Goal: Task Accomplishment & Management: Use online tool/utility

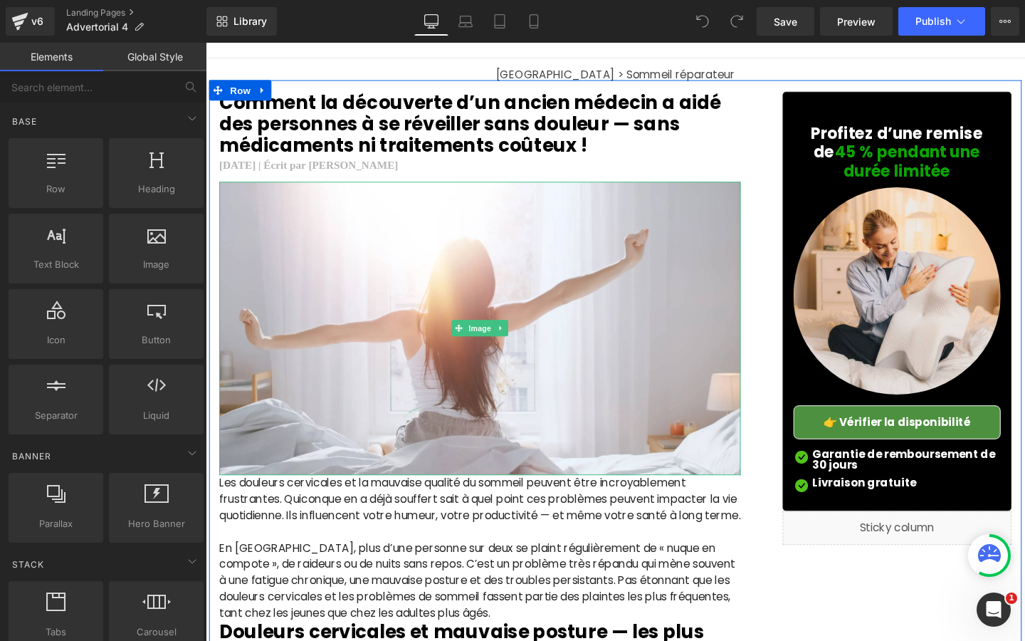
scroll to position [76, 0]
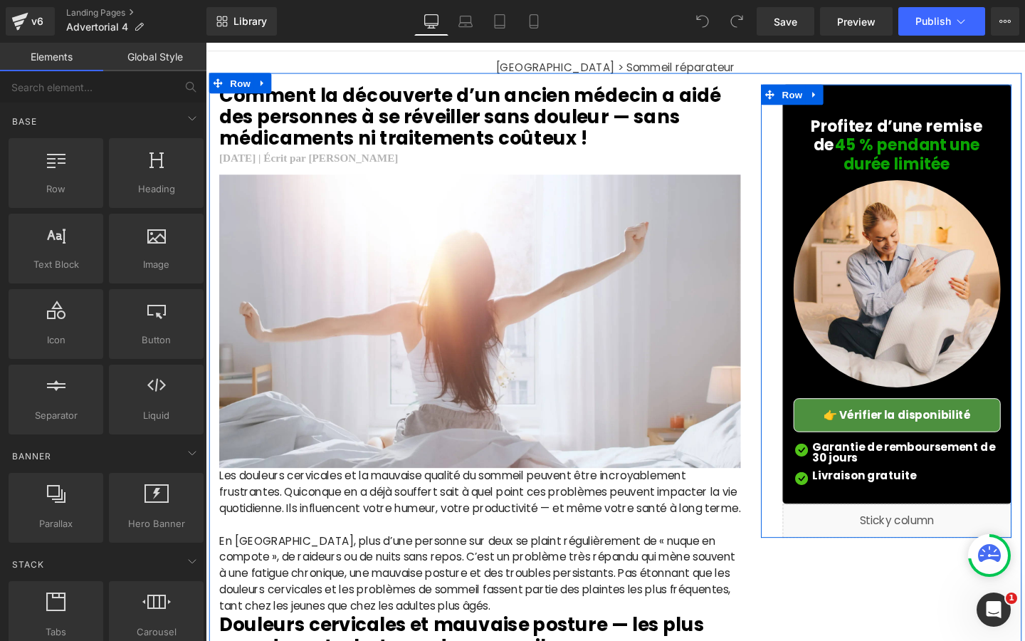
click at [836, 437] on link "👉 Vérifier la disponibilité" at bounding box center [933, 434] width 218 height 36
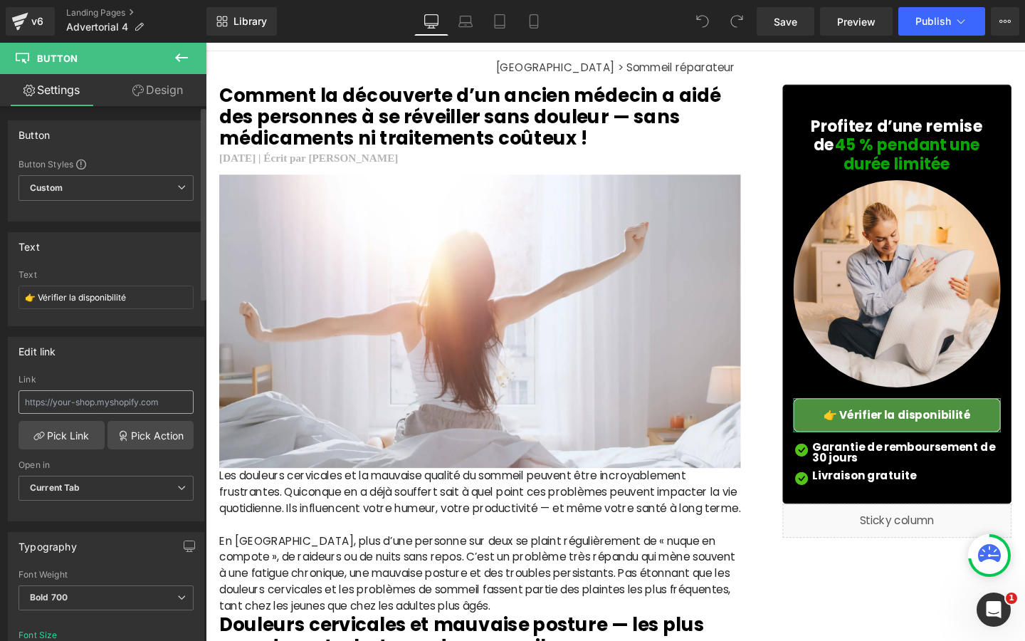
click at [132, 400] on input "text" at bounding box center [106, 401] width 175 height 23
type input "[URL][DOMAIN_NAME]"
click at [147, 355] on div "Edit link" at bounding box center [106, 350] width 195 height 27
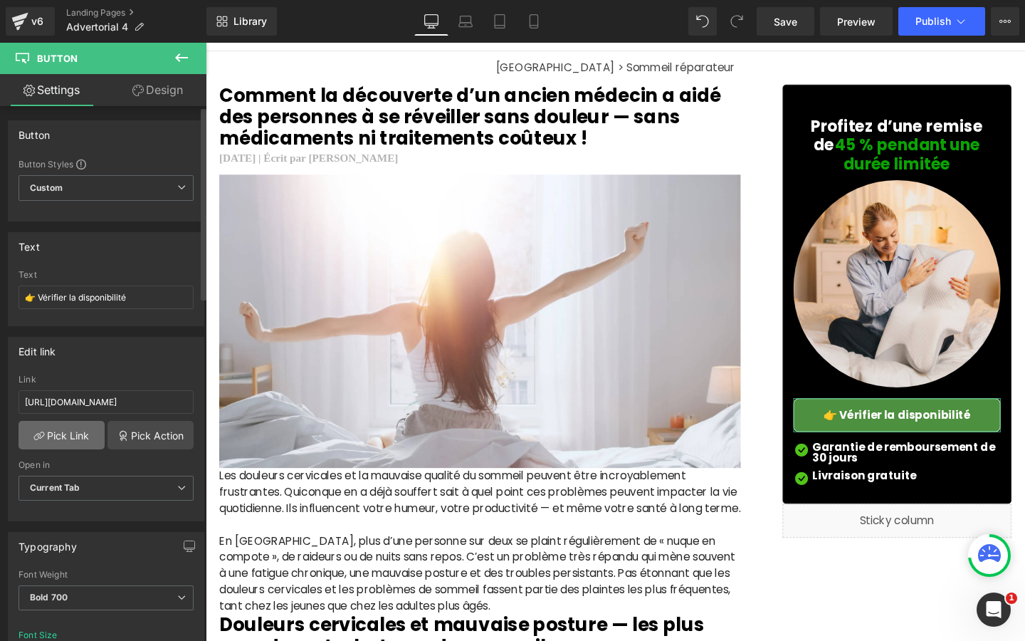
click at [78, 436] on link "Pick Link" at bounding box center [62, 435] width 86 height 28
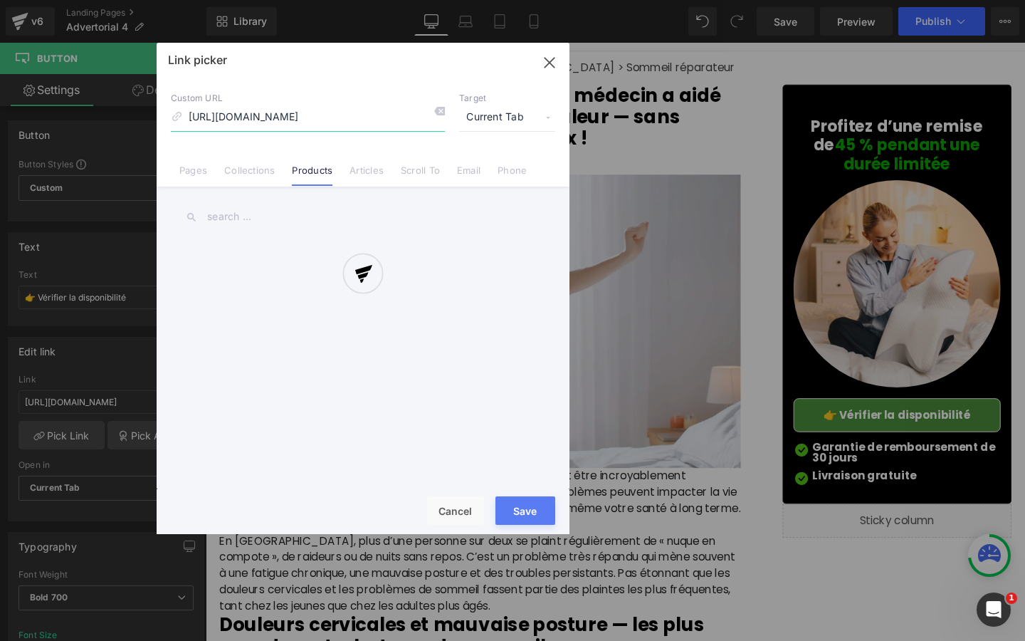
scroll to position [0, 323]
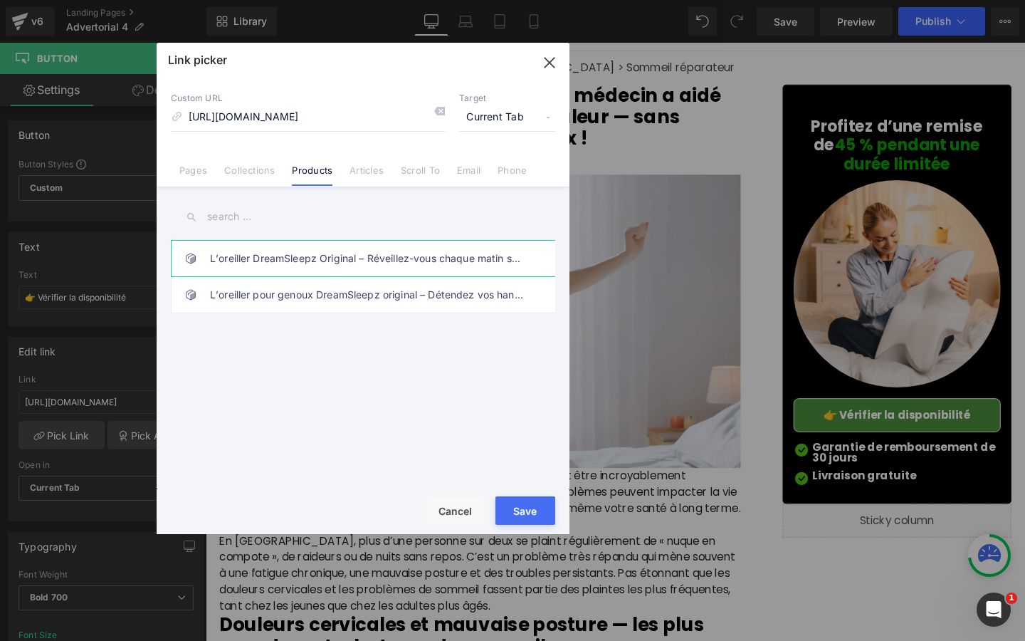
click at [285, 260] on link "L’oreiller DreamSleepz Original – Réveillez-vous chaque matin sans douleur et p…" at bounding box center [366, 259] width 313 height 36
click at [525, 503] on button "Save" at bounding box center [526, 510] width 60 height 28
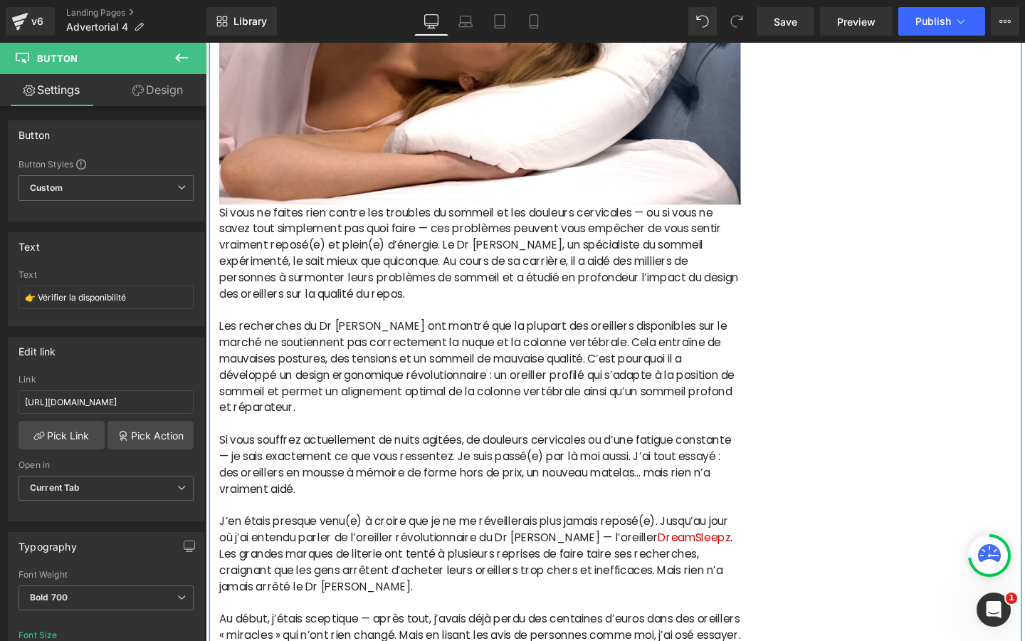
scroll to position [1113, 0]
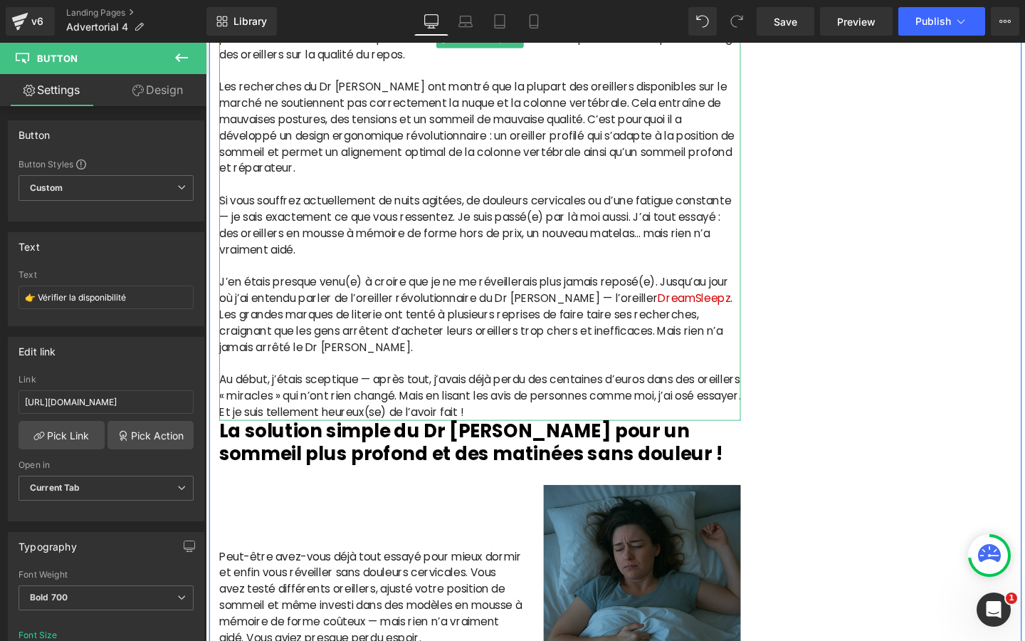
click at [647, 344] on p "J’en étais presque venu(e) à croire que je ne me réveillerais plus jamais repos…" at bounding box center [494, 328] width 548 height 85
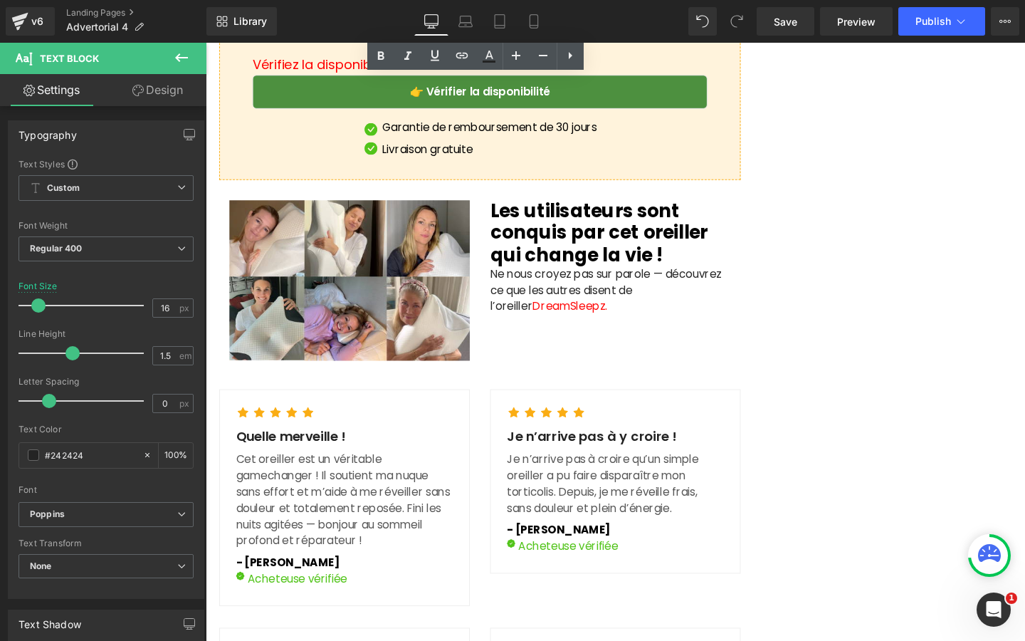
scroll to position [3680, 0]
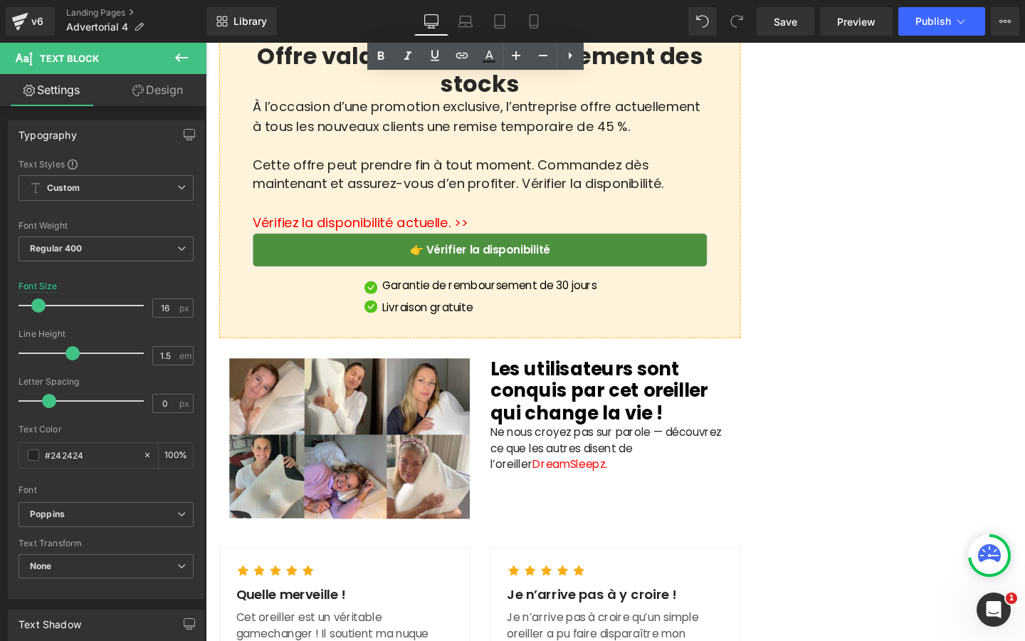
click at [340, 278] on link "👉 Vérifier la disponibilité" at bounding box center [494, 261] width 478 height 36
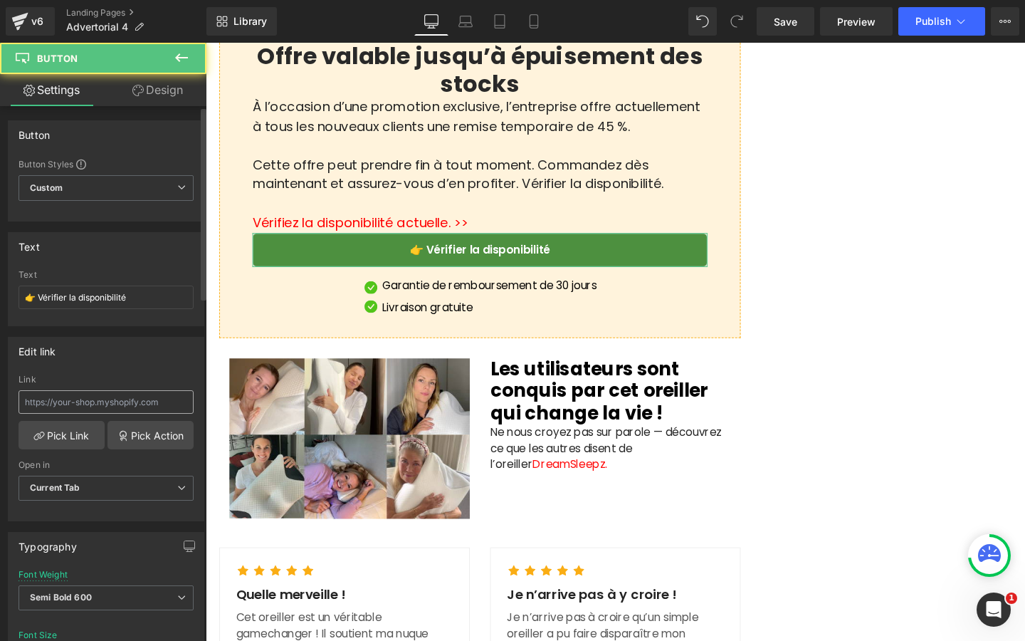
click at [80, 403] on input "text" at bounding box center [106, 401] width 175 height 23
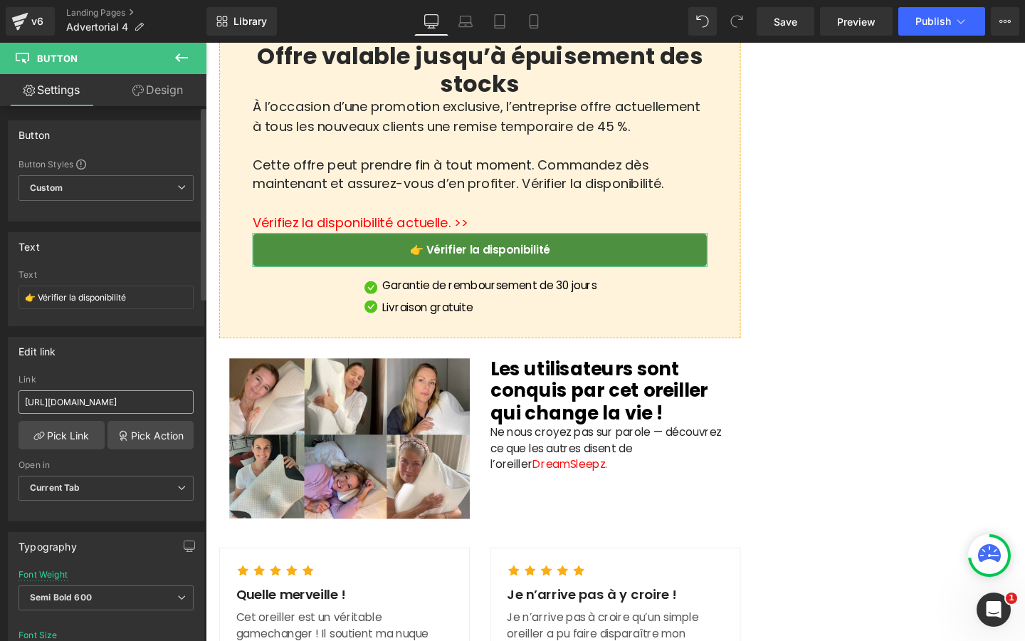
scroll to position [0, 332]
type input "[URL][DOMAIN_NAME]"
click at [131, 439] on link "Pick Action" at bounding box center [151, 435] width 86 height 28
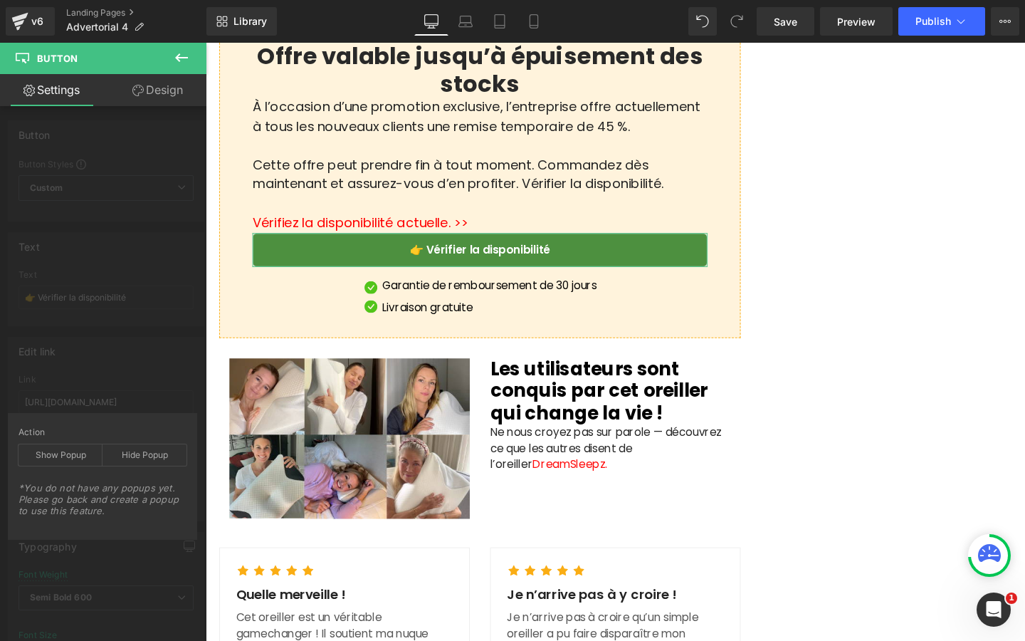
scroll to position [0, 0]
click at [132, 388] on div "Edit link Link [URL][DOMAIN_NAME] Pick Link Pick Action Current Tab New Tab Ope…" at bounding box center [106, 423] width 213 height 195
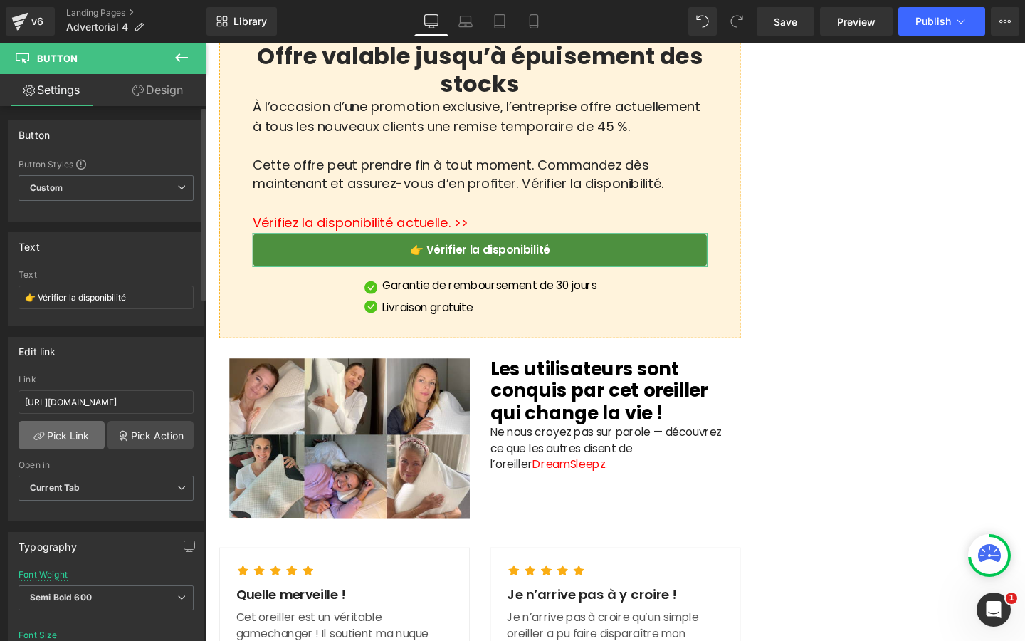
click at [75, 429] on link "Pick Link" at bounding box center [62, 435] width 86 height 28
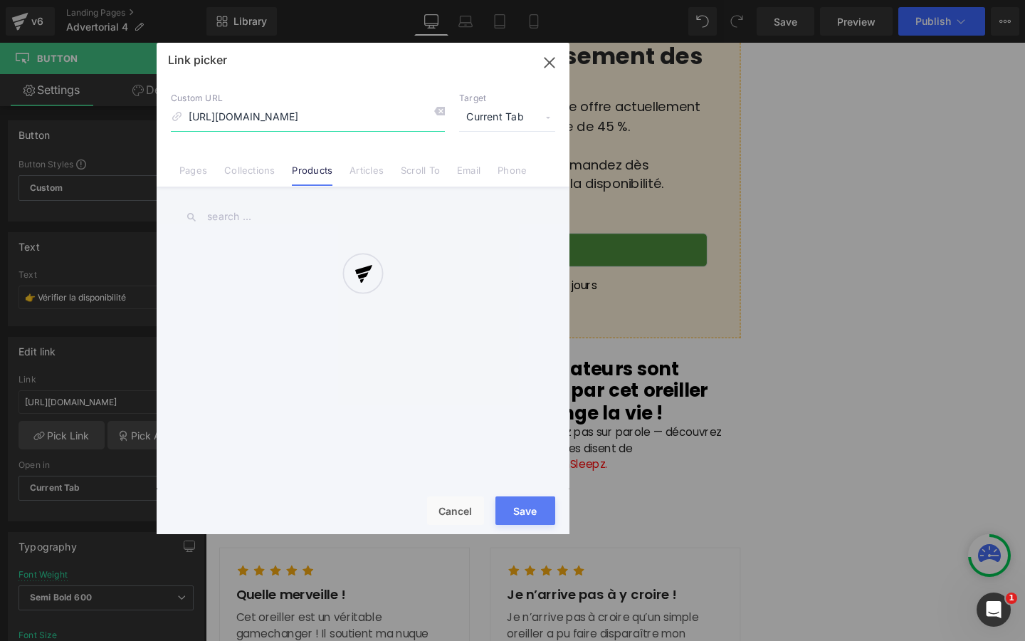
scroll to position [0, 323]
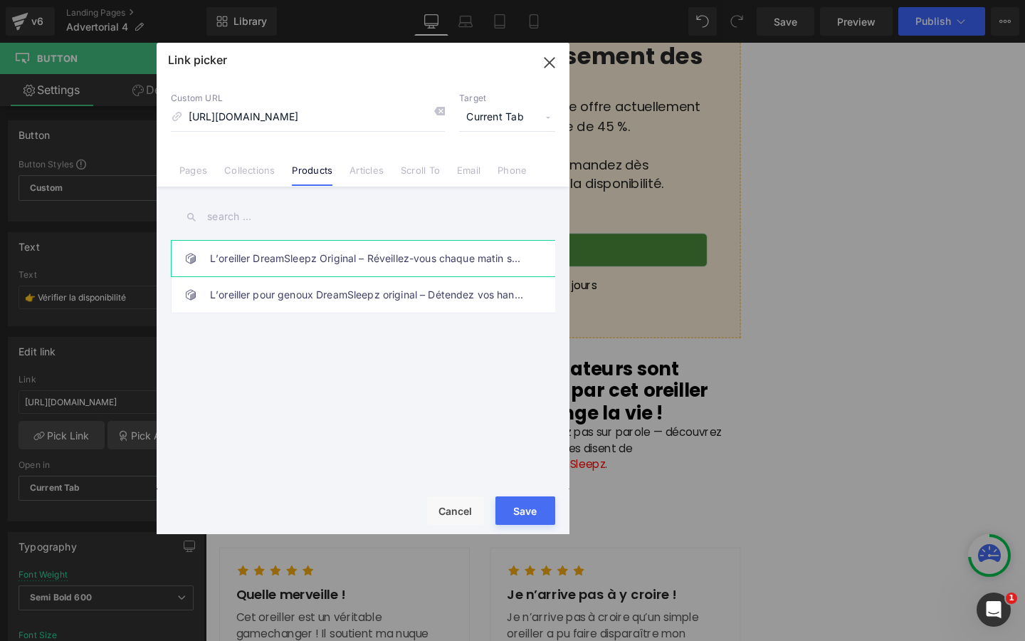
click at [353, 250] on link "L’oreiller DreamSleepz Original – Réveillez-vous chaque matin sans douleur et p…" at bounding box center [366, 259] width 313 height 36
click at [537, 503] on button "Save" at bounding box center [526, 510] width 60 height 28
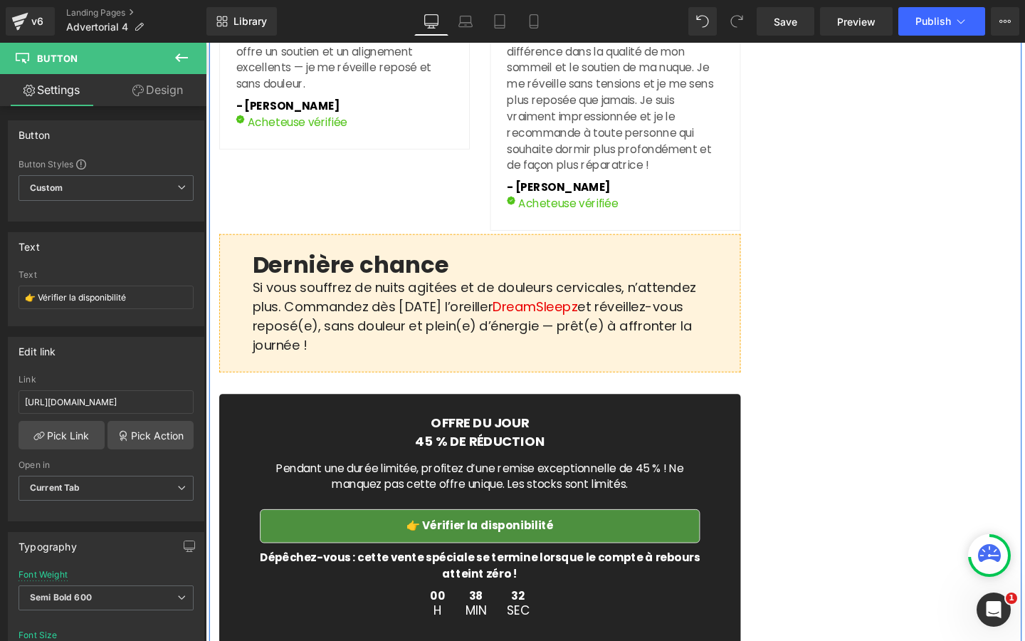
scroll to position [4659, 0]
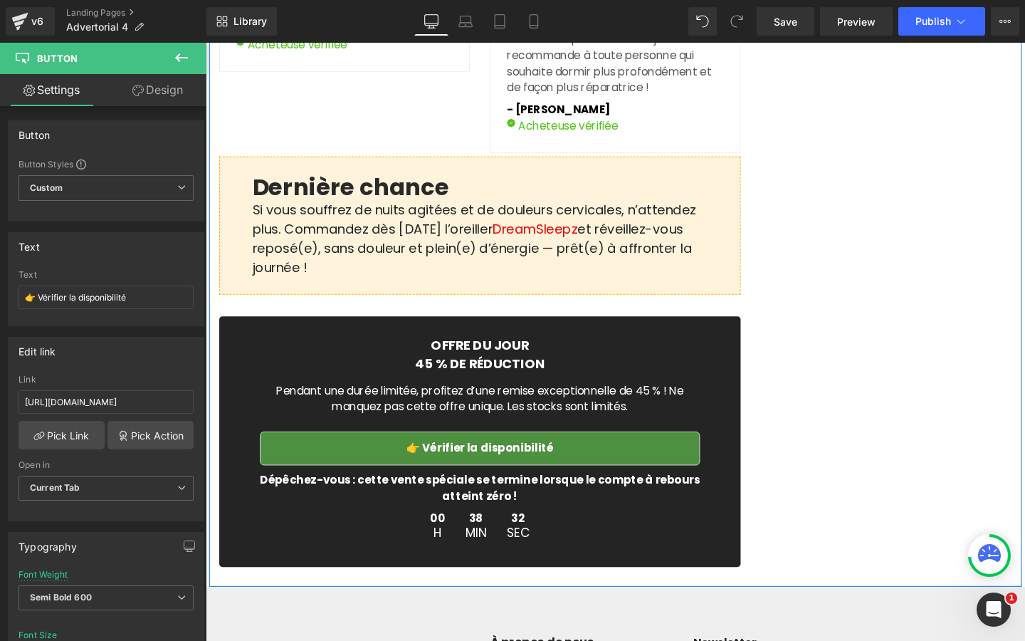
click at [288, 487] on link "👉 Vérifier la disponibilité" at bounding box center [494, 469] width 463 height 36
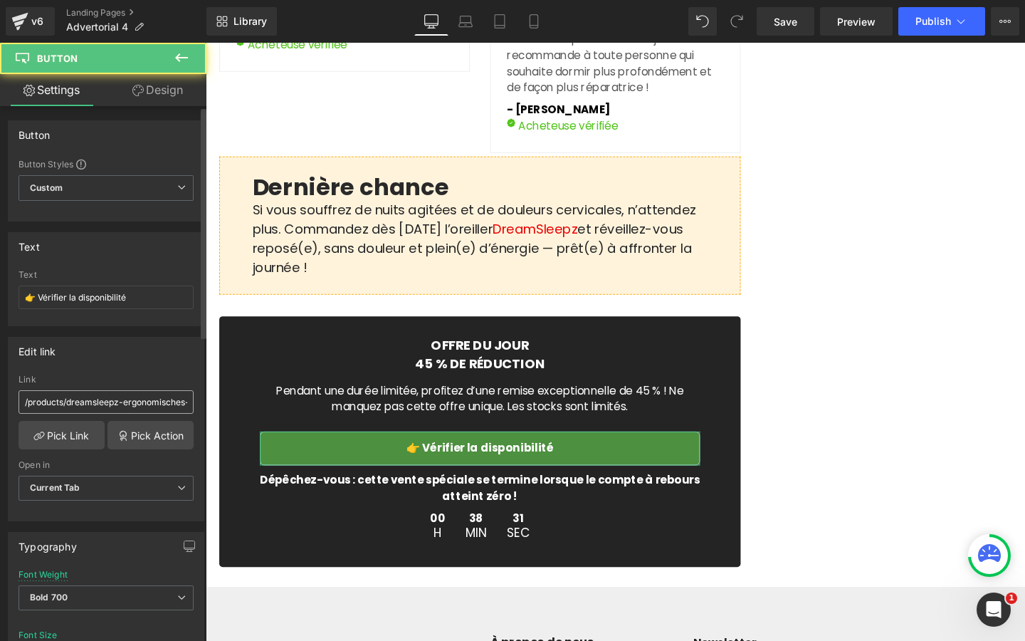
click at [120, 394] on input "/products/dreamsleepz-ergonomisches-nackenkissen" at bounding box center [106, 401] width 175 height 23
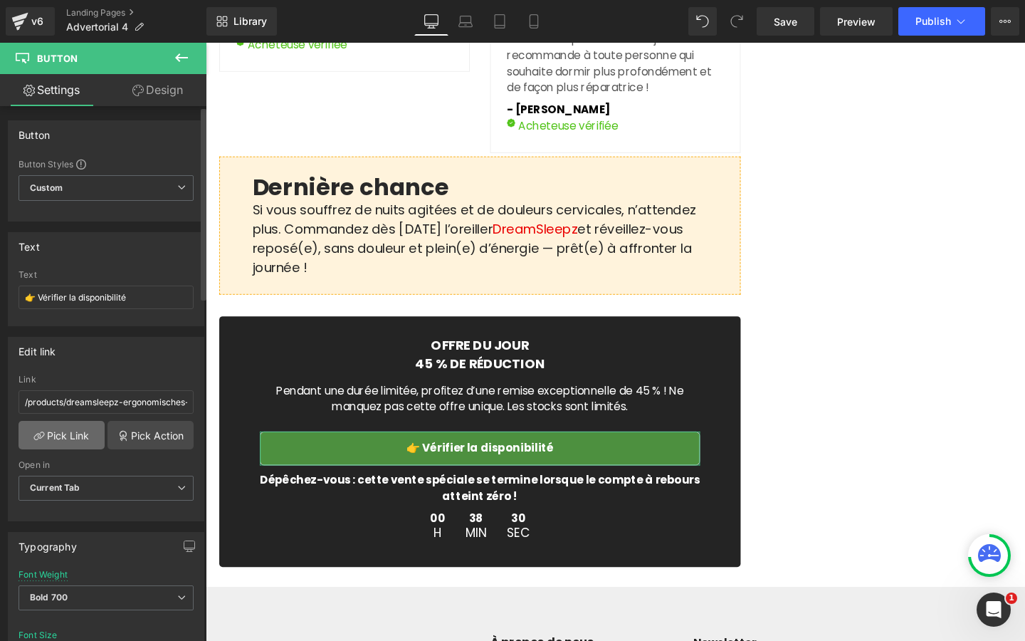
click at [83, 435] on link "Pick Link" at bounding box center [62, 435] width 86 height 28
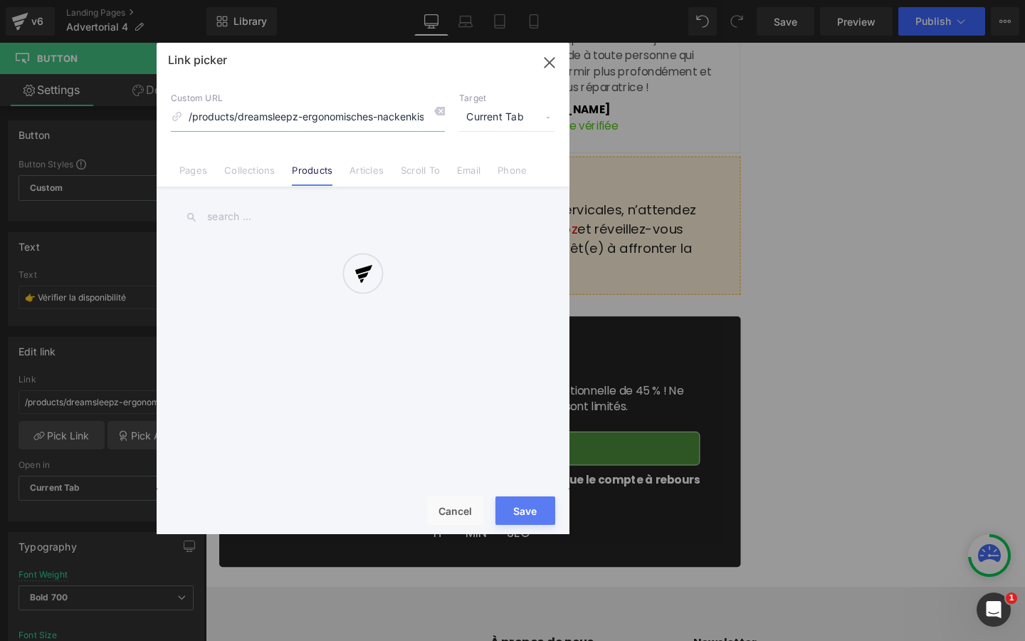
scroll to position [0, 6]
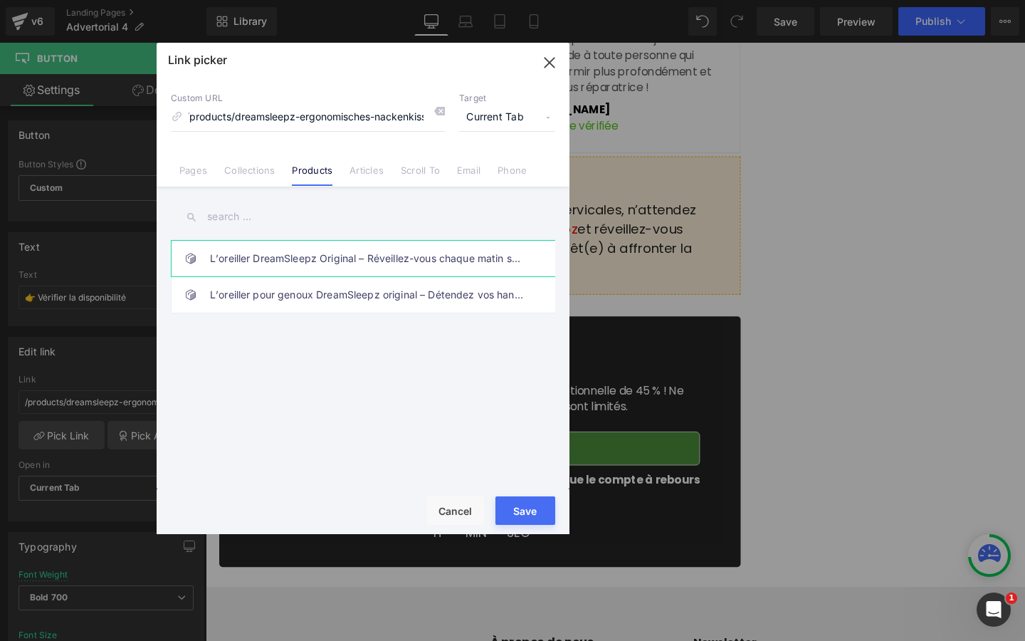
click at [345, 261] on link "L’oreiller DreamSleepz Original – Réveillez-vous chaque matin sans douleur et p…" at bounding box center [366, 259] width 313 height 36
click at [538, 515] on button "Save" at bounding box center [526, 510] width 60 height 28
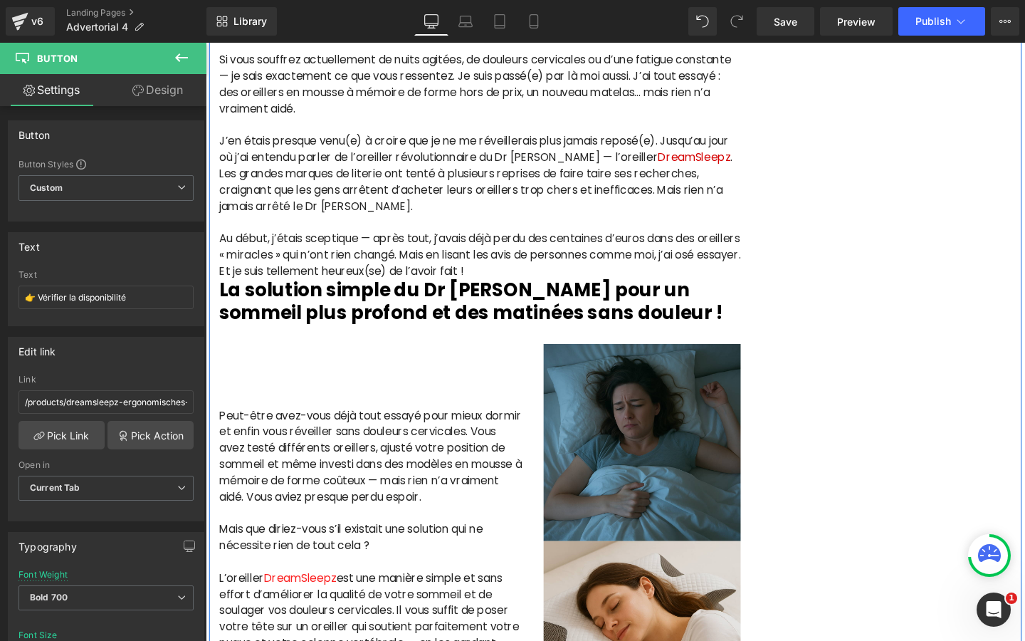
scroll to position [1214, 0]
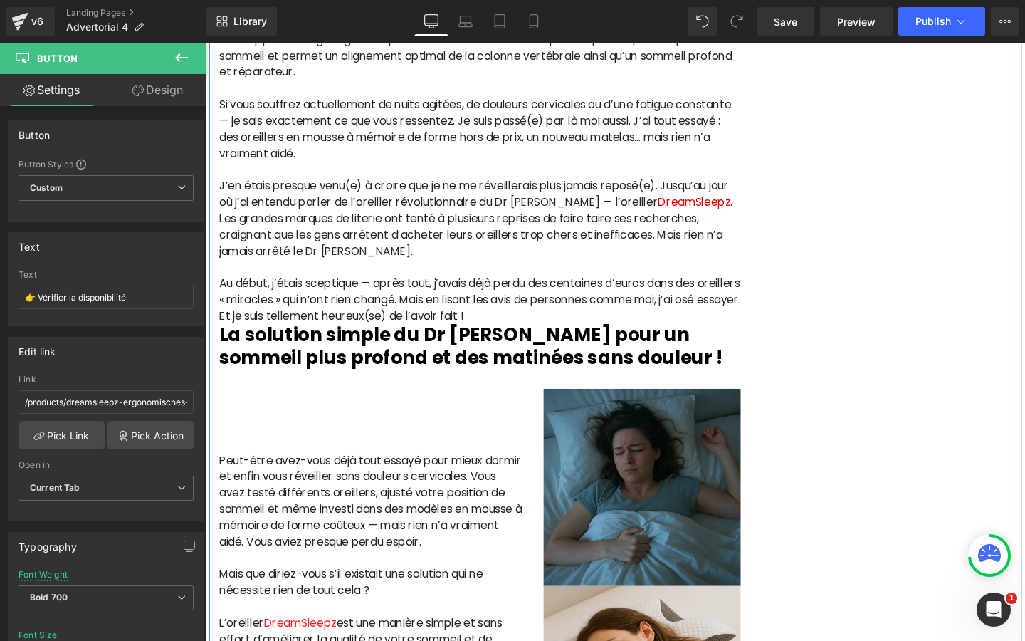
click at [681, 219] on span "DreamSleepz" at bounding box center [719, 210] width 76 height 16
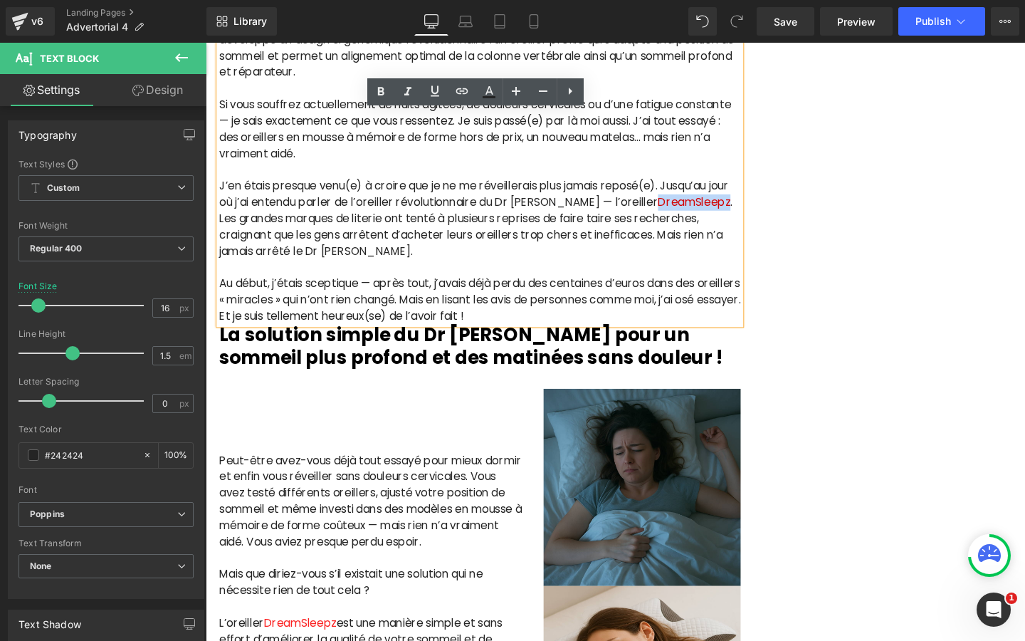
drag, startPoint x: 657, startPoint y: 224, endPoint x: 728, endPoint y: 224, distance: 71.2
click at [728, 219] on span "DreamSleepz" at bounding box center [719, 210] width 76 height 16
click at [567, 88] on icon at bounding box center [570, 91] width 17 height 17
click at [429, 93] on icon at bounding box center [434, 91] width 17 height 17
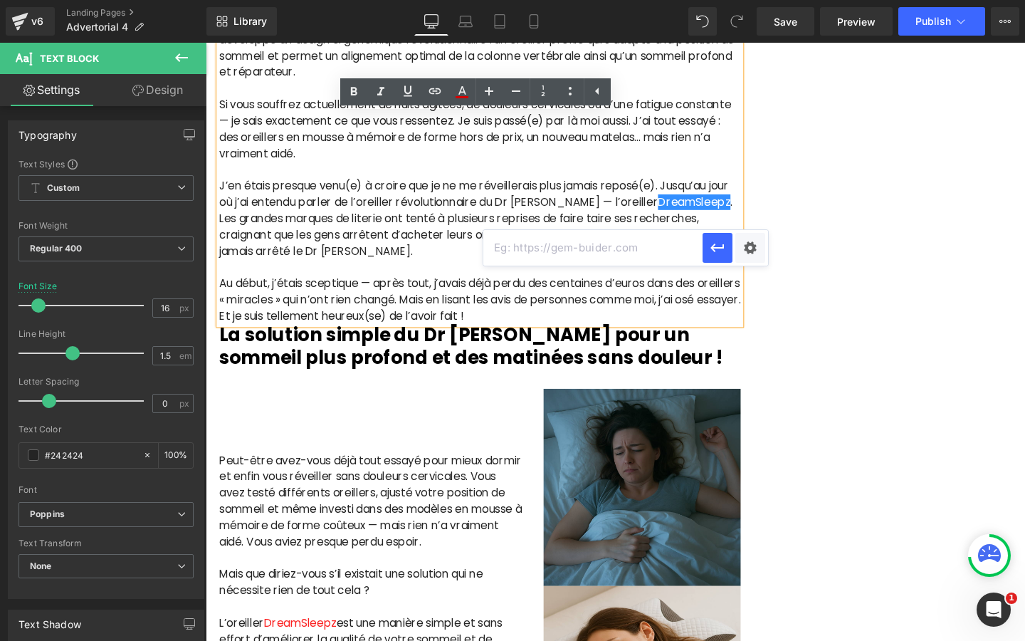
click at [533, 241] on input "text" at bounding box center [592, 248] width 219 height 36
paste input "[URL][DOMAIN_NAME]"
type input "[URL][DOMAIN_NAME]"
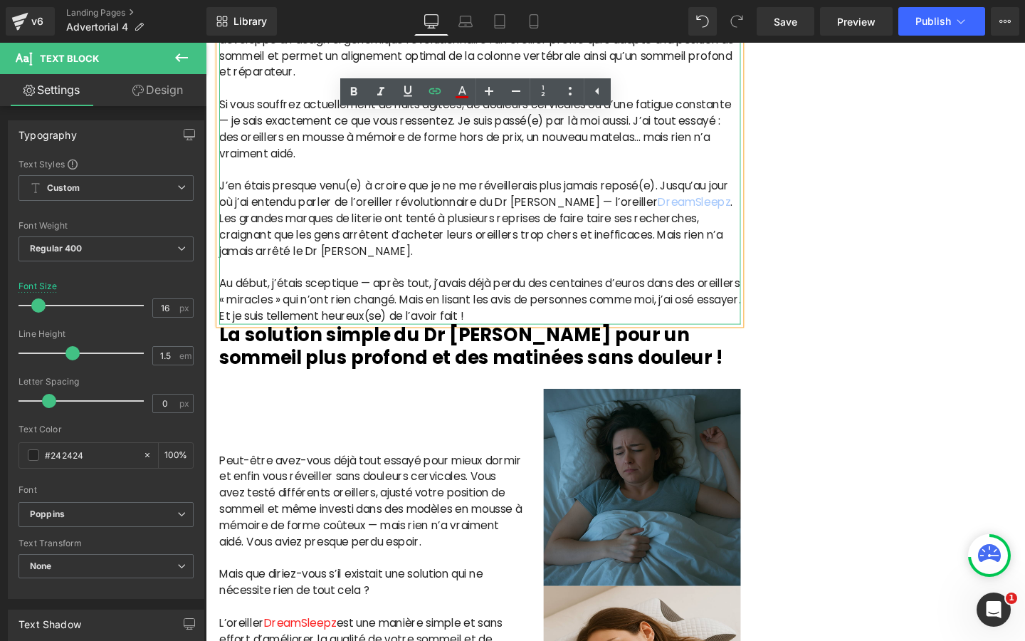
click at [631, 288] on p at bounding box center [494, 279] width 548 height 17
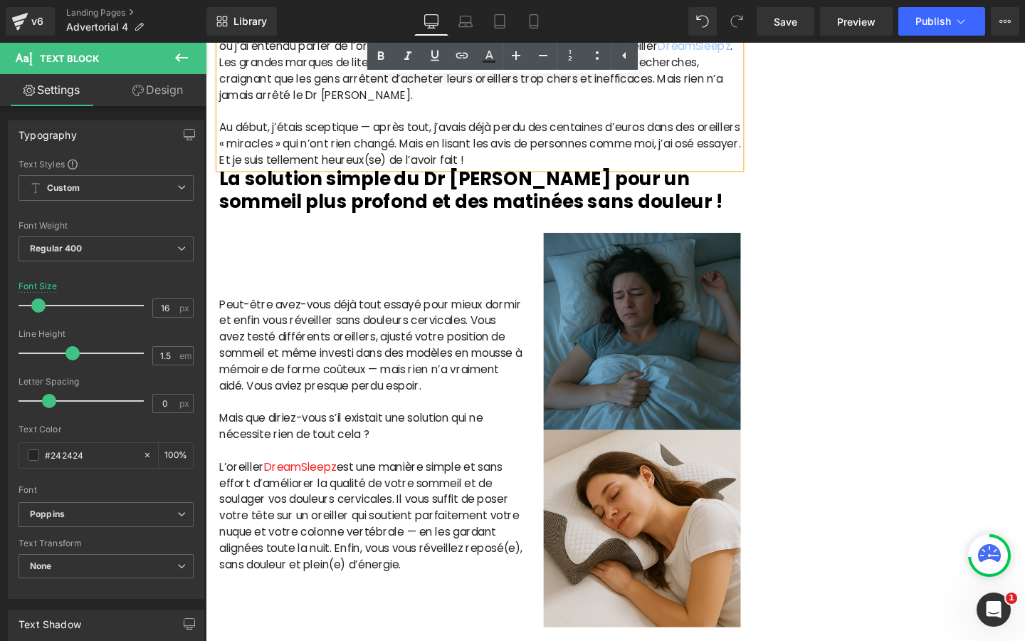
scroll to position [1459, 0]
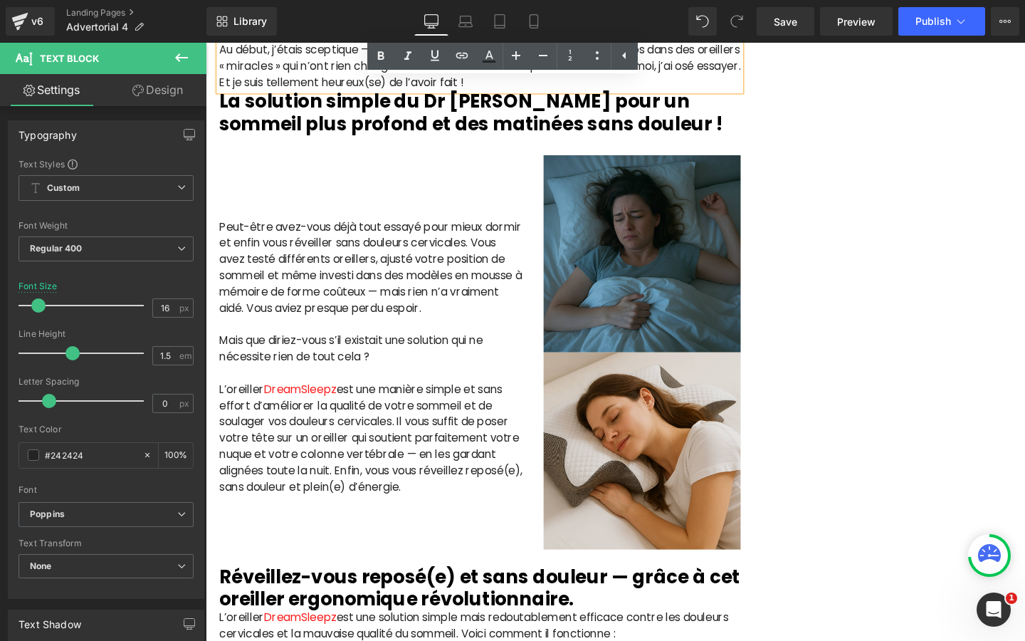
click at [358, 416] on p "L’oreiller DreamSleepz est une manière simple et sans effort d’améliorer la qua…" at bounding box center [380, 459] width 320 height 120
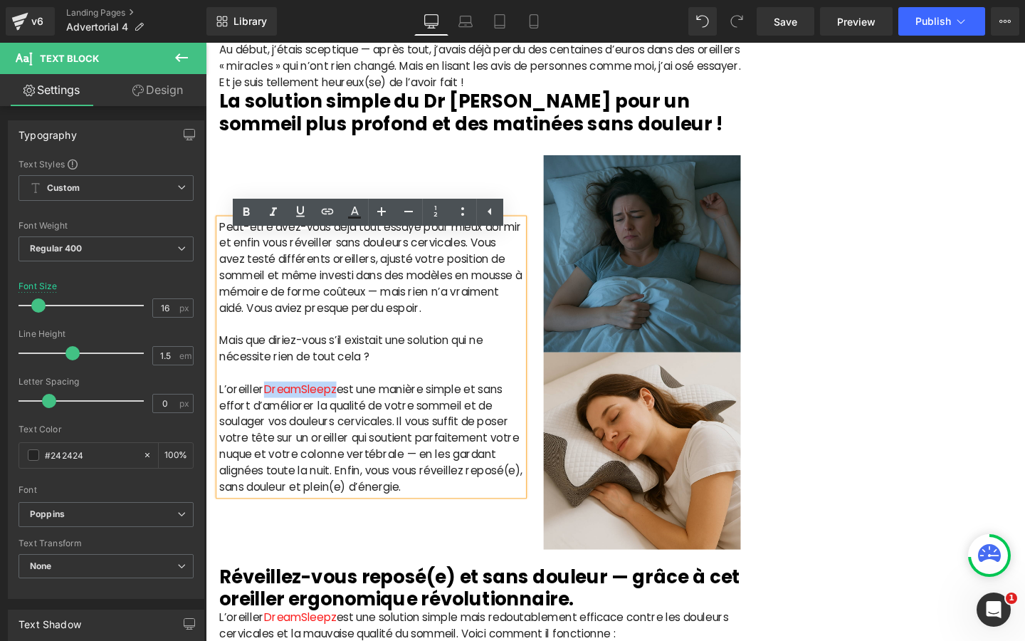
drag, startPoint x: 345, startPoint y: 420, endPoint x: 271, endPoint y: 420, distance: 73.3
click at [271, 420] on p "L’oreiller DreamSleepz est une manière simple et sans effort d’améliorer la qua…" at bounding box center [380, 459] width 320 height 120
click at [330, 214] on icon at bounding box center [327, 211] width 17 height 17
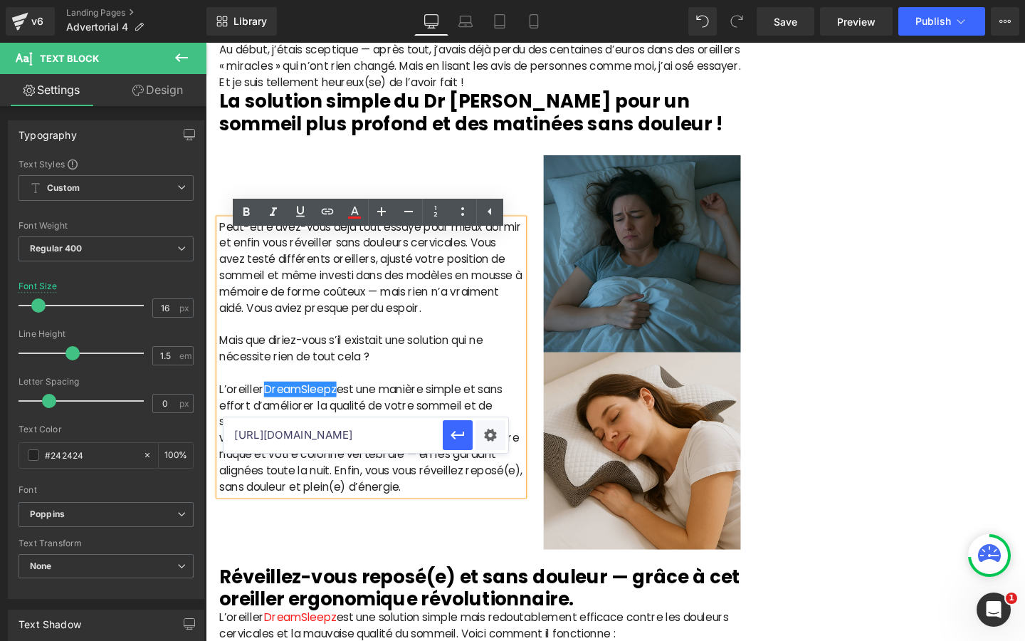
click at [318, 439] on input "[URL][DOMAIN_NAME]" at bounding box center [333, 435] width 219 height 36
paste input "[URL][DOMAIN_NAME]"
type input "[URL][DOMAIN_NAME]"
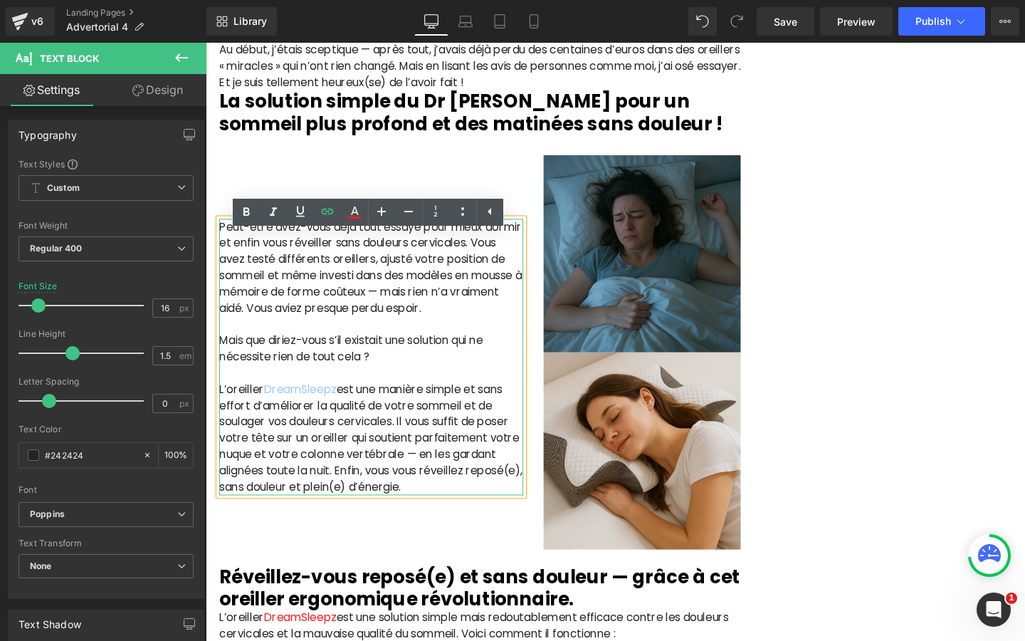
click at [383, 398] on p at bounding box center [380, 390] width 320 height 17
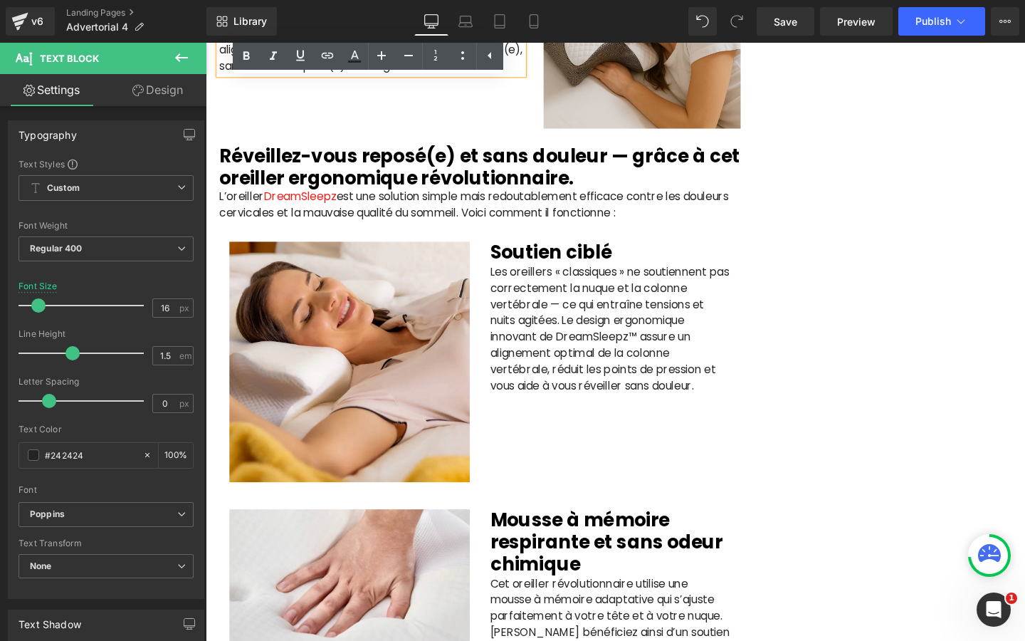
scroll to position [1905, 0]
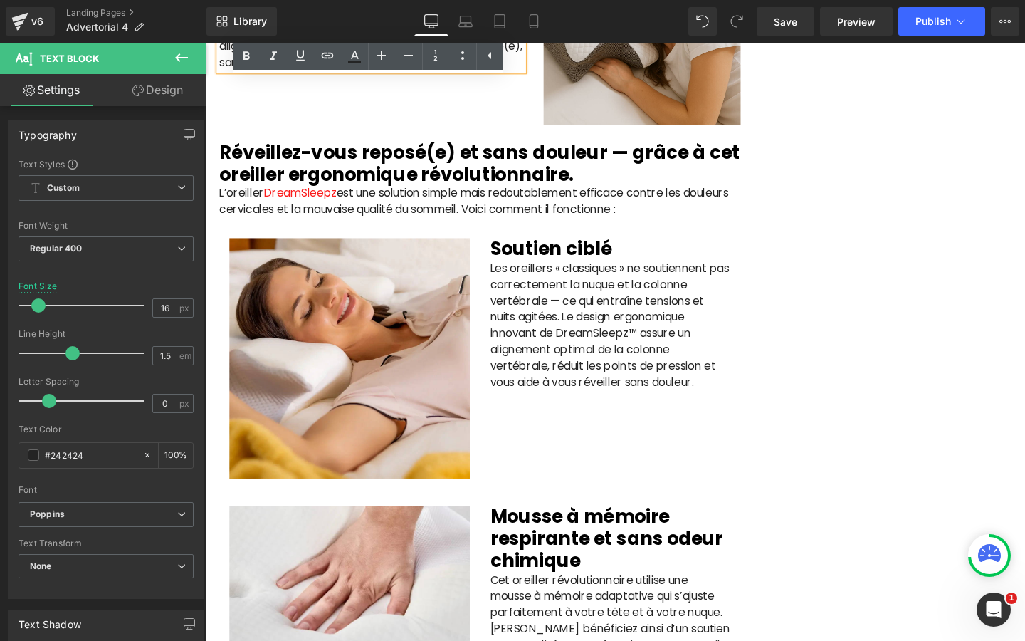
click at [330, 227] on p "L’oreiller DreamSleepz est une solution simple mais redoutablement efficace con…" at bounding box center [494, 210] width 548 height 34
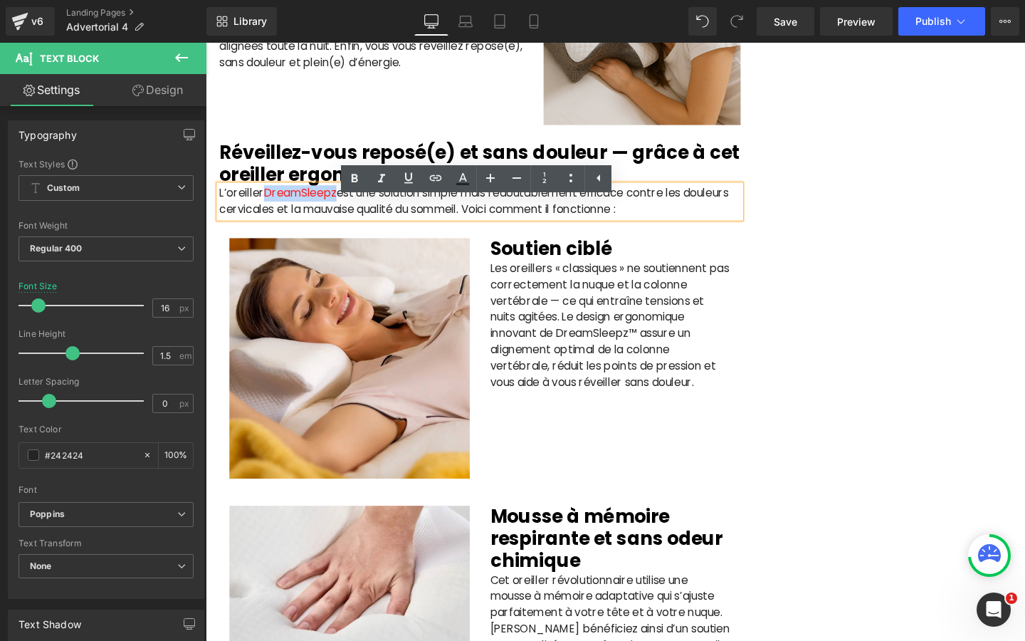
drag, startPoint x: 342, startPoint y: 216, endPoint x: 269, endPoint y: 217, distance: 72.6
click at [269, 209] on span "DreamSleepz" at bounding box center [305, 201] width 76 height 16
click at [435, 179] on icon at bounding box center [435, 177] width 17 height 17
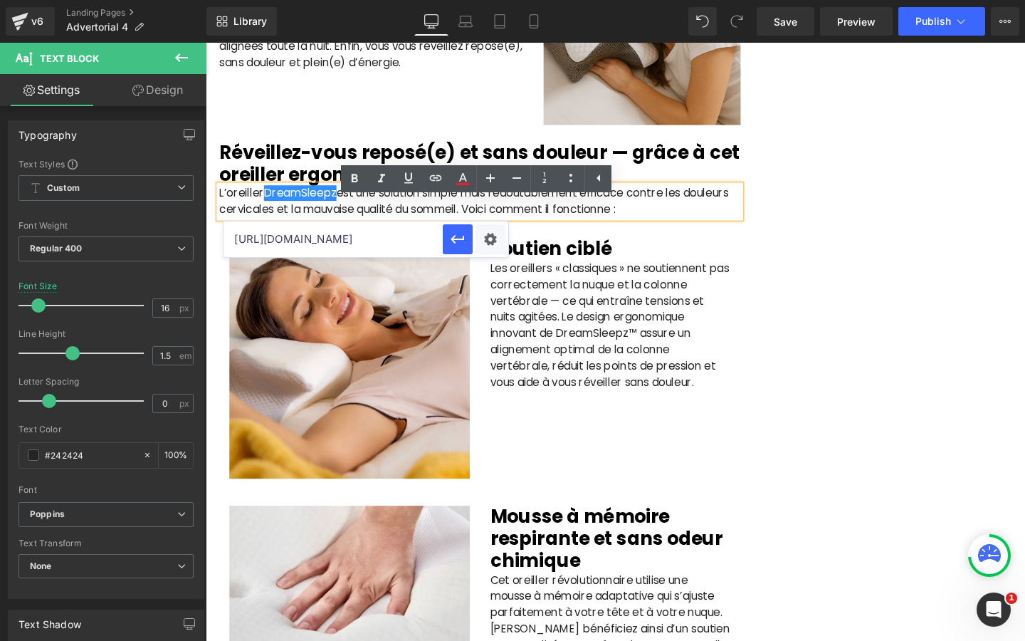
click at [409, 243] on input "[URL][DOMAIN_NAME]" at bounding box center [333, 239] width 219 height 36
paste input "[URL][DOMAIN_NAME]"
type input "[URL][DOMAIN_NAME]"
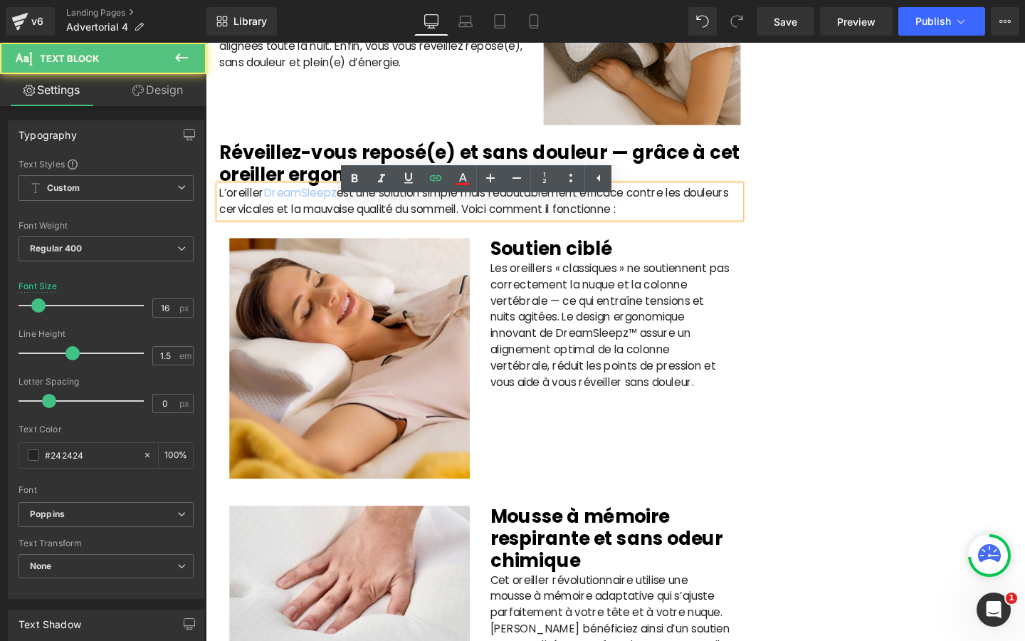
click at [477, 222] on p "L’oreiller DreamSleepz est une solution simple mais redoutablement efficace con…" at bounding box center [494, 210] width 548 height 34
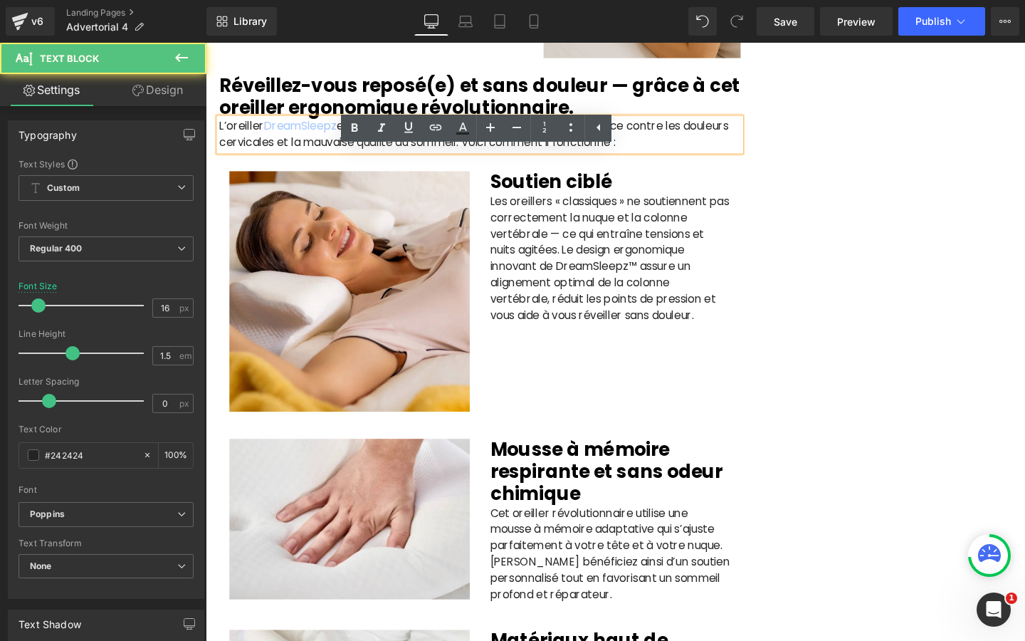
scroll to position [2060, 0]
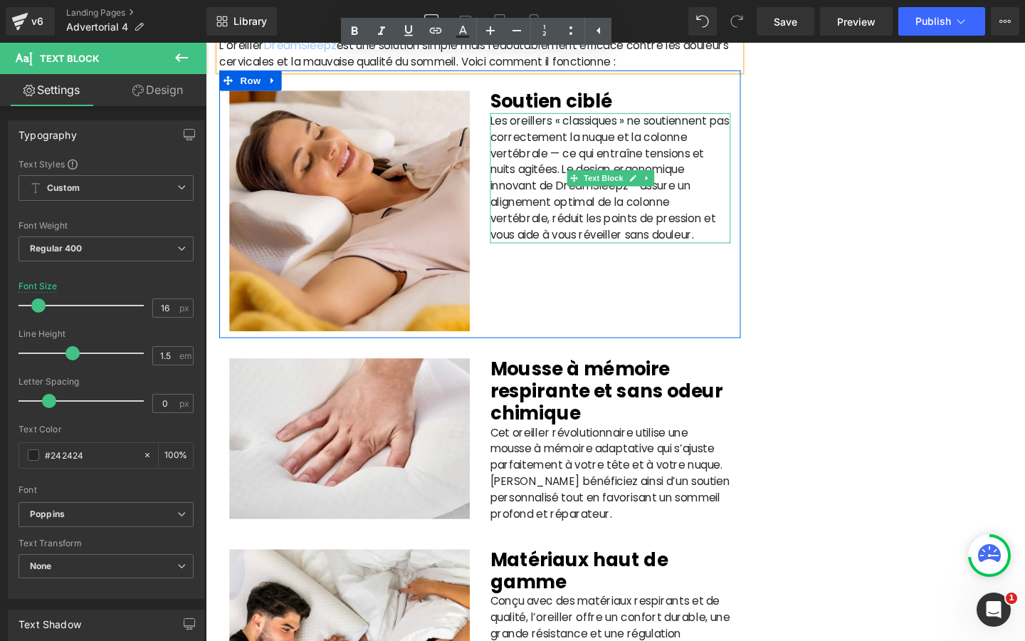
click at [609, 229] on p "Les oreillers « classiques » ne soutiennent pas correctement la nuque et la col…" at bounding box center [631, 185] width 253 height 137
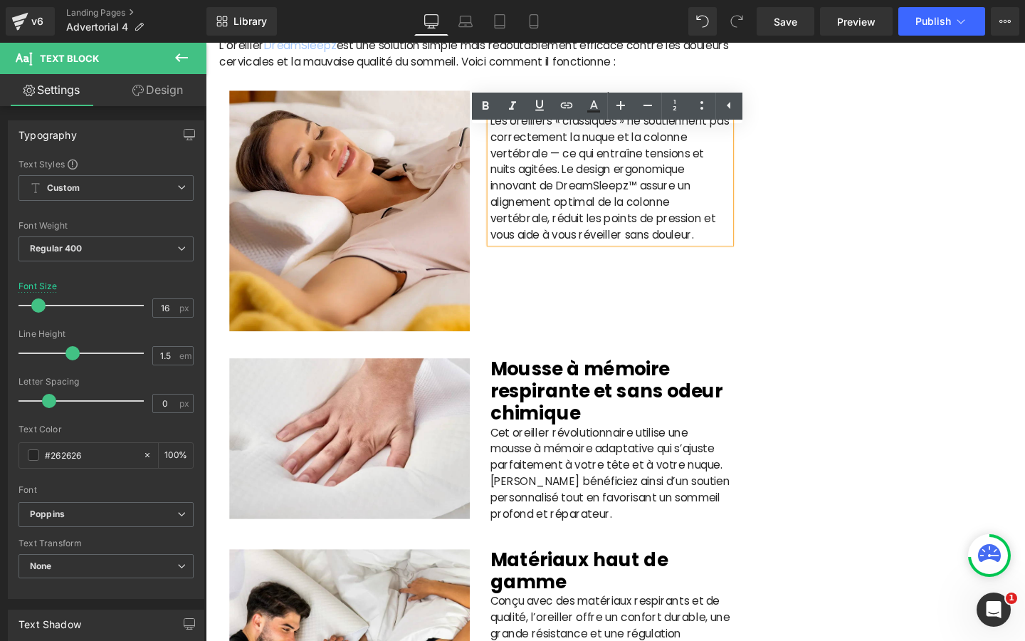
click at [656, 206] on p "Les oreillers « classiques » ne soutiennent pas correctement la nuque et la col…" at bounding box center [631, 185] width 253 height 137
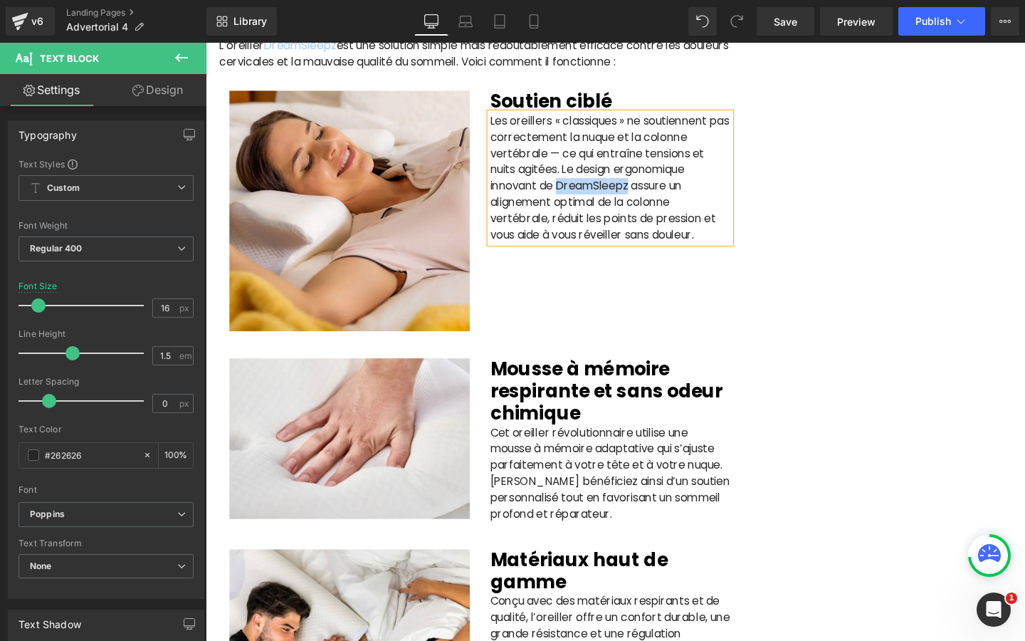
drag, startPoint x: 578, startPoint y: 208, endPoint x: 650, endPoint y: 206, distance: 71.9
click at [650, 206] on p "Les oreillers « classiques » ne soutiennent pas correctement la nuque et la col…" at bounding box center [631, 185] width 253 height 137
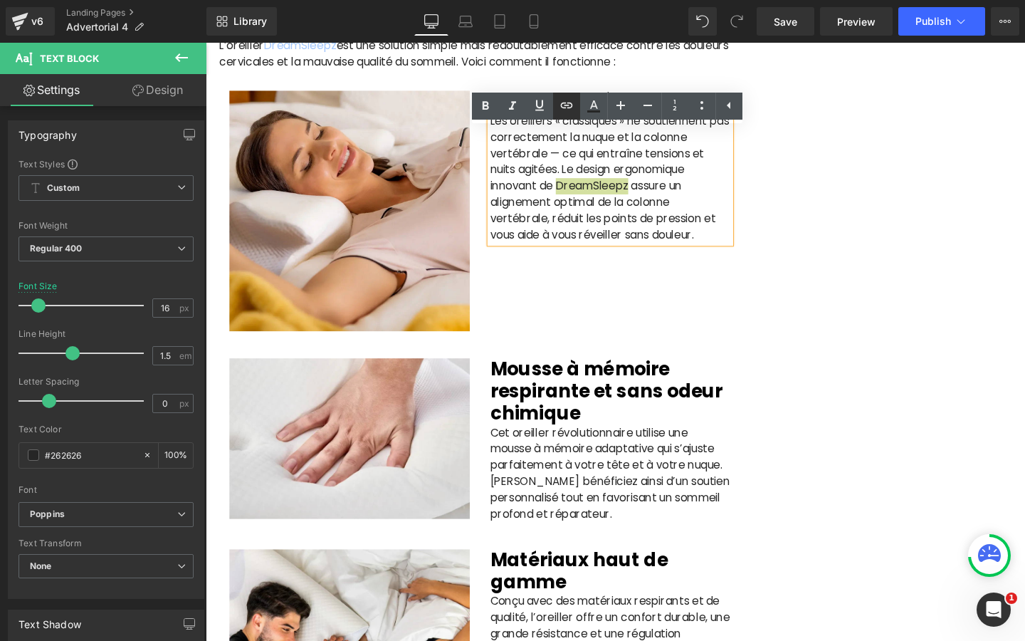
click at [566, 109] on icon at bounding box center [566, 105] width 17 height 17
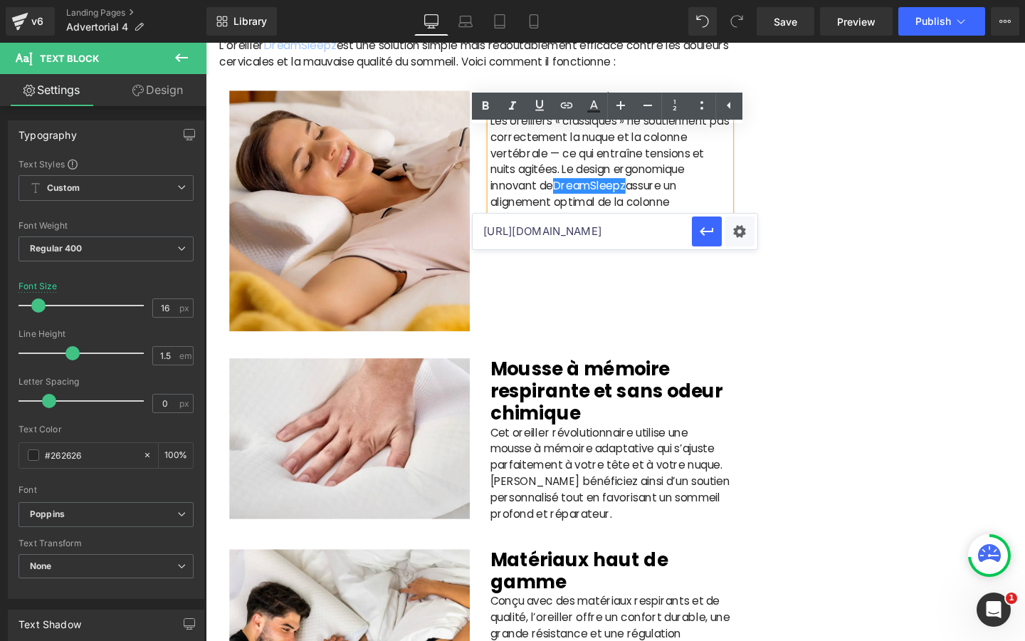
click at [545, 235] on input "[URL][DOMAIN_NAME]" at bounding box center [582, 232] width 219 height 36
paste input "[URL][DOMAIN_NAME]"
type input "[URL][DOMAIN_NAME]"
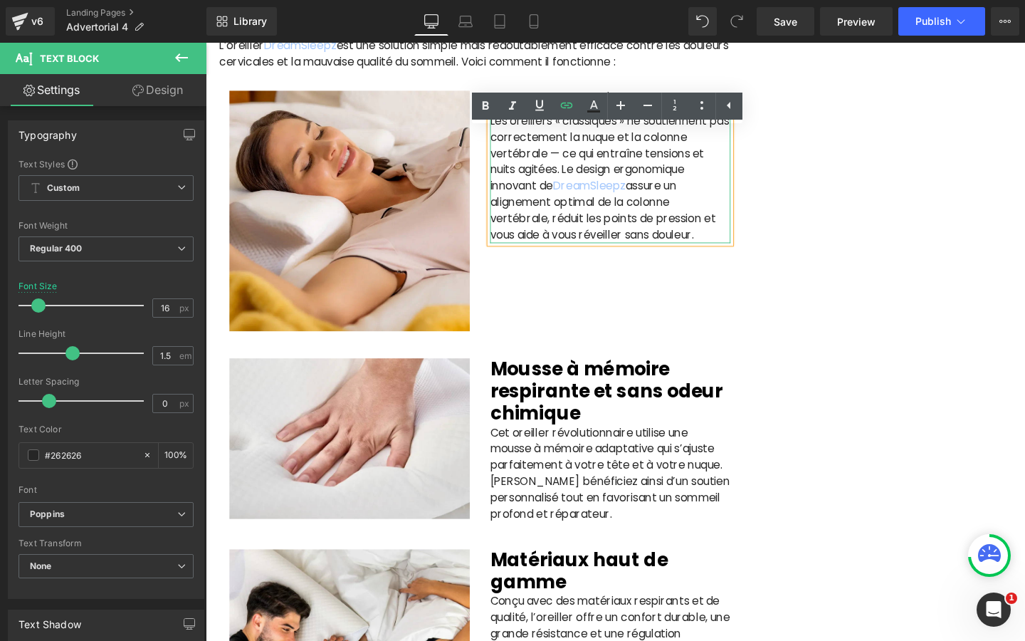
click at [580, 253] on p "Les oreillers « classiques » ne soutiennent pas correctement la nuque et la col…" at bounding box center [631, 185] width 253 height 137
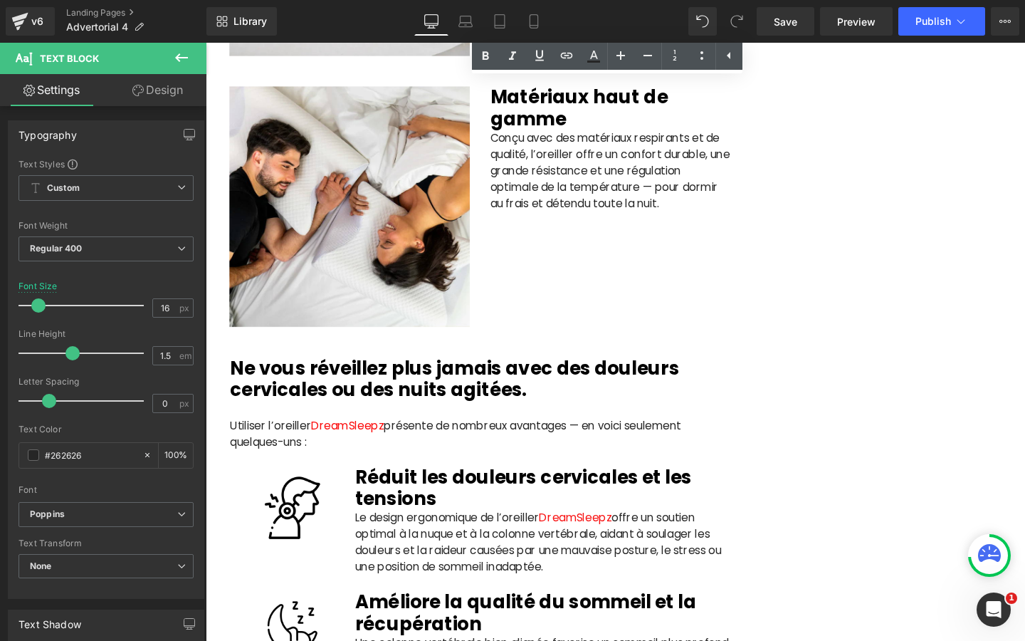
scroll to position [2554, 0]
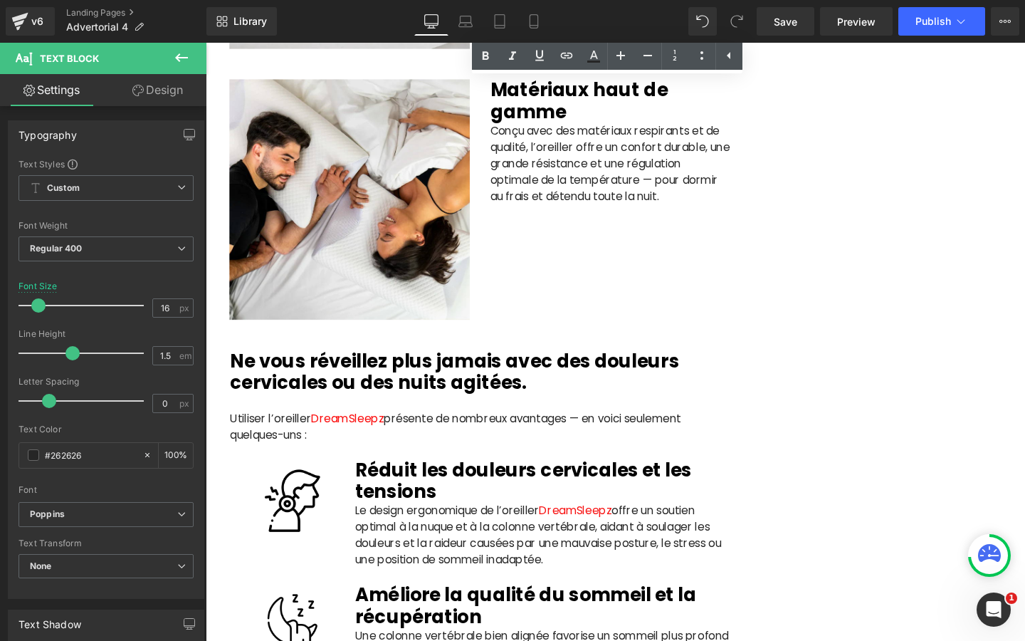
click at [448, 463] on p "Utiliser l’oreiller DreamSleepz présente de nombreux avantages — en voici seule…" at bounding box center [493, 446] width 525 height 34
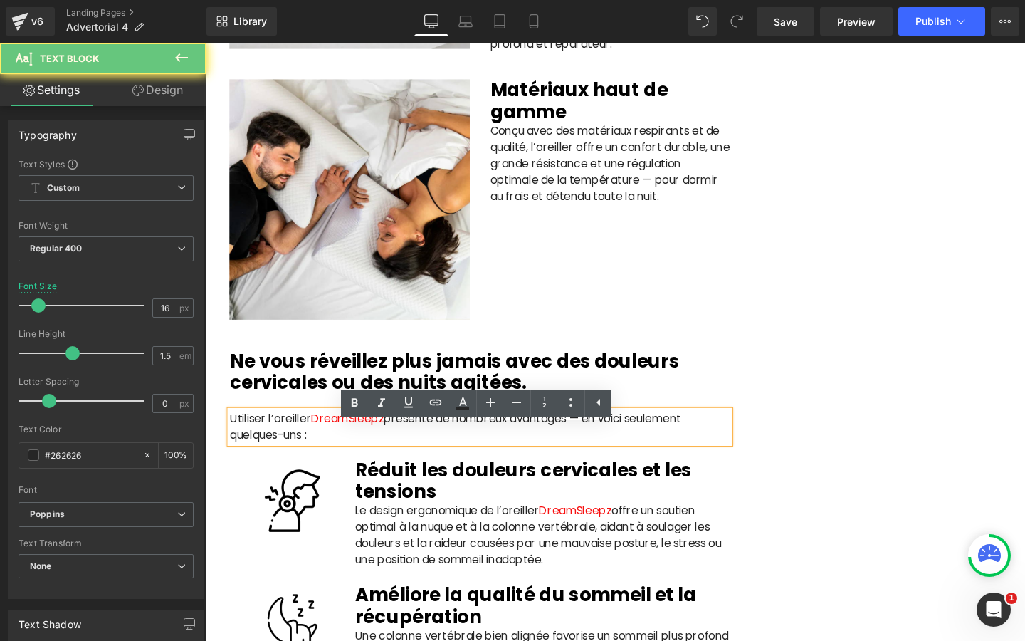
click at [413, 463] on p "Utiliser l’oreiller DreamSleepz présente de nombreux avantages — en voici seule…" at bounding box center [493, 446] width 525 height 34
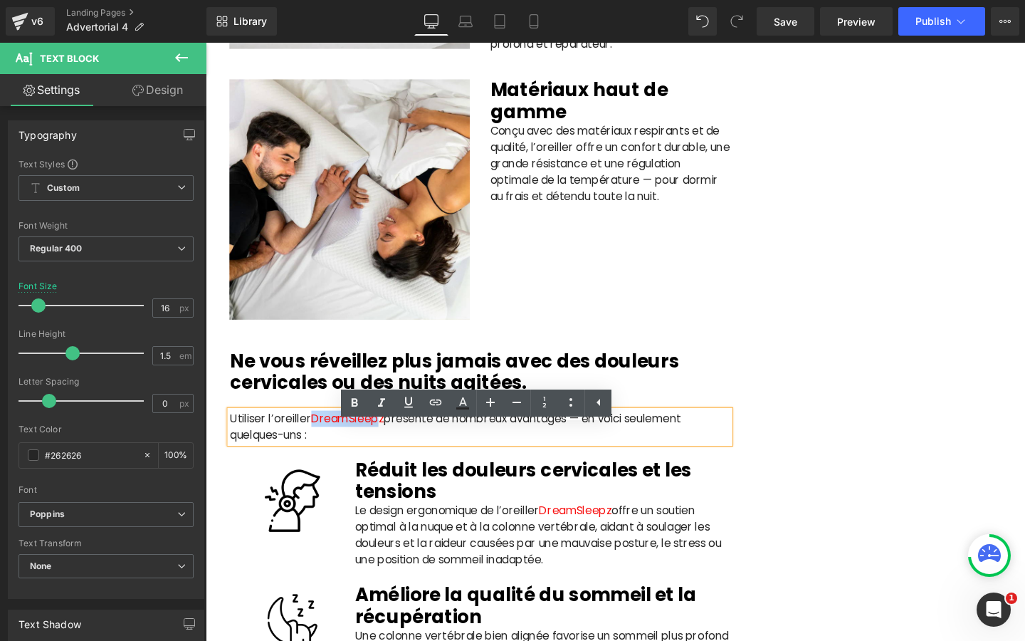
drag, startPoint x: 392, startPoint y: 458, endPoint x: 322, endPoint y: 458, distance: 69.8
click at [322, 446] on span "DreamSleepz" at bounding box center [355, 437] width 76 height 16
click at [431, 407] on icon at bounding box center [435, 402] width 17 height 17
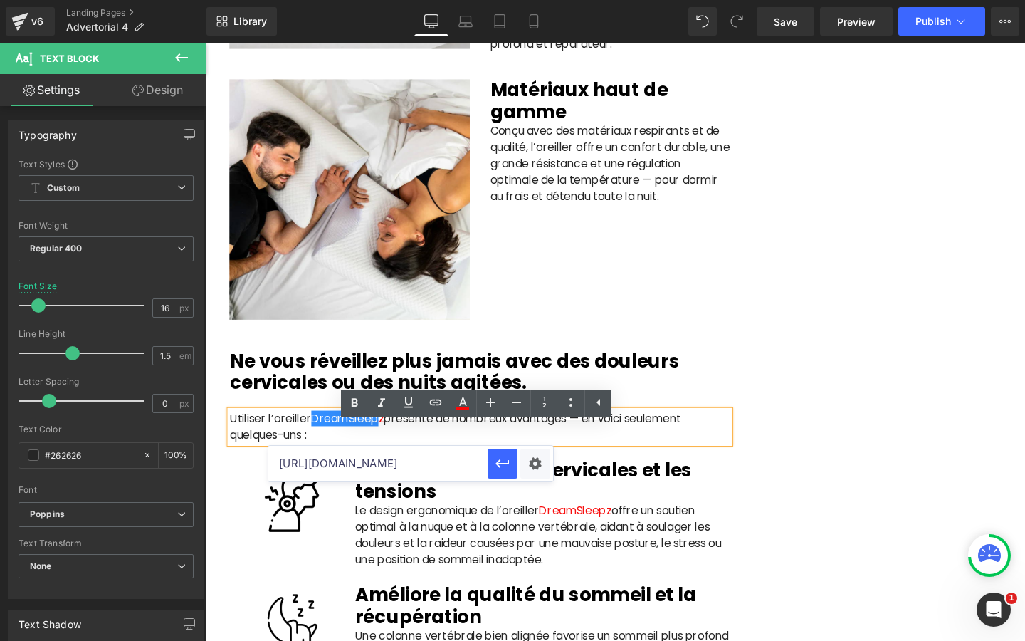
click at [436, 466] on input "[URL][DOMAIN_NAME]" at bounding box center [377, 464] width 219 height 36
paste input "[URL][DOMAIN_NAME]"
type input "[URL][DOMAIN_NAME]"
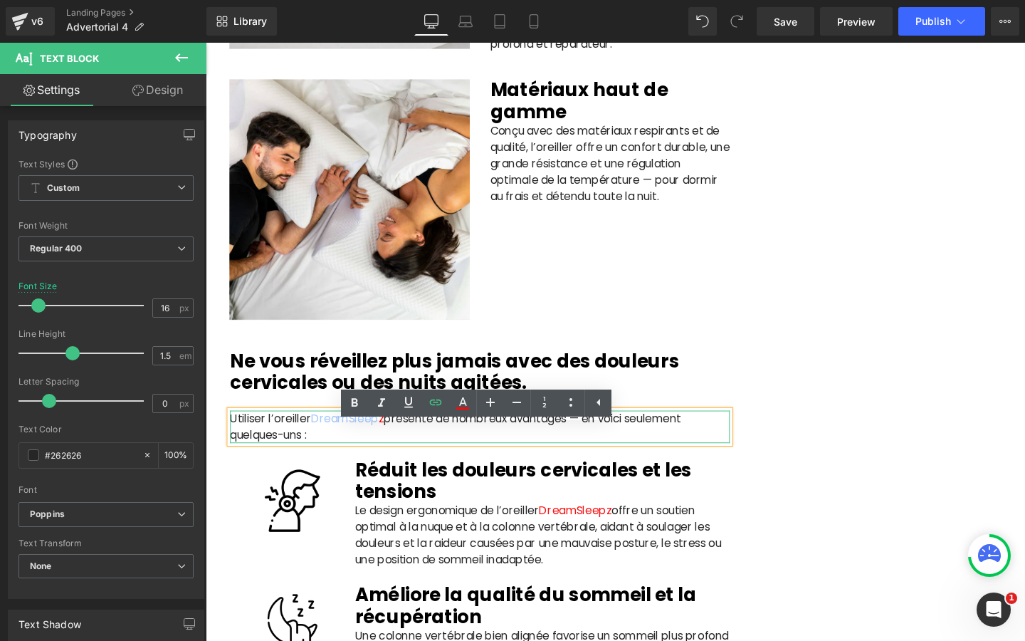
click at [446, 433] on div at bounding box center [493, 431] width 525 height 4
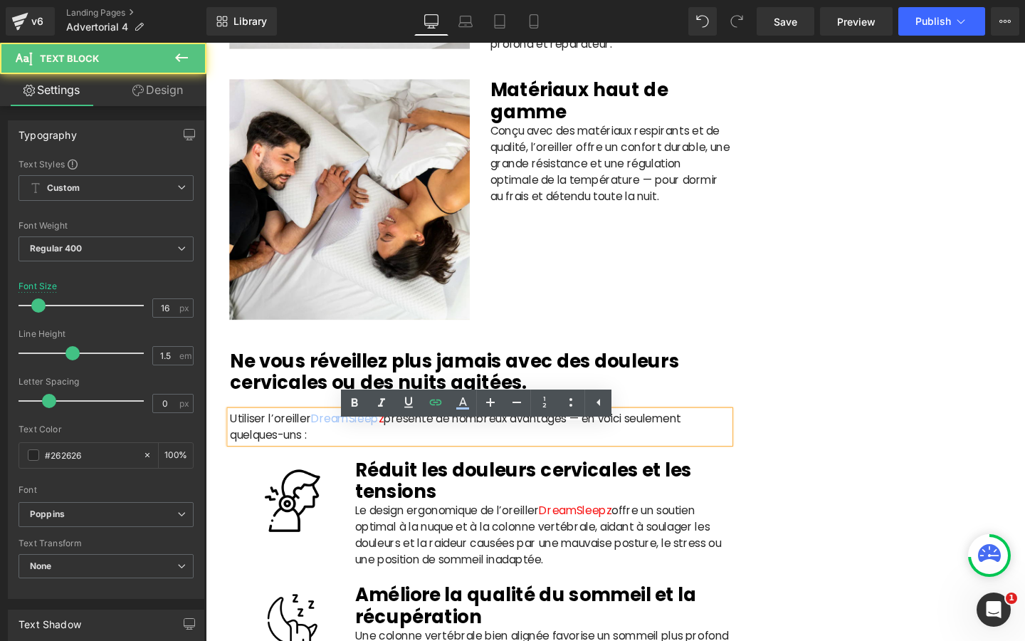
click at [421, 455] on p "Utiliser l’oreiller DreamSleep z présente de nombreux avantages — en voici seul…" at bounding box center [493, 446] width 525 height 34
drag, startPoint x: 319, startPoint y: 452, endPoint x: 394, endPoint y: 450, distance: 75.5
click at [393, 446] on span "DreamSleep z" at bounding box center [355, 437] width 76 height 16
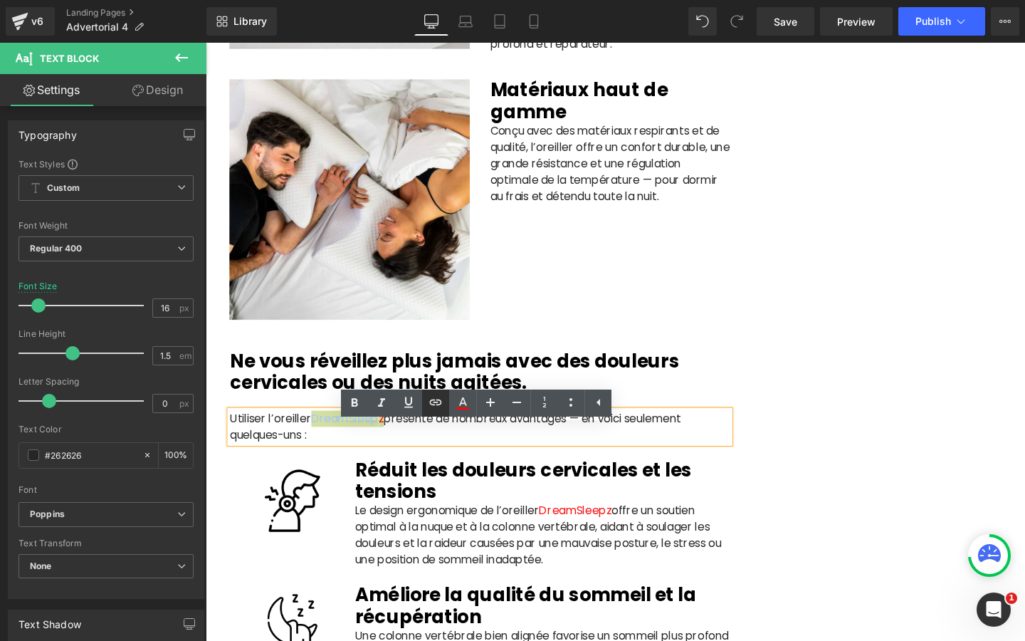
click at [432, 403] on icon at bounding box center [435, 402] width 17 height 17
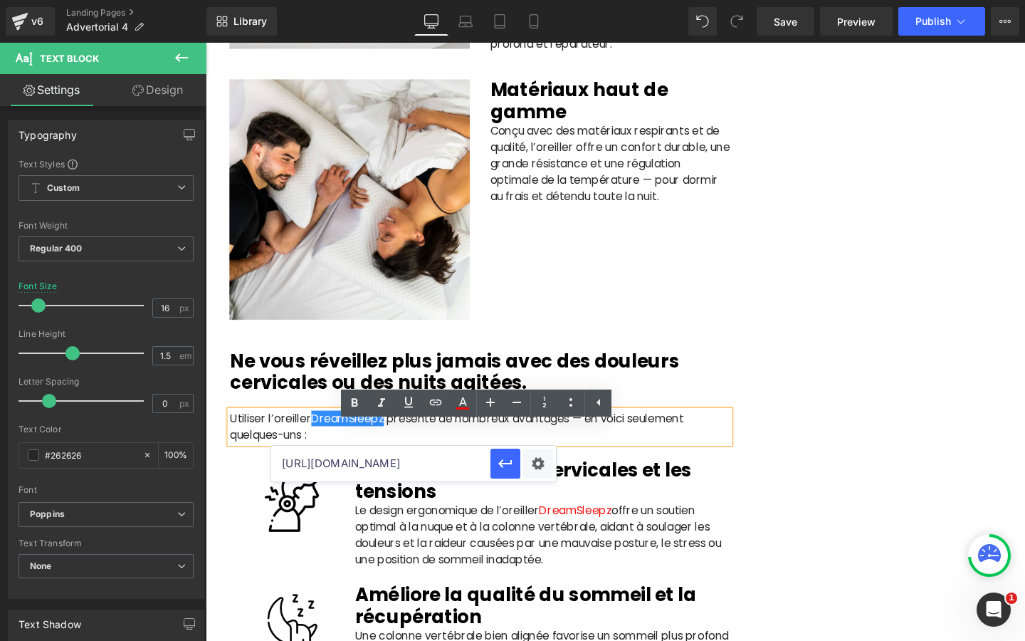
scroll to position [0, 0]
click at [431, 467] on input "[URL][DOMAIN_NAME]" at bounding box center [380, 464] width 219 height 36
paste input "[URL][DOMAIN_NAME]"
type input "[URL][DOMAIN_NAME]"
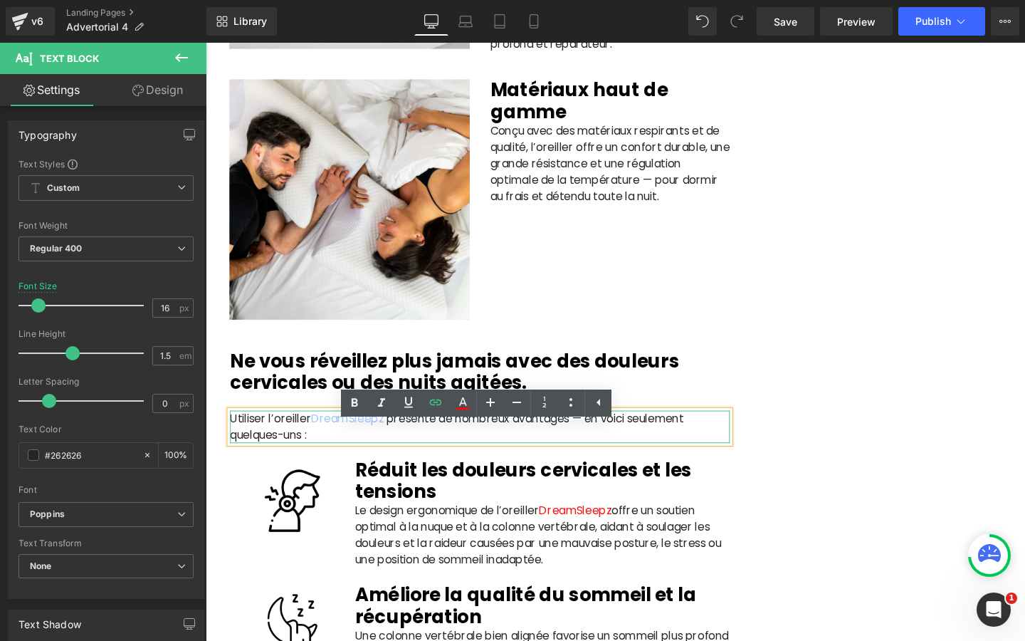
click at [481, 463] on p "Utiliser l’oreiller DreamSleep z présente de nombreux avantages — en voici seul…" at bounding box center [493, 446] width 525 height 34
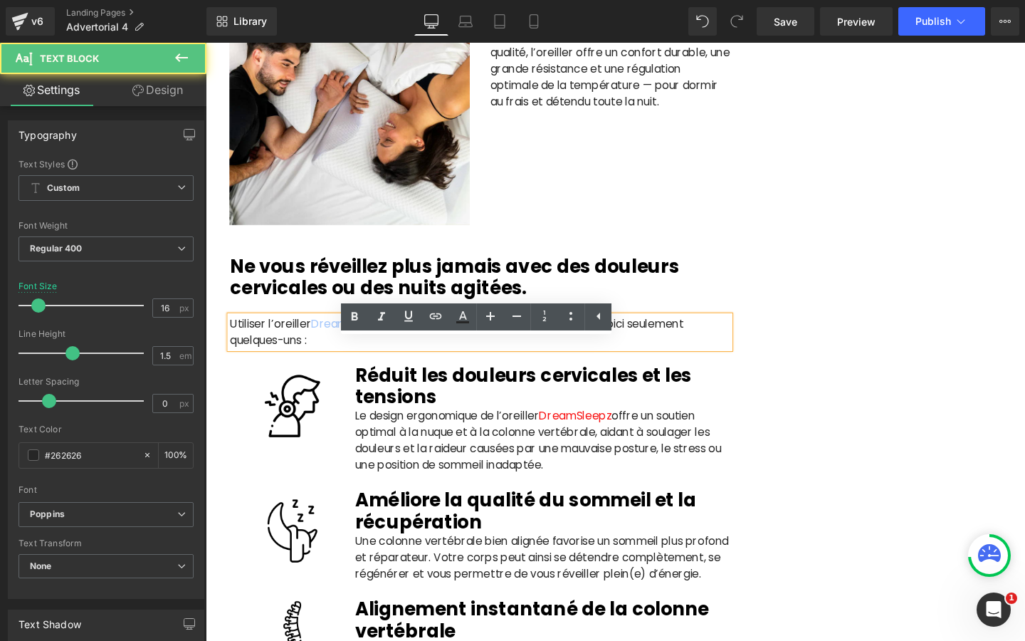
scroll to position [2661, 0]
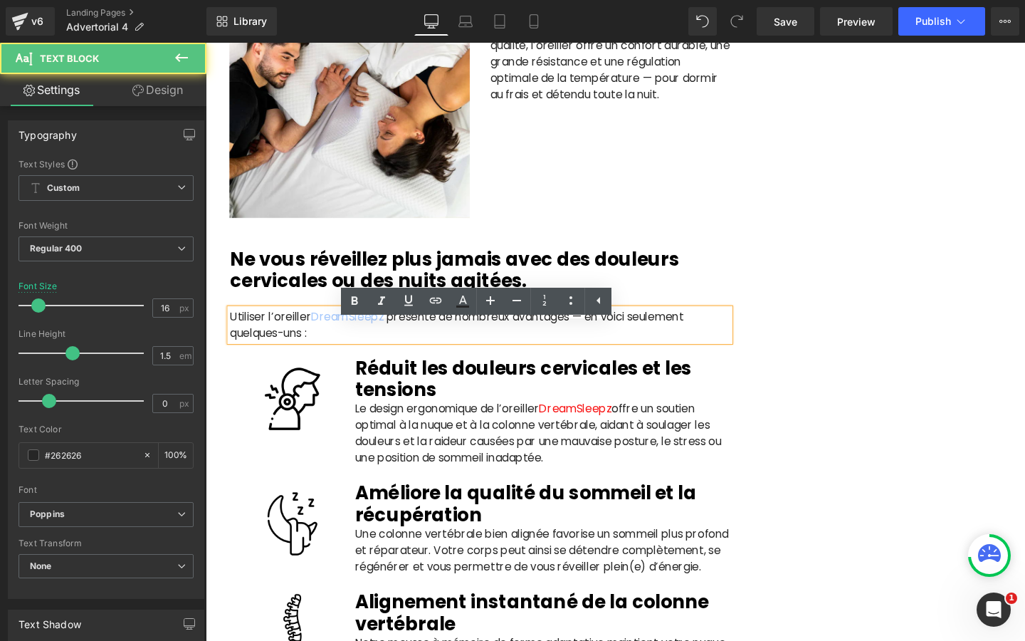
click at [547, 474] on div "Le design ergonomique de l’oreiller DreamSleepz offre un soutien optimal à la n…" at bounding box center [560, 461] width 394 height 85
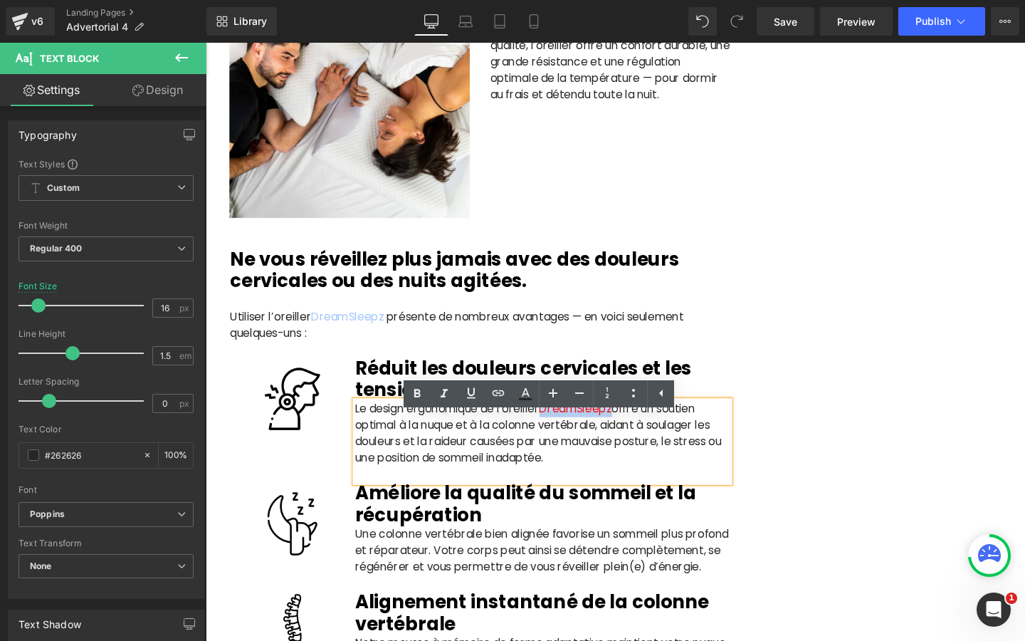
drag, startPoint x: 565, startPoint y: 444, endPoint x: 637, endPoint y: 444, distance: 72.6
click at [633, 436] on span "DreamSleepz" at bounding box center [595, 427] width 76 height 16
click at [493, 387] on icon at bounding box center [498, 392] width 17 height 17
click at [500, 456] on input "[URL][DOMAIN_NAME]" at bounding box center [581, 454] width 219 height 36
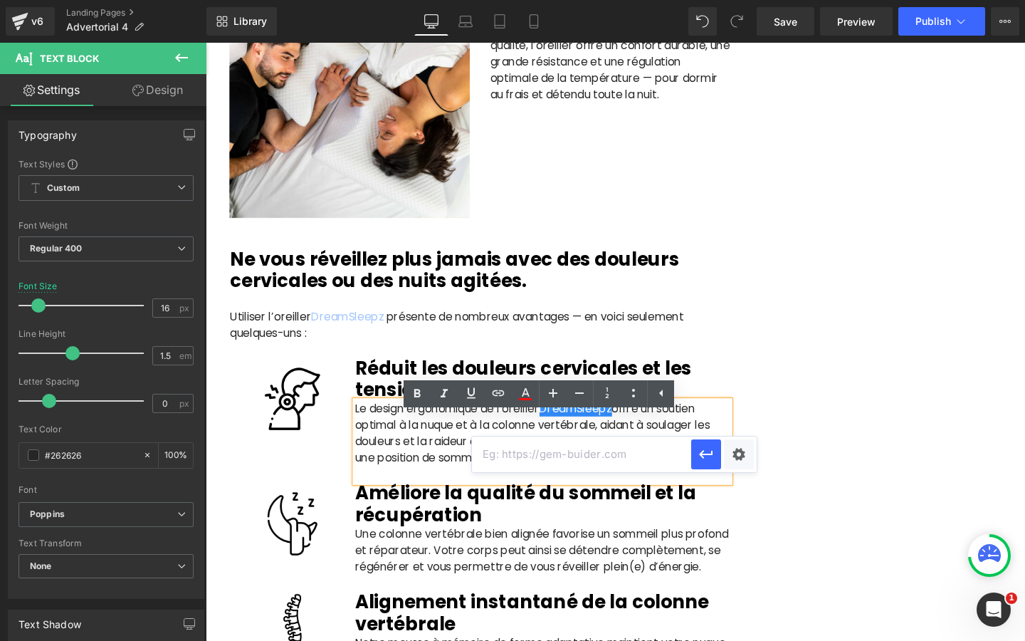
paste input "[URL][DOMAIN_NAME]"
type input "[URL][DOMAIN_NAME]"
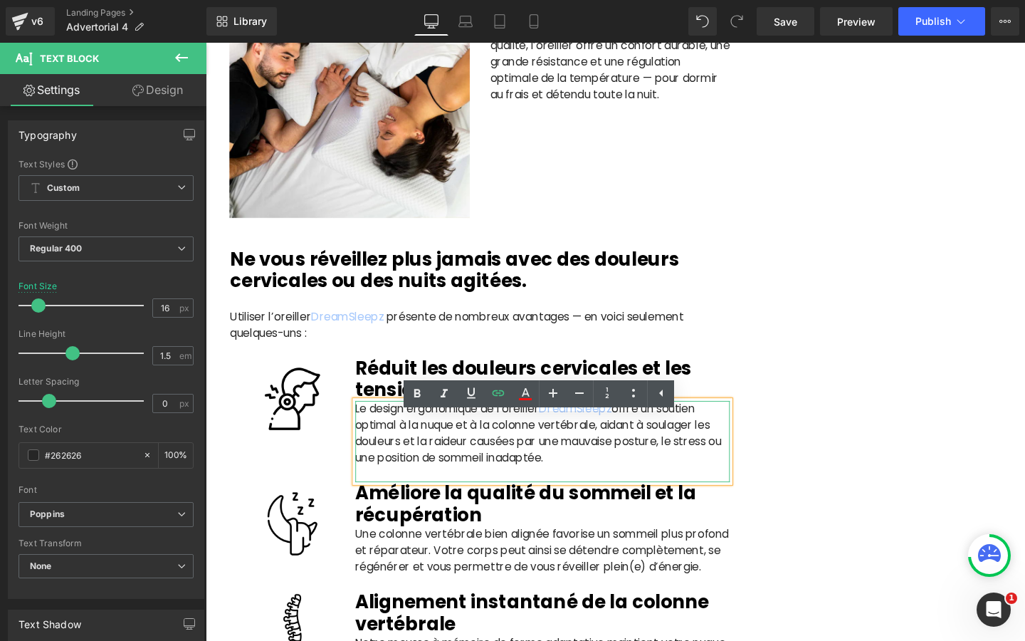
click at [449, 474] on p "Le design ergonomique de l’oreiller DreamSleepz offre un soutien optimal à la n…" at bounding box center [560, 461] width 394 height 85
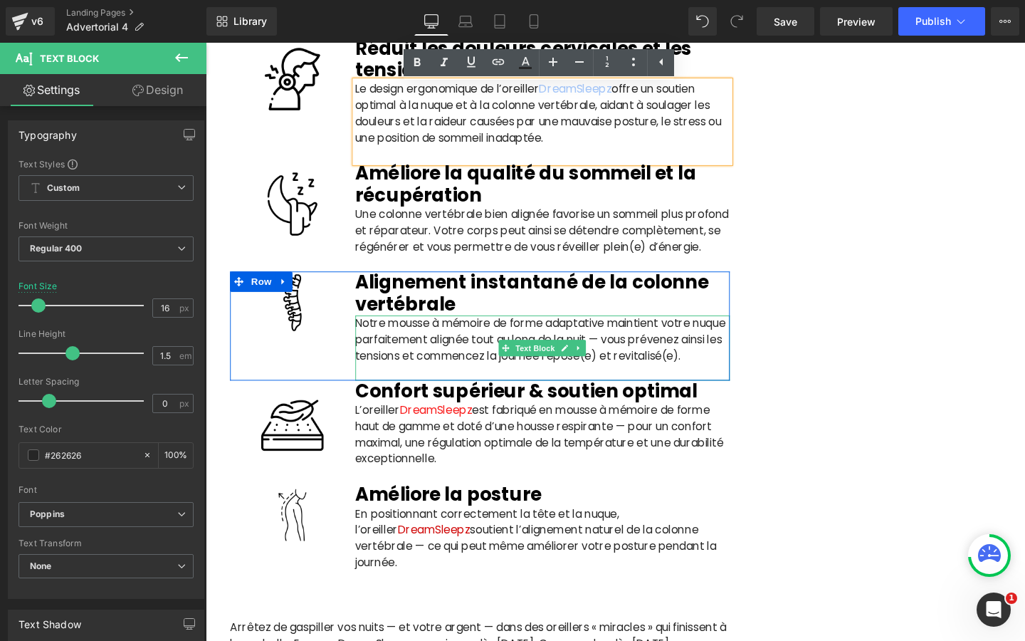
scroll to position [3020, 0]
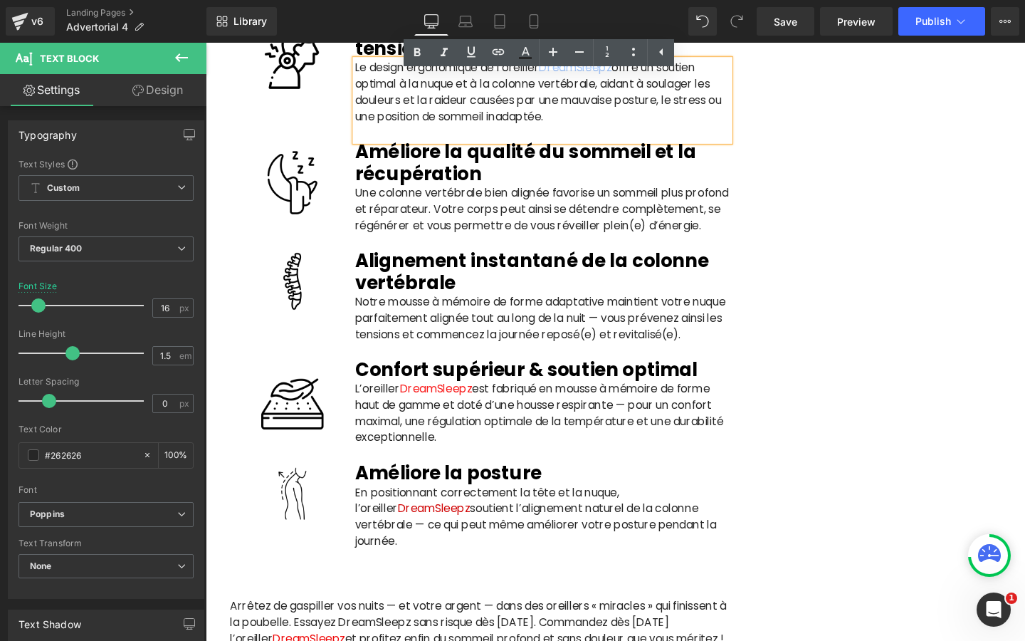
click at [470, 466] on p "L’oreiller DreamSleepz est fabriqué en mousse à mémoire de forme haut de gamme …" at bounding box center [560, 432] width 394 height 68
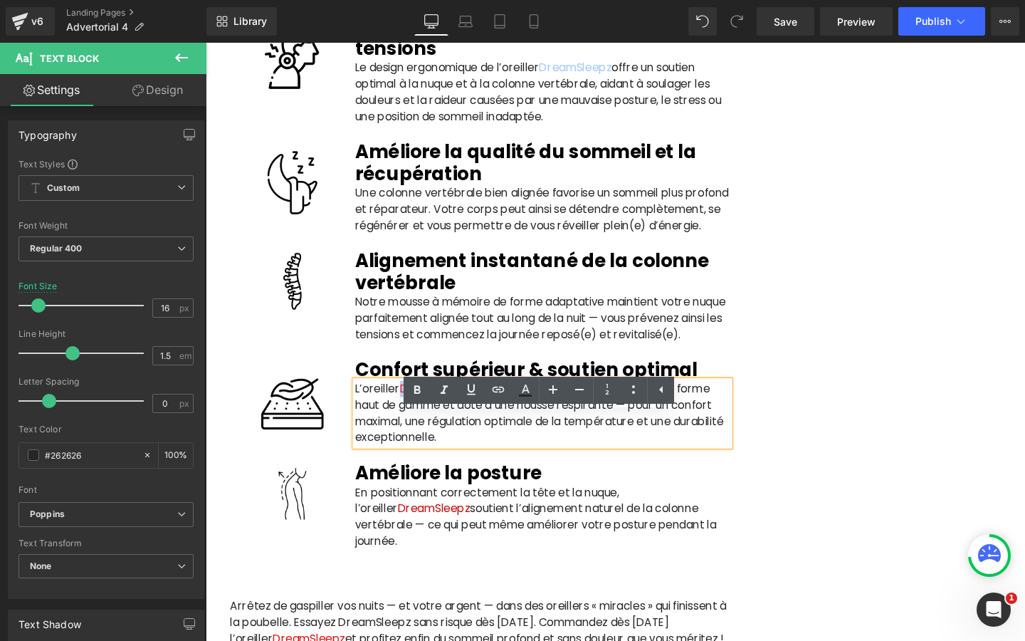
drag, startPoint x: 412, startPoint y: 446, endPoint x: 488, endPoint y: 445, distance: 75.5
click at [488, 445] on p "L’oreiller DreamSleepz est fabriqué en mousse à mémoire de forme haut de gamme …" at bounding box center [560, 432] width 394 height 68
click at [503, 390] on icon at bounding box center [499, 389] width 12 height 6
click at [494, 456] on input "[URL][DOMAIN_NAME]" at bounding box center [466, 451] width 219 height 36
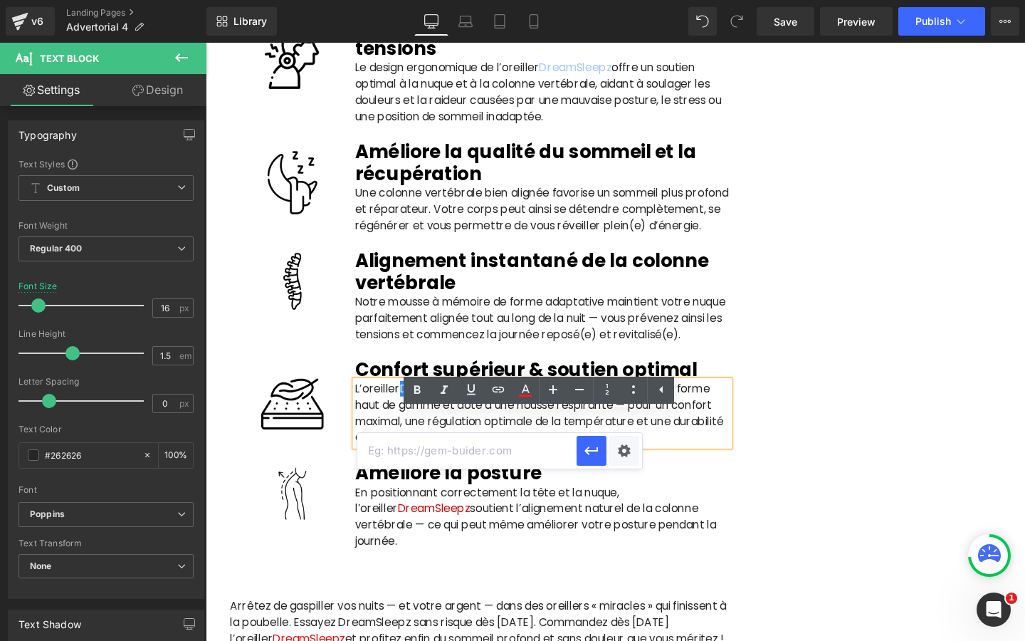
paste input "[URL][DOMAIN_NAME]"
type input "[URL][DOMAIN_NAME]"
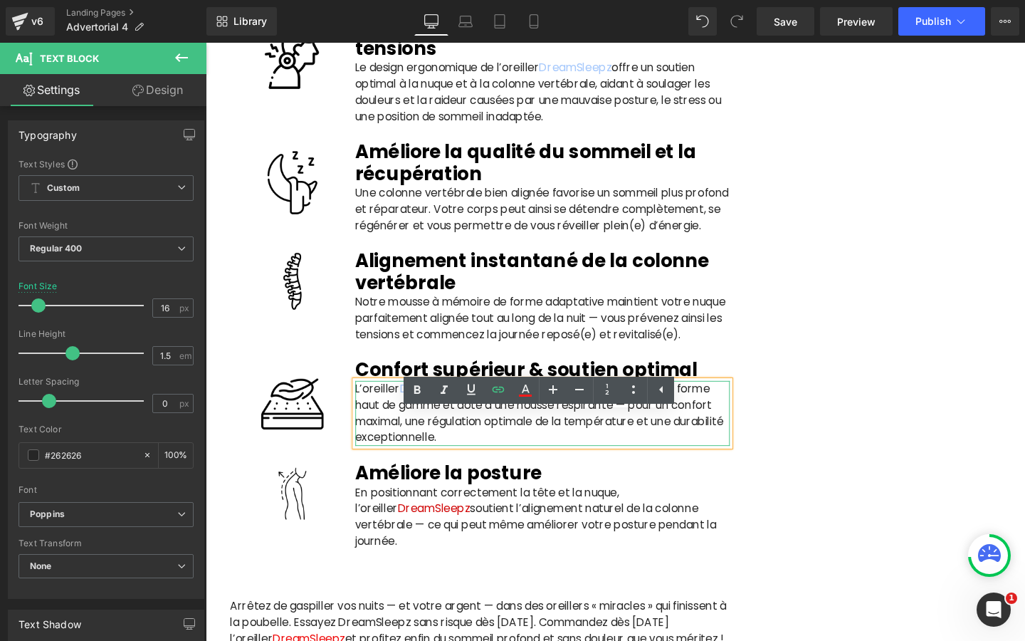
click at [515, 466] on p "L’oreiller DreamSleepz est fabriqué en mousse à mémoire de forme haut de gamme …" at bounding box center [560, 432] width 394 height 68
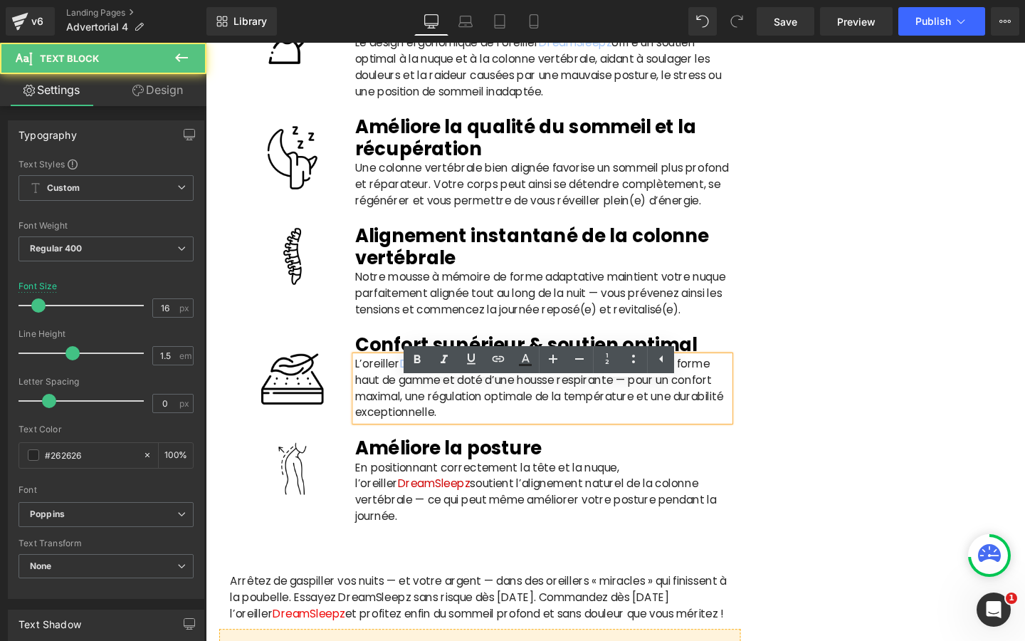
scroll to position [3063, 0]
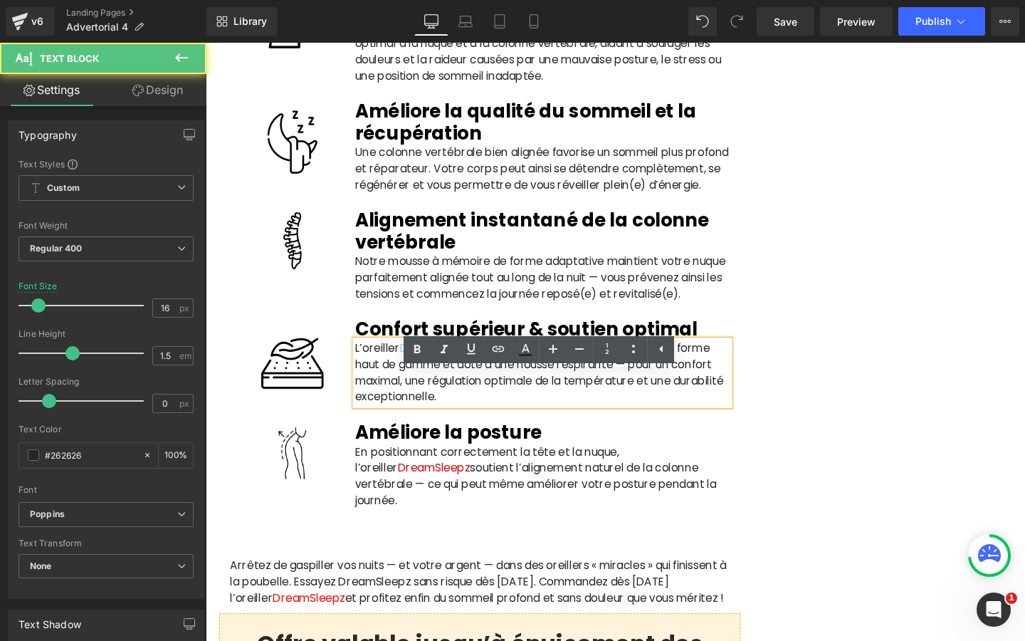
click at [450, 533] on p "En positionnant correctement la tête et la nuque, l’oreiller DreamSleepz soutie…" at bounding box center [560, 498] width 394 height 68
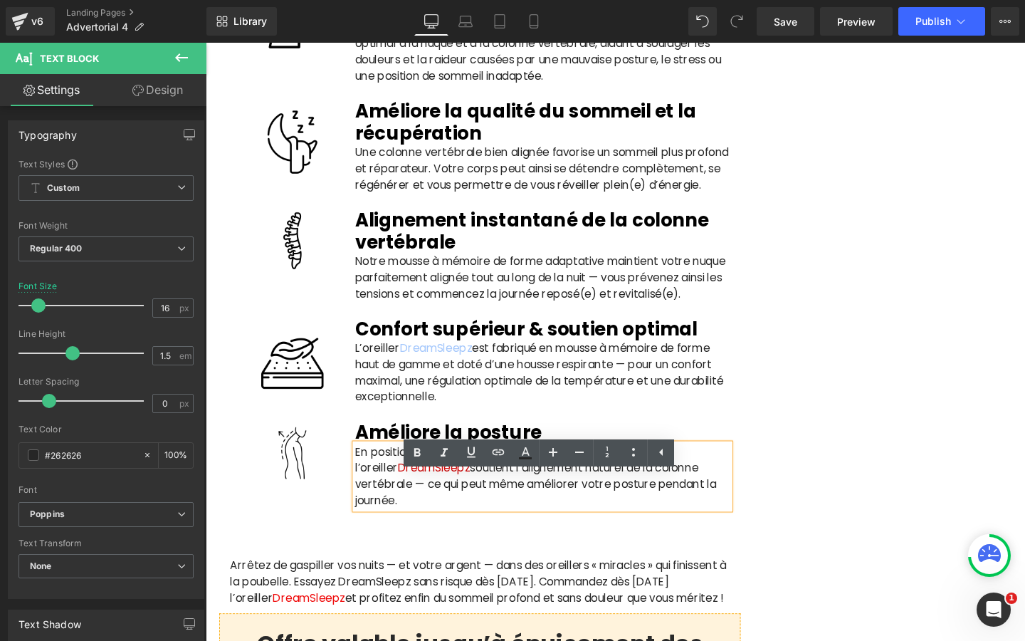
drag, startPoint x: 438, startPoint y: 528, endPoint x: 361, endPoint y: 528, distance: 76.9
click at [363, 528] on div "En positionnant correctement la tête et la nuque, l’oreiller DreamSleepz soutie…" at bounding box center [560, 498] width 394 height 68
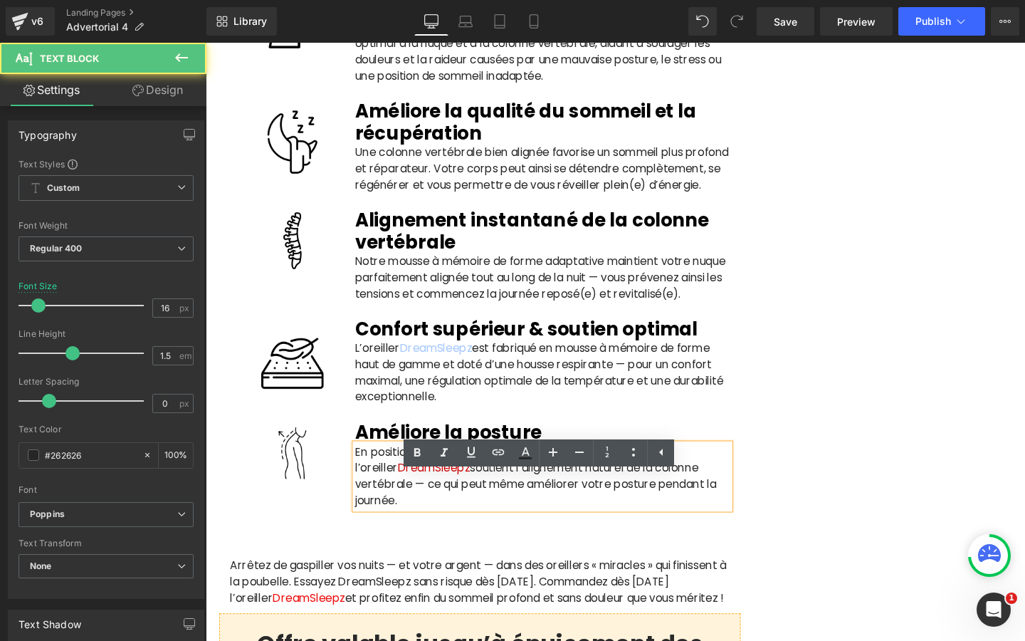
click at [408, 498] on span "DreamSleepz" at bounding box center [446, 489] width 76 height 16
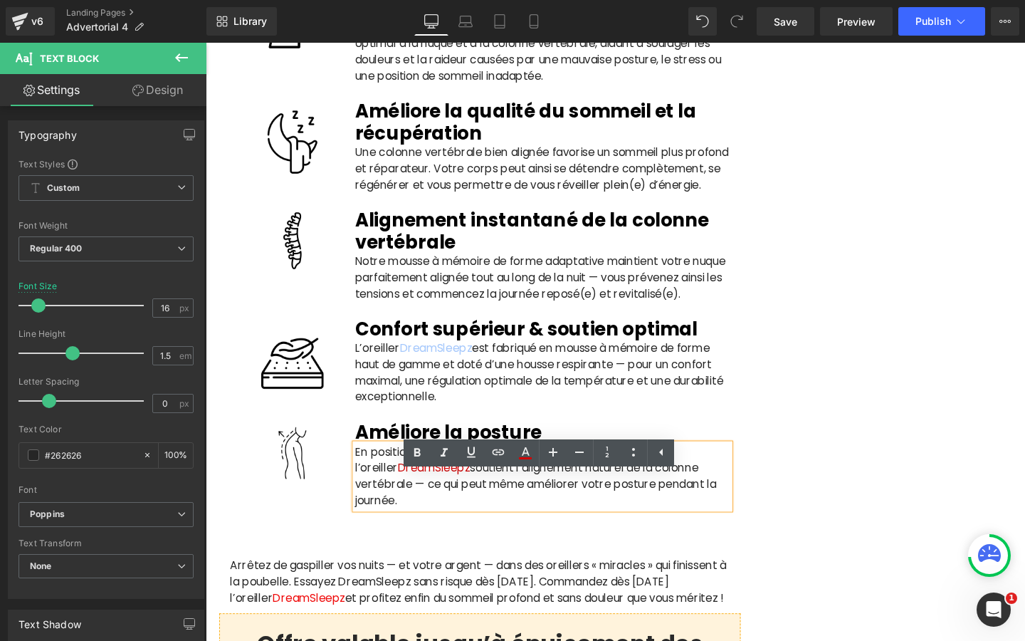
drag, startPoint x: 361, startPoint y: 526, endPoint x: 435, endPoint y: 523, distance: 74.1
click at [435, 523] on div "En positionnant correctement la tête et la nuque, l’oreiller DreamSleepz soutie…" at bounding box center [560, 498] width 394 height 68
click at [435, 498] on span "DreamSleepz" at bounding box center [446, 489] width 76 height 16
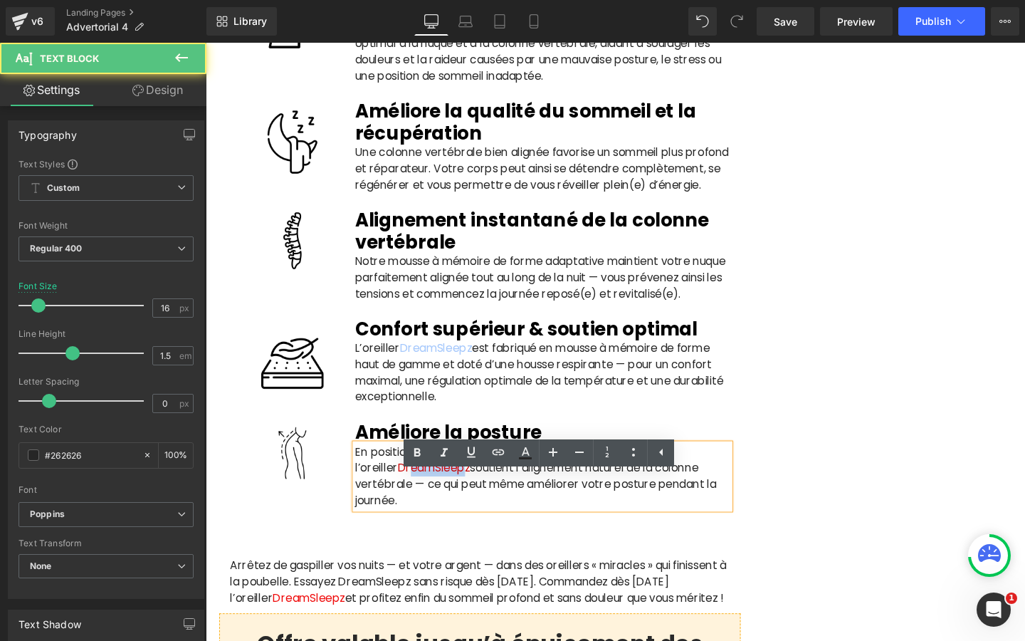
drag, startPoint x: 435, startPoint y: 523, endPoint x: 374, endPoint y: 523, distance: 60.5
click at [408, 498] on span "DreamSleepz" at bounding box center [446, 489] width 76 height 16
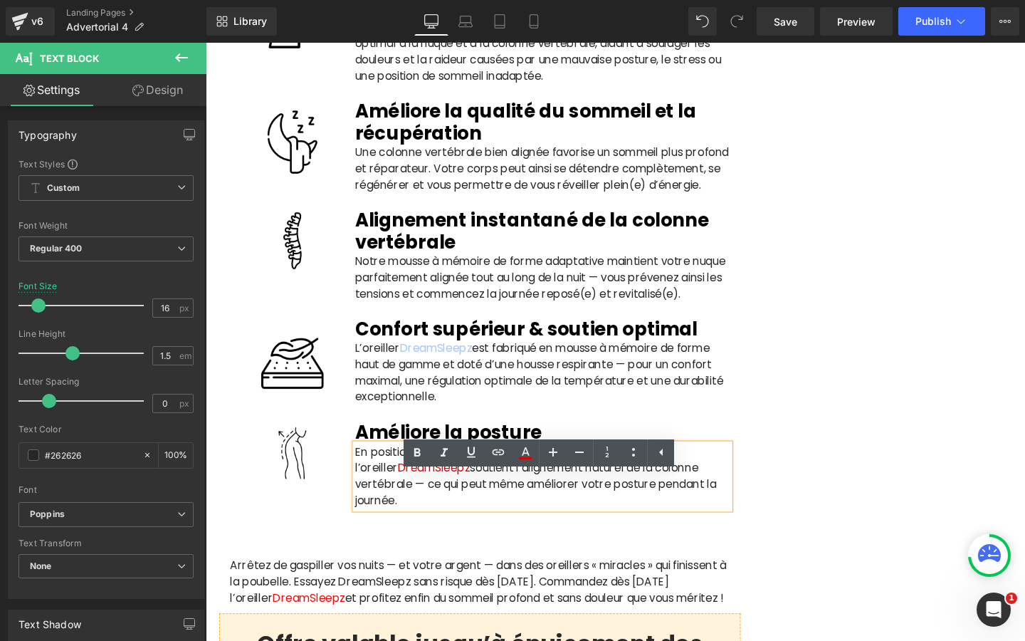
click at [436, 498] on span "DreamSleepz" at bounding box center [446, 489] width 76 height 16
drag, startPoint x: 436, startPoint y: 525, endPoint x: 367, endPoint y: 525, distance: 69.1
click at [408, 498] on span "DreamSleepz" at bounding box center [446, 489] width 76 height 16
click at [382, 510] on p "En positionnant correctement la tête et la nuque, l’oreiller DreamSleepz soutie…" at bounding box center [560, 498] width 394 height 68
drag, startPoint x: 363, startPoint y: 523, endPoint x: 438, endPoint y: 523, distance: 74.8
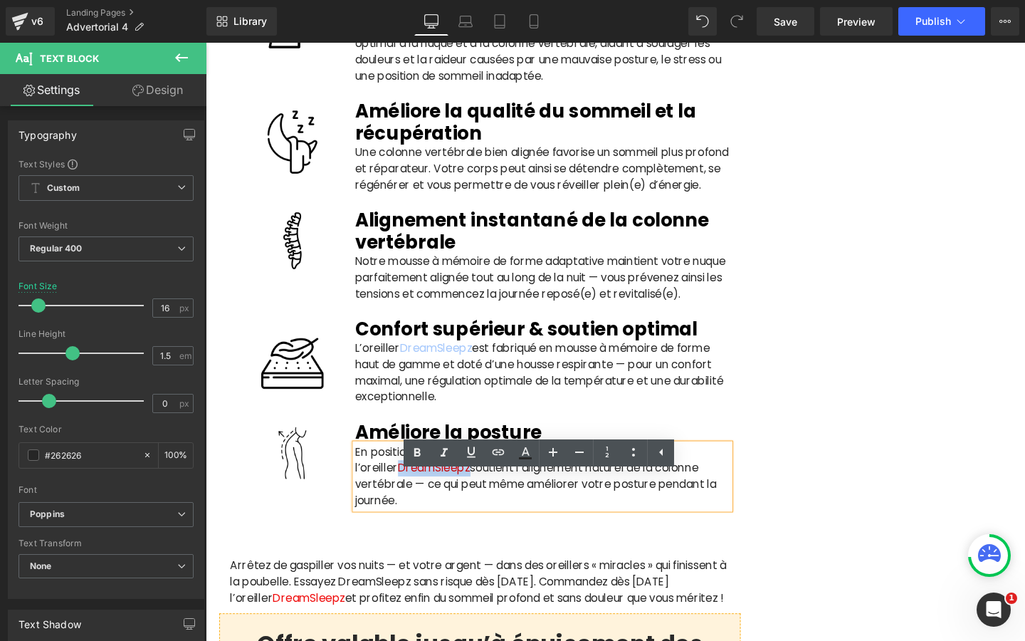
click at [438, 523] on p "En positionnant correctement la tête et la nuque, l’oreiller DreamSleepz soutie…" at bounding box center [560, 498] width 394 height 68
click at [492, 449] on icon at bounding box center [498, 452] width 17 height 17
click at [470, 524] on input "[URL][DOMAIN_NAME]" at bounding box center [466, 529] width 219 height 36
paste input "[URL][DOMAIN_NAME]"
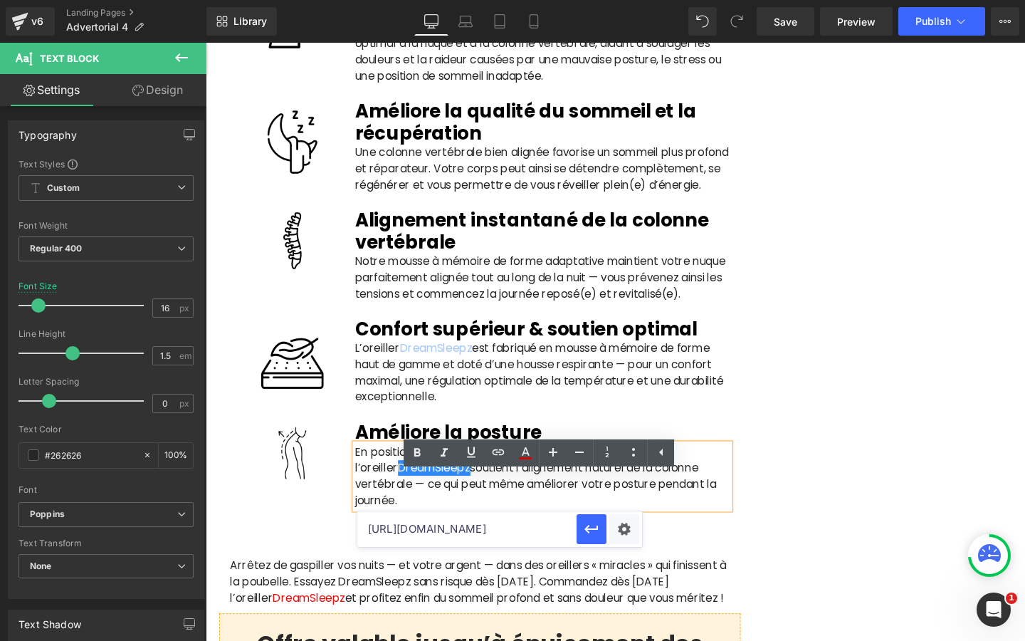
scroll to position [0, 439]
type input "[URL][DOMAIN_NAME]"
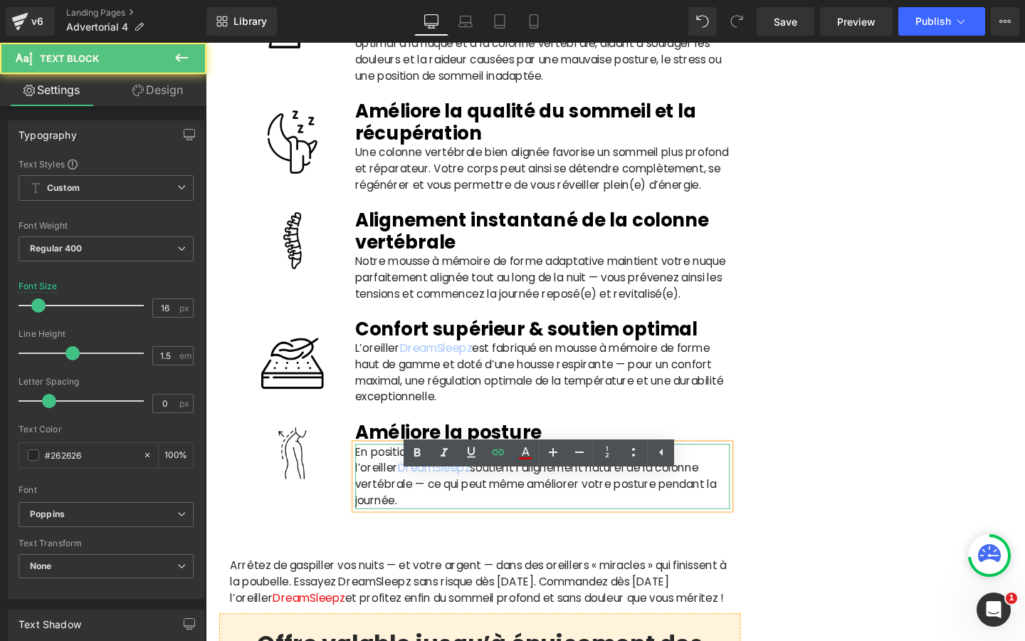
click at [512, 533] on p "En positionnant correctement la tête et la nuque, l’oreiller DreamSleepz soutie…" at bounding box center [560, 498] width 394 height 68
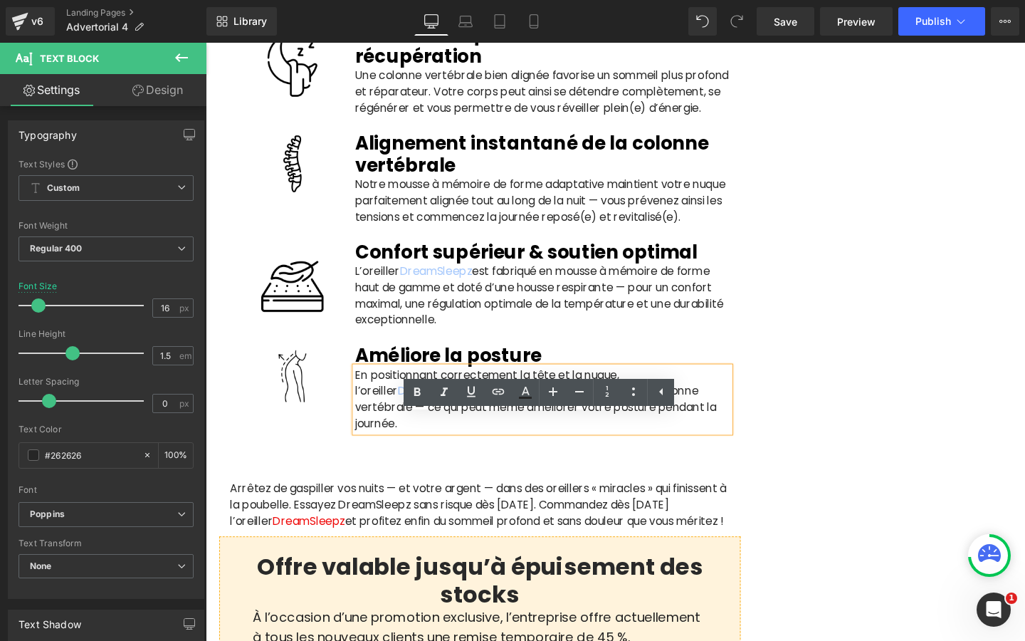
scroll to position [3147, 0]
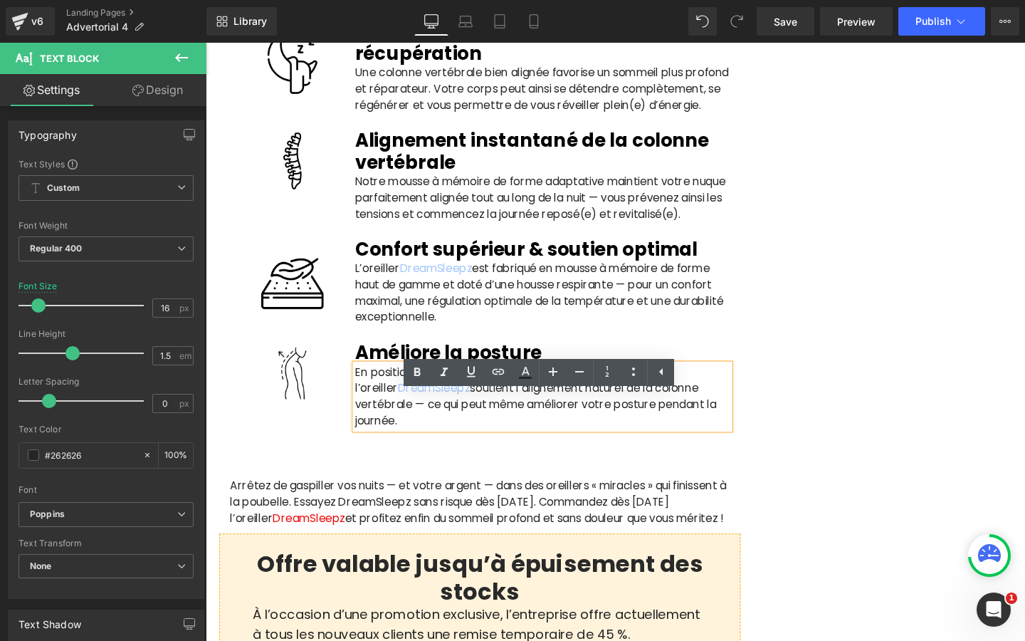
click at [352, 550] on span "DreamSleepz" at bounding box center [314, 542] width 76 height 16
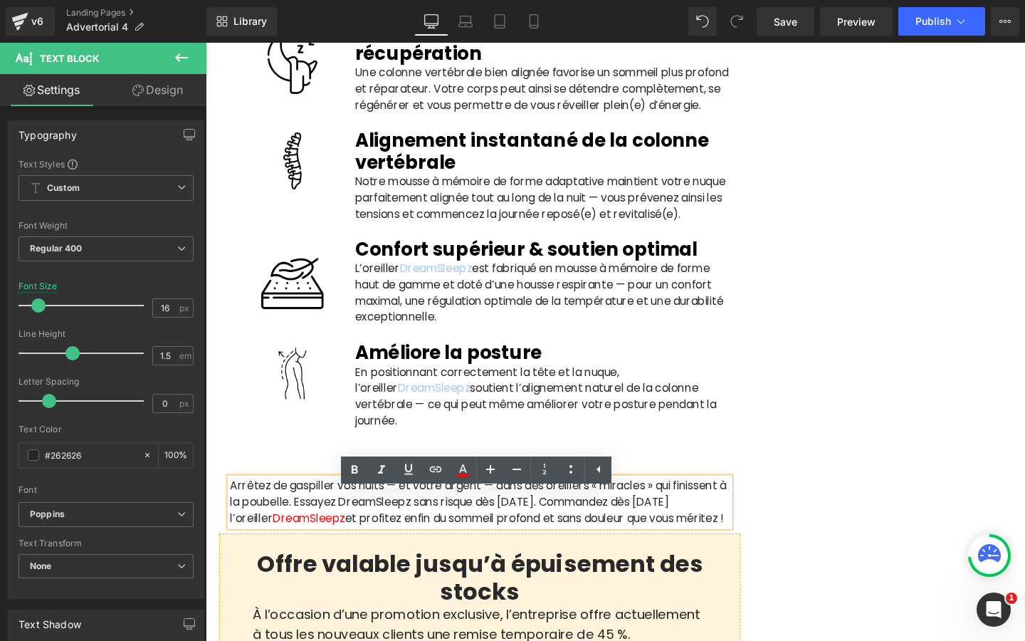
drag, startPoint x: 419, startPoint y: 554, endPoint x: 346, endPoint y: 555, distance: 73.3
click at [346, 550] on span "DreamSleepz" at bounding box center [314, 542] width 76 height 16
click at [435, 468] on icon at bounding box center [435, 469] width 17 height 17
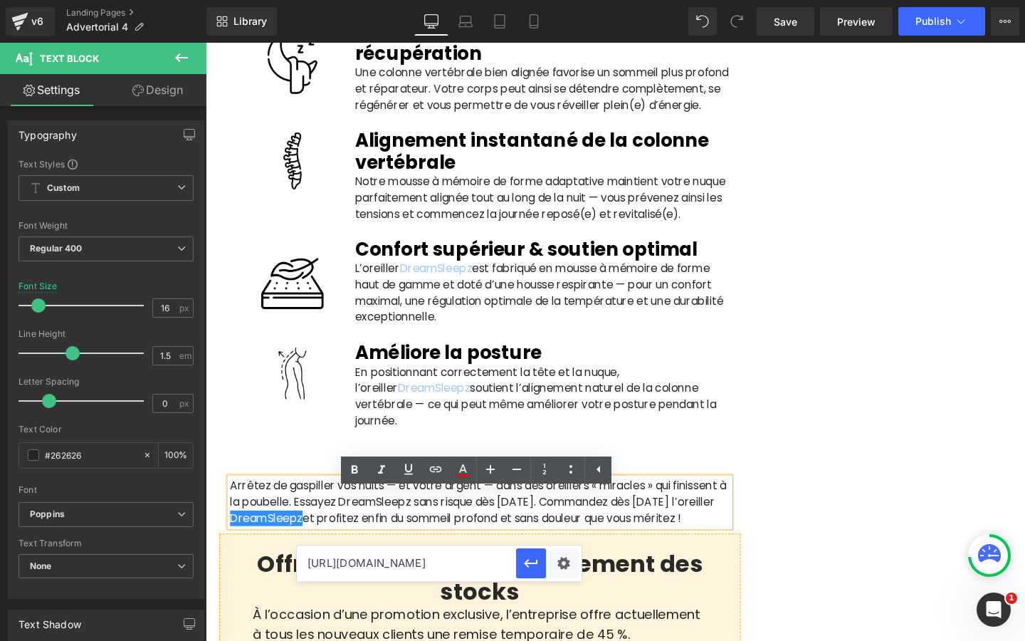
click at [419, 555] on input "[URL][DOMAIN_NAME]" at bounding box center [406, 563] width 219 height 36
paste input "[URL][DOMAIN_NAME]"
type input "[URL][DOMAIN_NAME]"
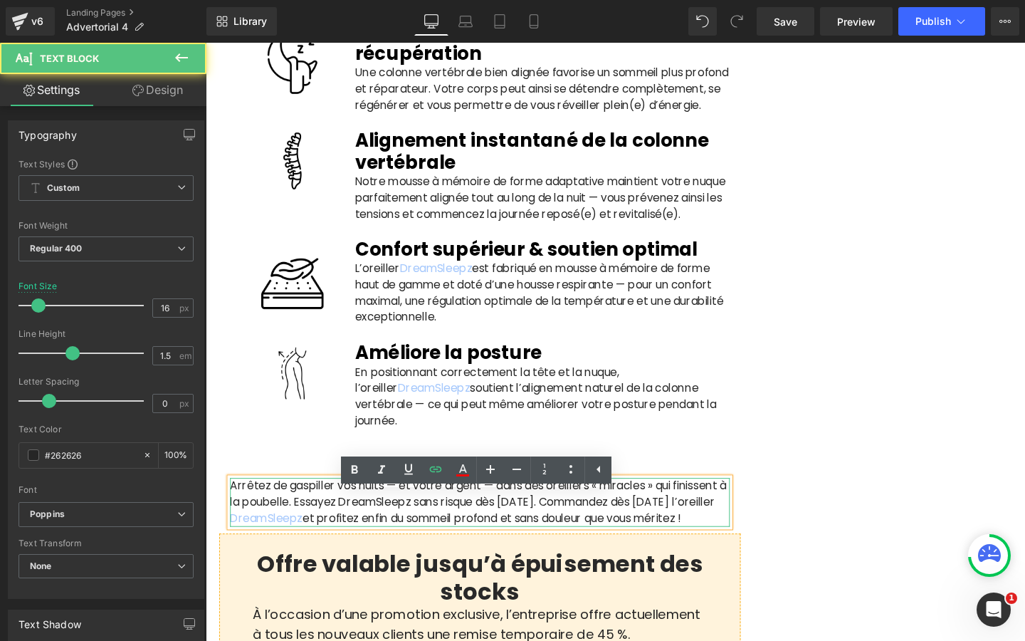
click at [470, 551] on p "Arrêtez de gaspiller vos nuits — et votre argent — dans des oreillers « miracle…" at bounding box center [493, 525] width 525 height 51
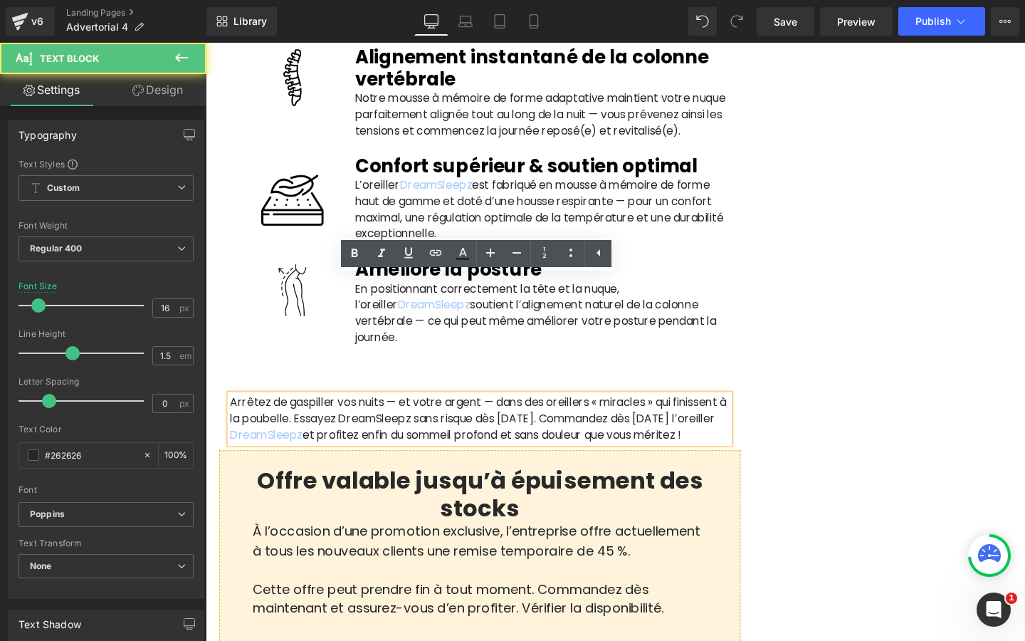
scroll to position [3375, 0]
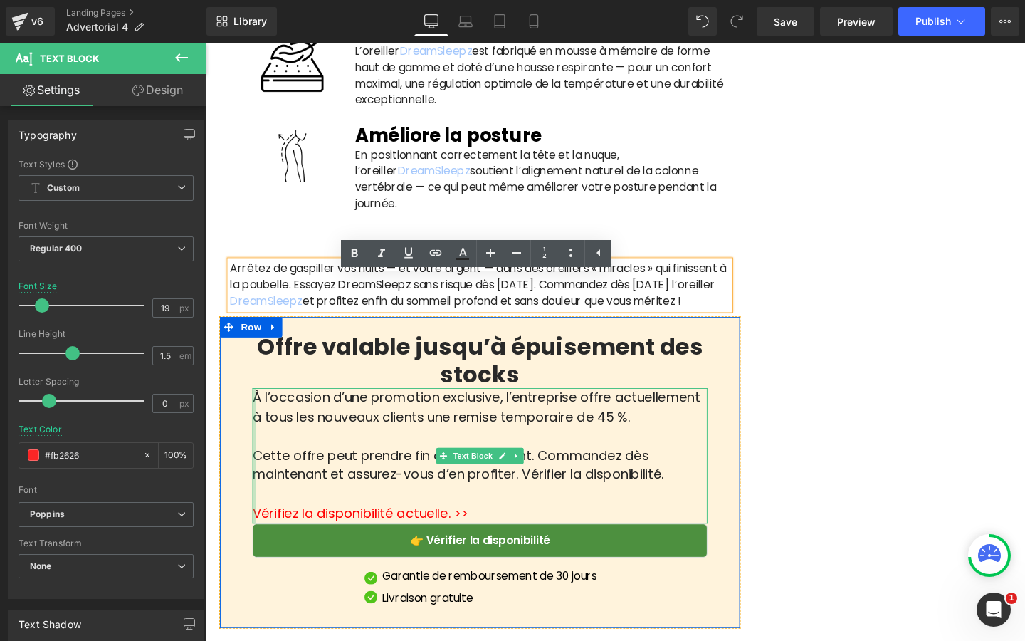
drag, startPoint x: 491, startPoint y: 567, endPoint x: 256, endPoint y: 569, distance: 234.9
click at [256, 548] on div "À l’occasion d’une promotion exclusive, l’entreprise offre actuellement à tous …" at bounding box center [494, 477] width 478 height 142
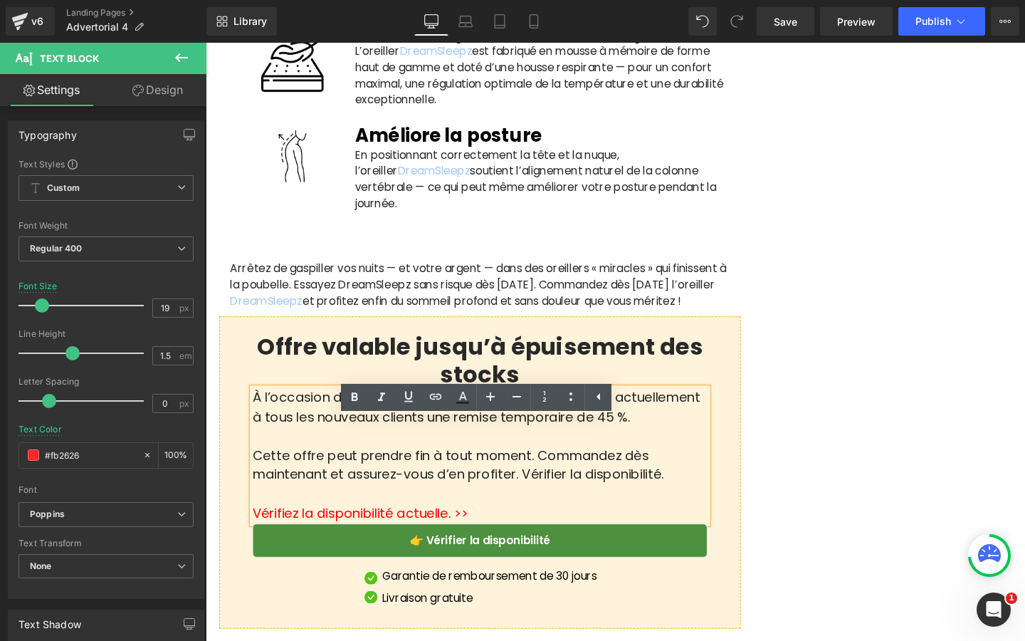
click at [259, 547] on span "Vérifiez la disponibilité actuelle. >>" at bounding box center [368, 537] width 226 height 19
drag, startPoint x: 258, startPoint y: 569, endPoint x: 486, endPoint y: 562, distance: 227.9
click at [486, 548] on p "Vérifiez la disponibilité actuelle. >>" at bounding box center [494, 538] width 478 height 21
drag, startPoint x: 486, startPoint y: 571, endPoint x: 258, endPoint y: 572, distance: 227.1
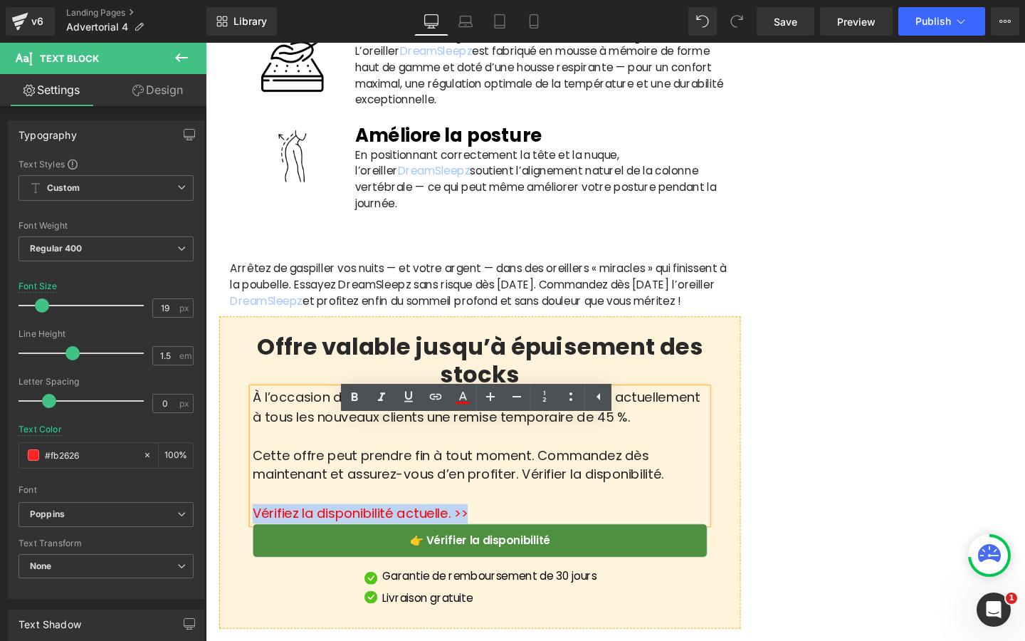
click at [258, 548] on p "Vérifiez la disponibilité actuelle. >>" at bounding box center [494, 538] width 478 height 21
click at [456, 397] on icon at bounding box center [462, 397] width 17 height 17
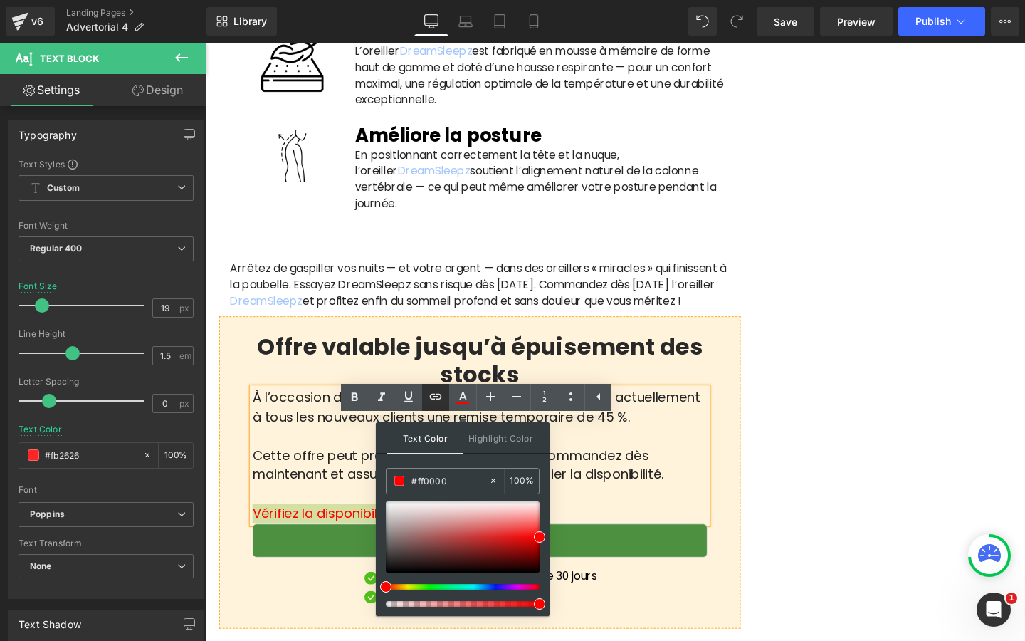
click at [433, 399] on icon at bounding box center [435, 396] width 17 height 17
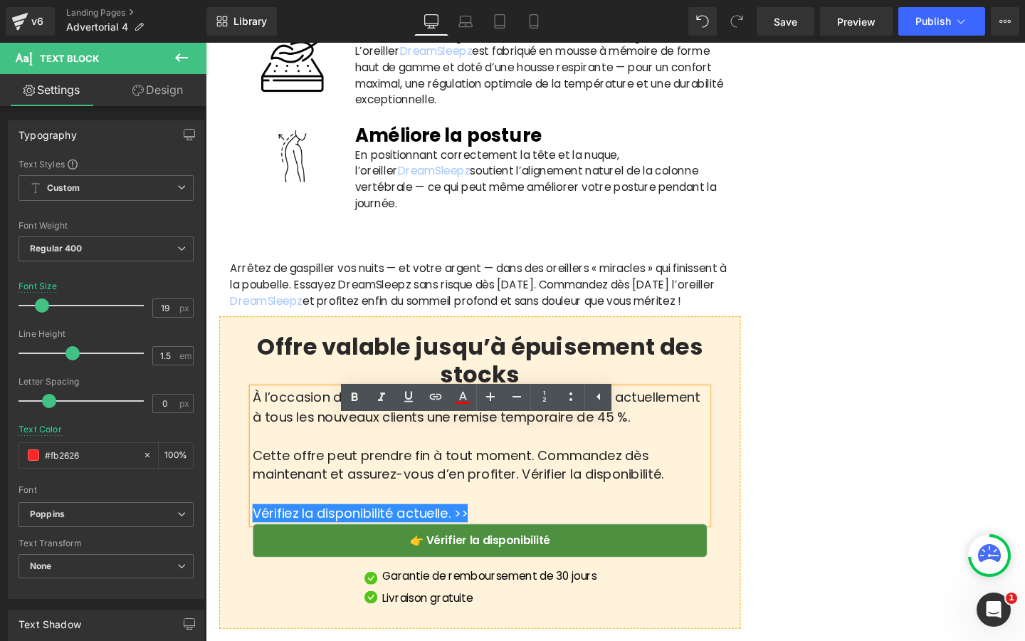
scroll to position [0, 0]
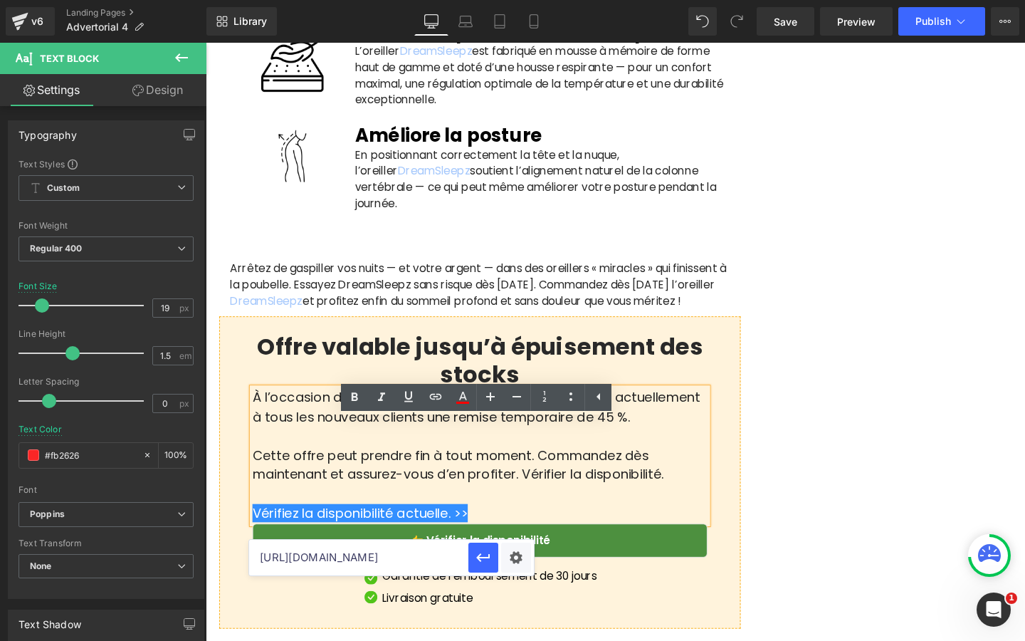
click at [412, 555] on input "[URL][DOMAIN_NAME]" at bounding box center [358, 558] width 219 height 36
paste input "[URL][DOMAIN_NAME]"
type input "[URL][DOMAIN_NAME]"
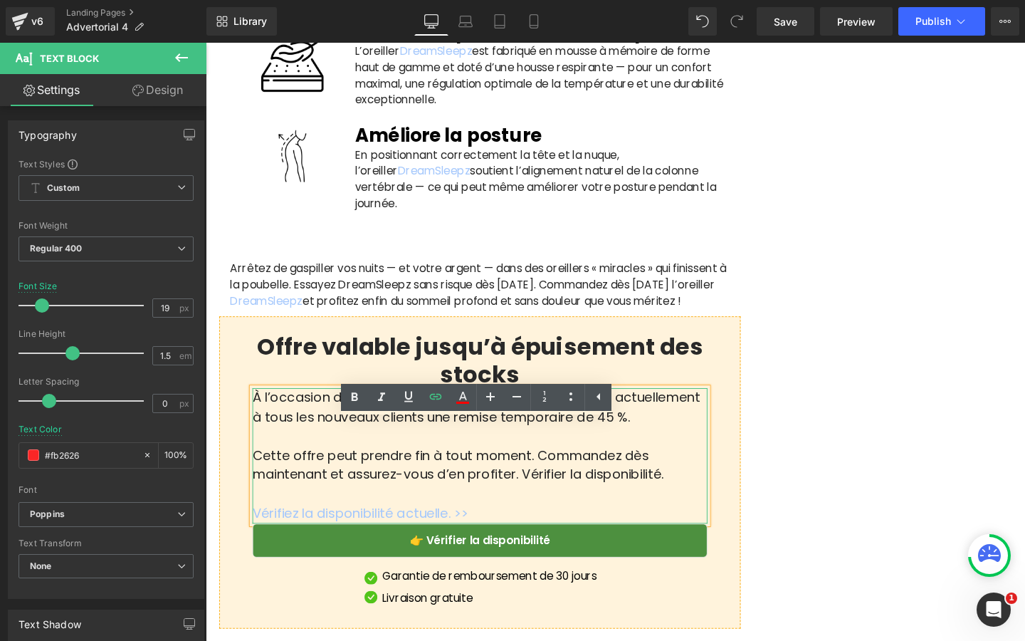
click at [509, 507] on span "Cette offre peut prendre fin à tout moment. Commandez dès maintenant et assurez…" at bounding box center [471, 487] width 433 height 40
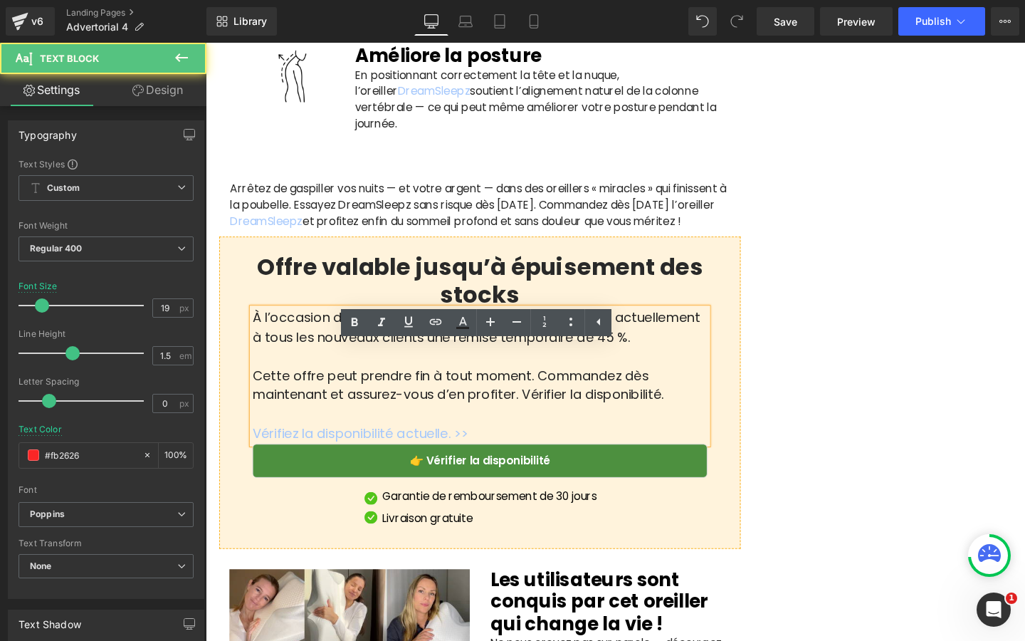
scroll to position [3464, 0]
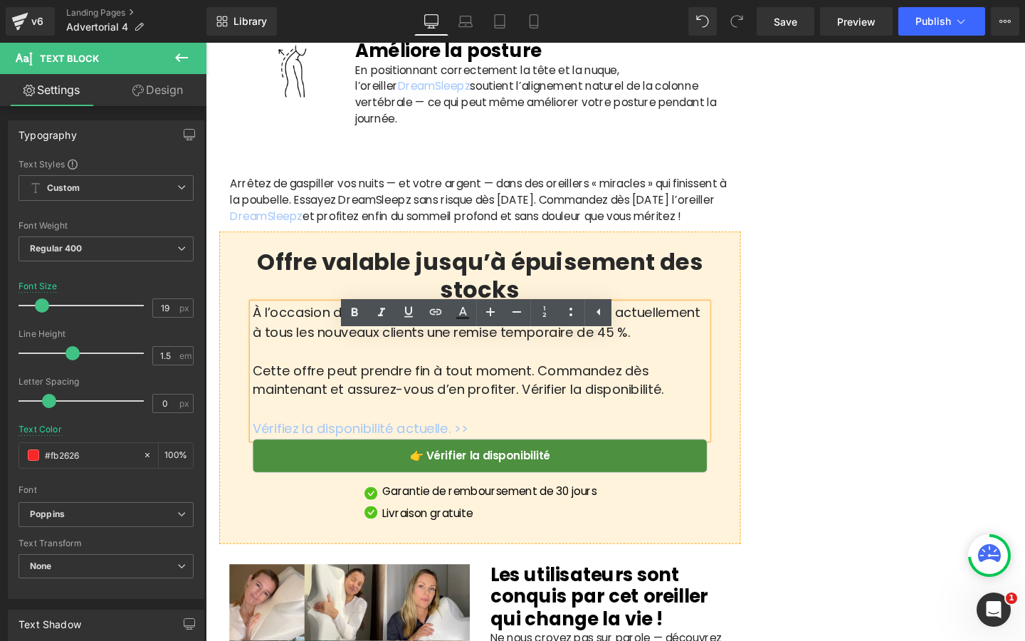
click at [333, 495] on link "👉 Vérifier la disponibilité" at bounding box center [494, 477] width 478 height 36
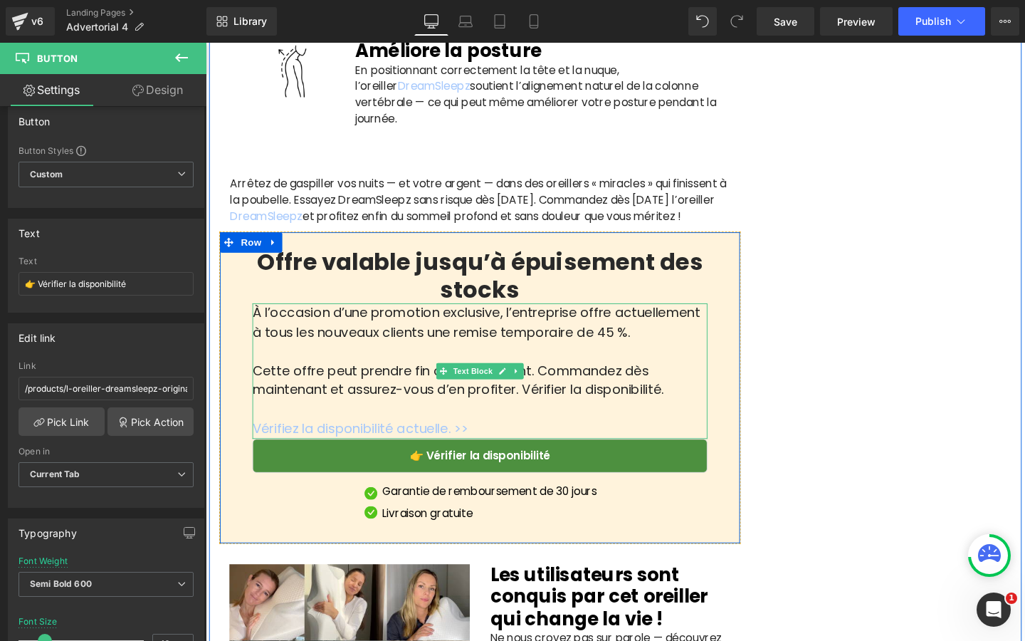
scroll to position [3722, 0]
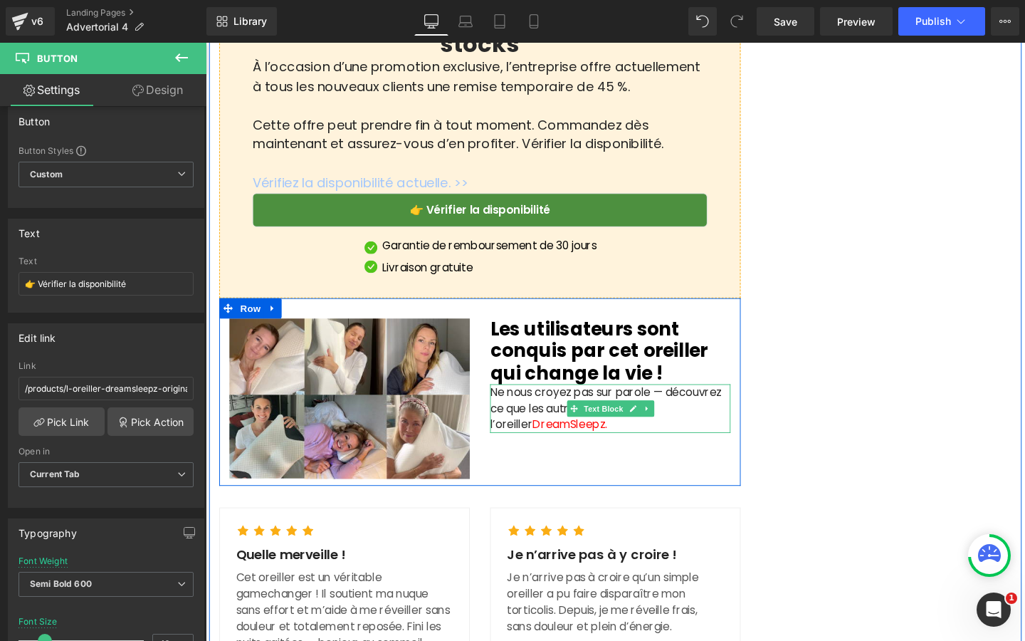
click at [577, 453] on p "Ne nous croyez pas sur parole — découvrez ce que les autres disent de l’oreille…" at bounding box center [631, 427] width 253 height 51
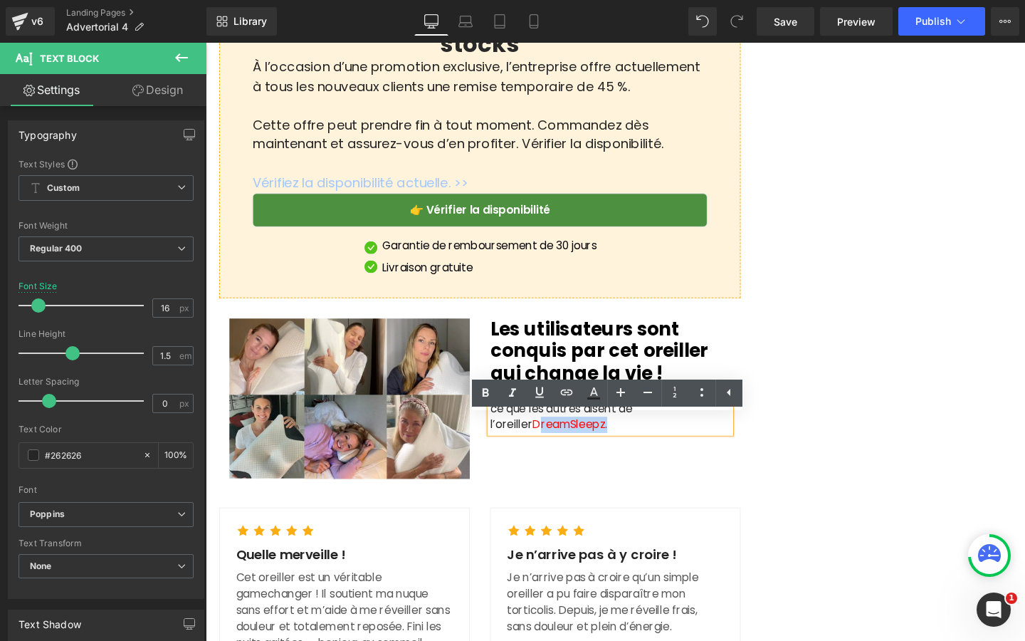
drag, startPoint x: 591, startPoint y: 476, endPoint x: 509, endPoint y: 477, distance: 81.9
click at [509, 453] on p "Ne nous croyez pas sur parole — découvrez ce que les autres disent de l’oreille…" at bounding box center [631, 427] width 253 height 51
click at [550, 452] on span "DreamSleepz." at bounding box center [589, 444] width 78 height 16
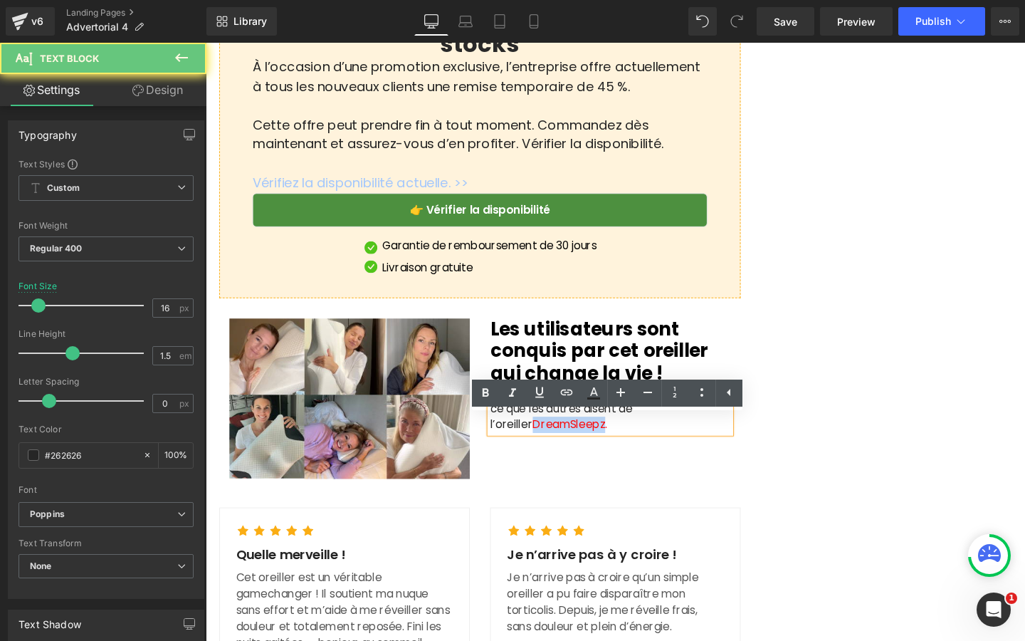
drag, startPoint x: 505, startPoint y: 477, endPoint x: 574, endPoint y: 477, distance: 69.1
click at [574, 452] on span "DreamSleepz." at bounding box center [589, 444] width 78 height 16
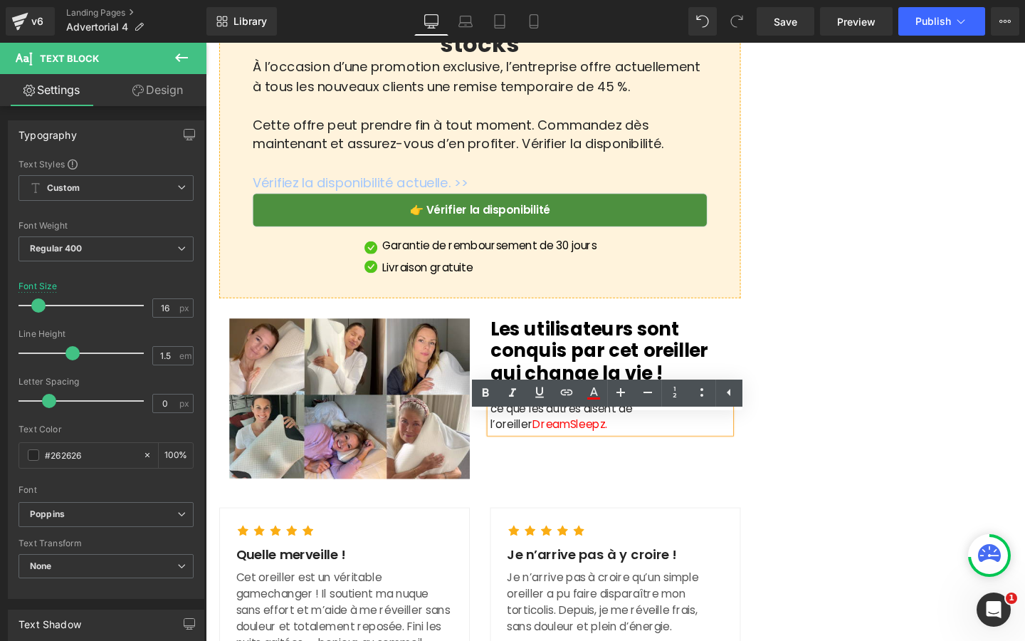
click at [587, 453] on p "Ne nous croyez pas sur parole — découvrez ce que les autres disent de l’oreille…" at bounding box center [631, 427] width 253 height 51
drag, startPoint x: 587, startPoint y: 480, endPoint x: 505, endPoint y: 480, distance: 81.9
click at [505, 453] on p "Ne nous croyez pas sur parole — découvrez ce que les autres disent de l’oreille…" at bounding box center [631, 427] width 253 height 51
click at [565, 400] on icon at bounding box center [566, 392] width 17 height 17
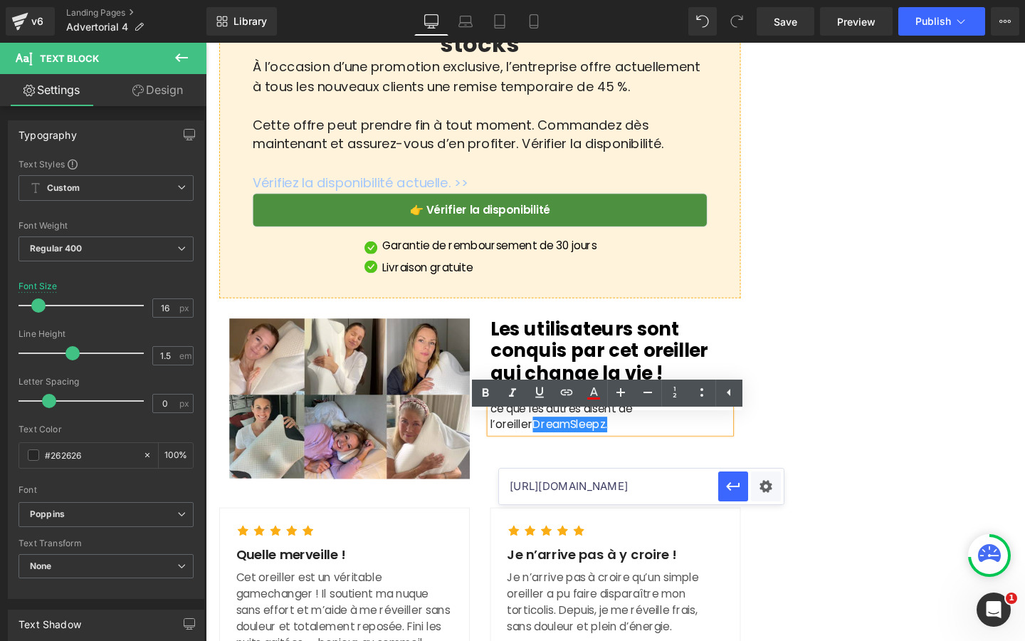
click at [528, 485] on input "[URL][DOMAIN_NAME]" at bounding box center [608, 486] width 219 height 36
paste input "[URL][DOMAIN_NAME]"
type input "[URL][DOMAIN_NAME]"
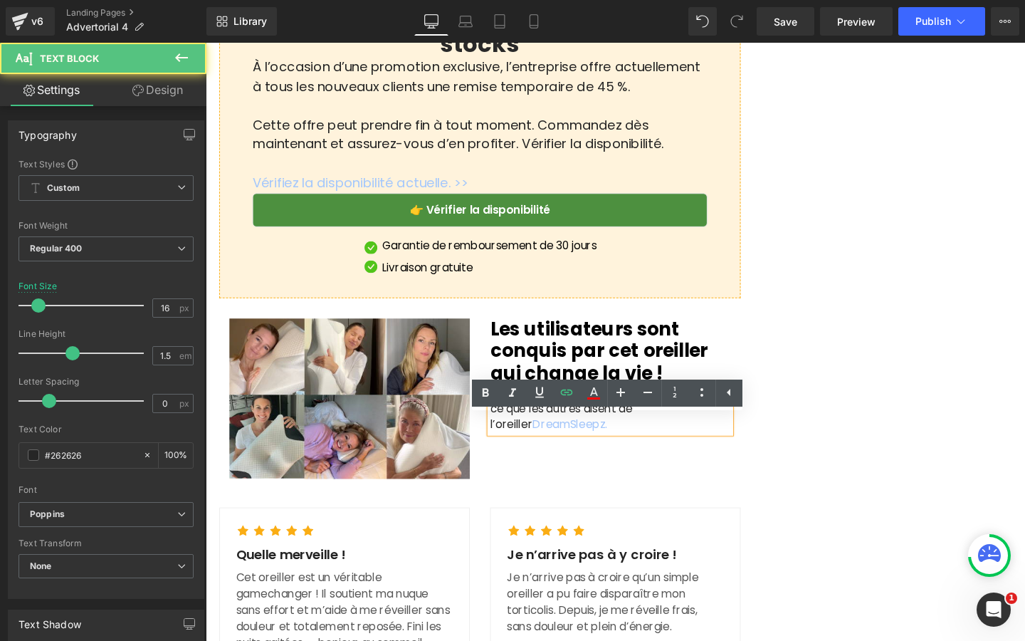
click at [605, 453] on p "Ne nous croyez pas sur parole — découvrez ce que les autres disent de l’oreille…" at bounding box center [631, 427] width 253 height 51
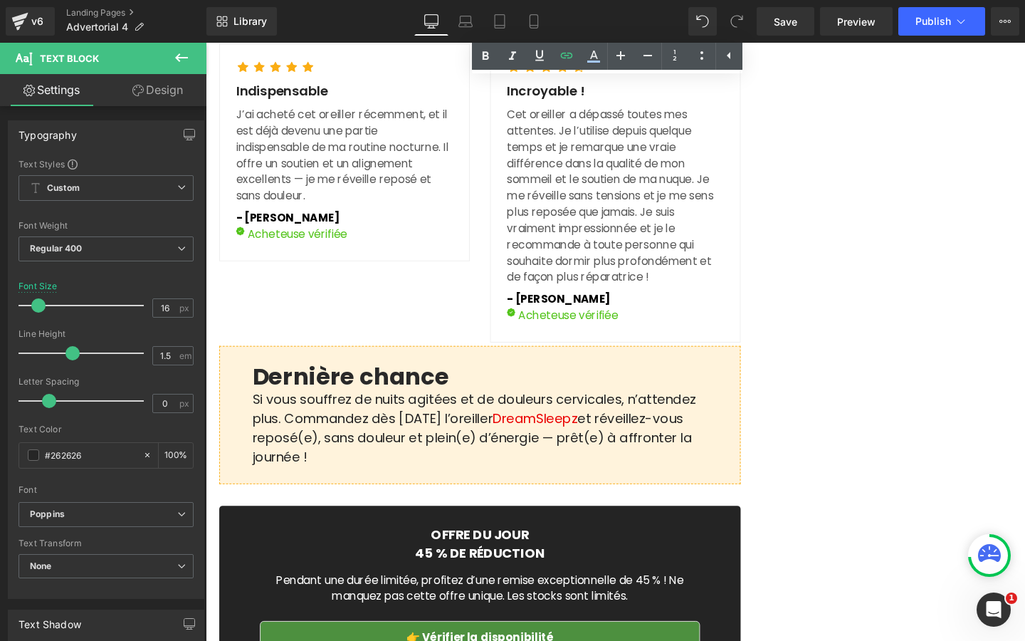
scroll to position [4521, 0]
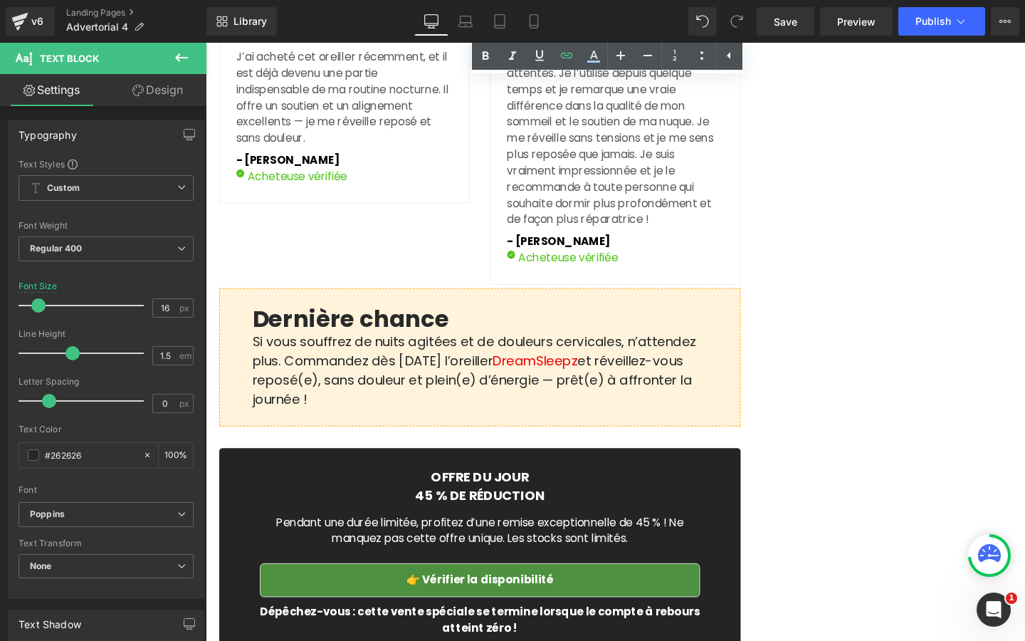
click at [552, 387] on span "DreamSleepz" at bounding box center [552, 376] width 89 height 19
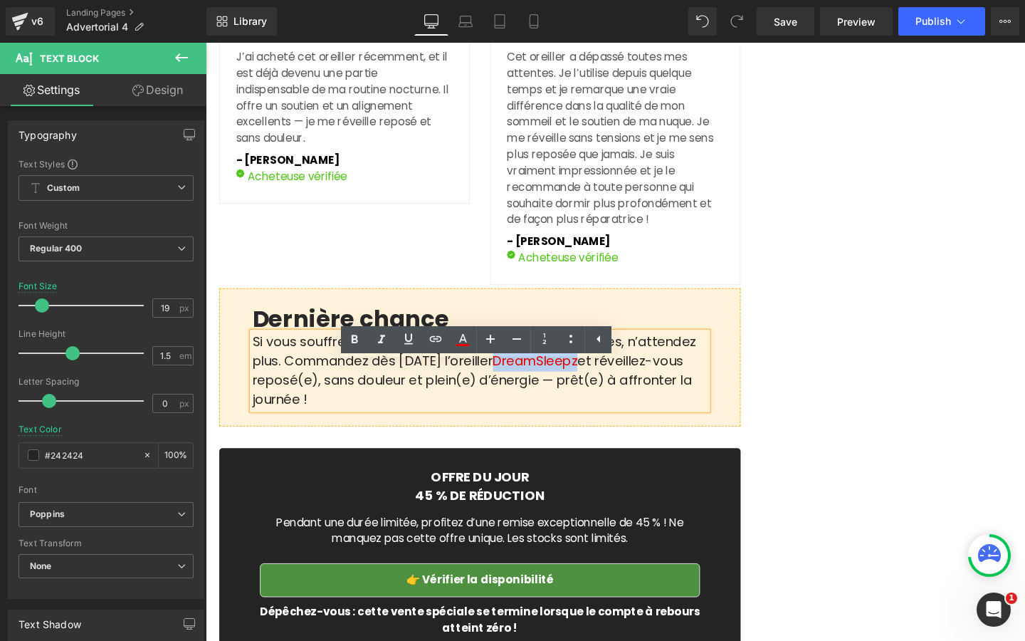
drag, startPoint x: 548, startPoint y: 413, endPoint x: 634, endPoint y: 411, distance: 85.5
click at [597, 387] on span "DreamSleepz" at bounding box center [552, 376] width 89 height 19
click at [441, 336] on icon at bounding box center [435, 338] width 17 height 17
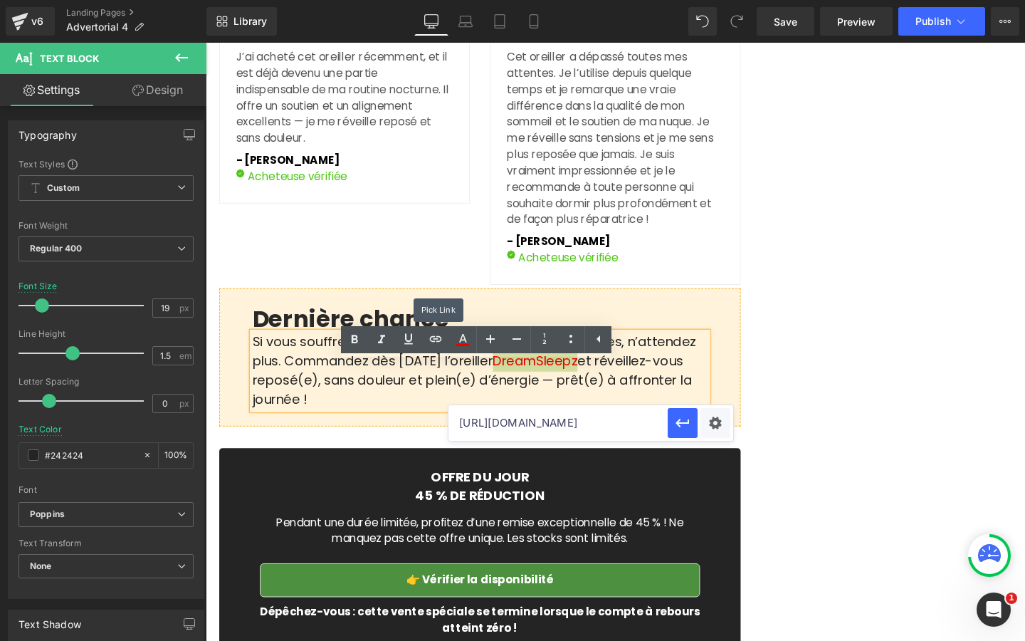
scroll to position [0, 0]
click at [480, 427] on input "[URL][DOMAIN_NAME]" at bounding box center [558, 423] width 219 height 36
paste input "[URL][DOMAIN_NAME]"
type input "[URL][DOMAIN_NAME]"
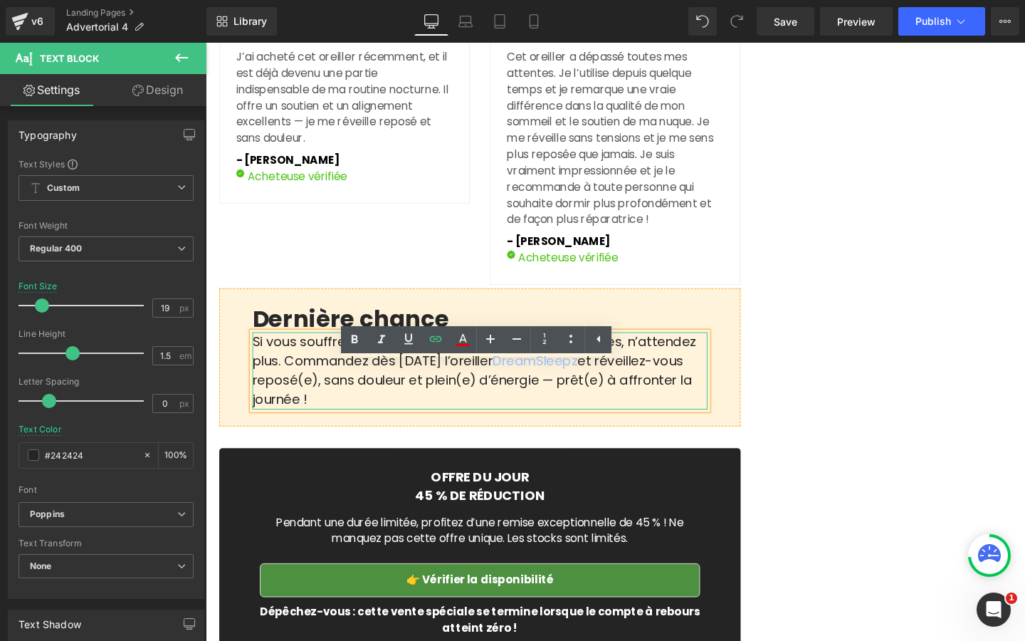
click at [451, 428] on p "Si vous souffrez de nuits agitées et de douleurs cervicales, n’attendez plus. C…" at bounding box center [494, 387] width 478 height 81
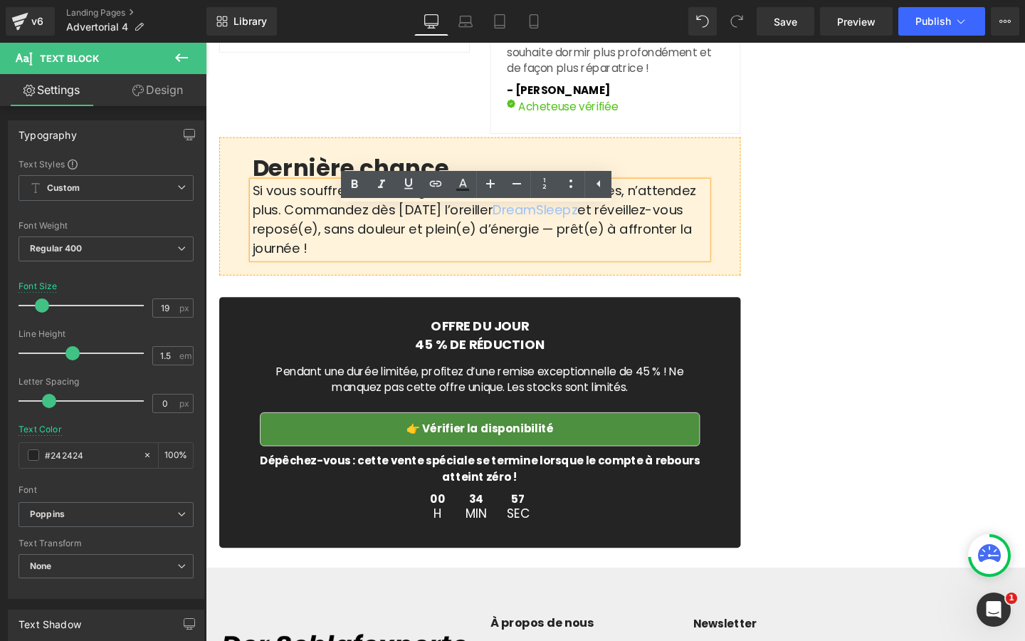
scroll to position [4684, 0]
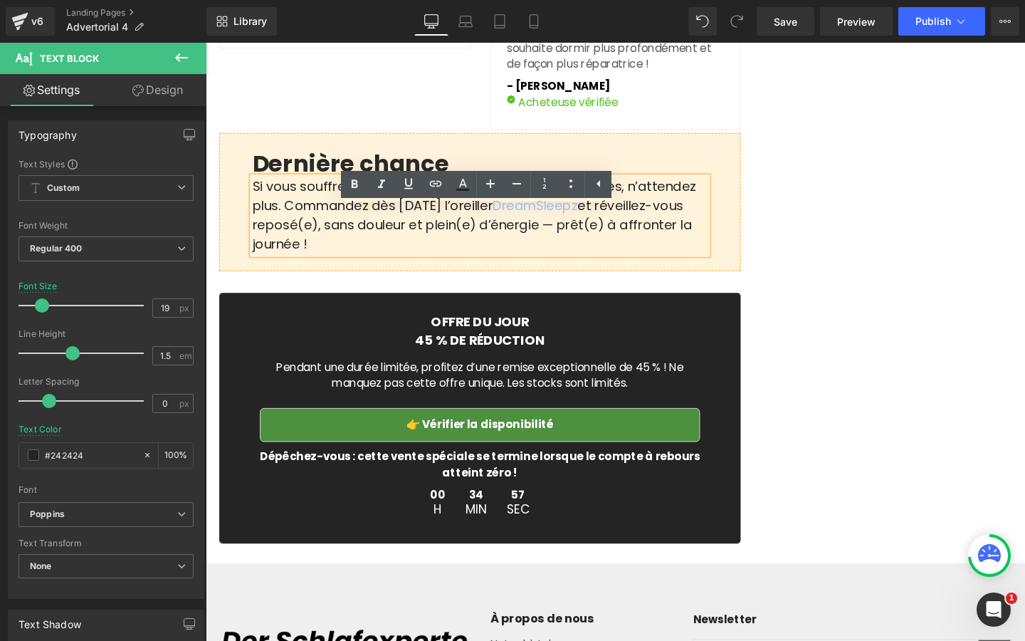
click at [379, 462] on link "👉 Vérifier la disponibilité" at bounding box center [494, 444] width 463 height 36
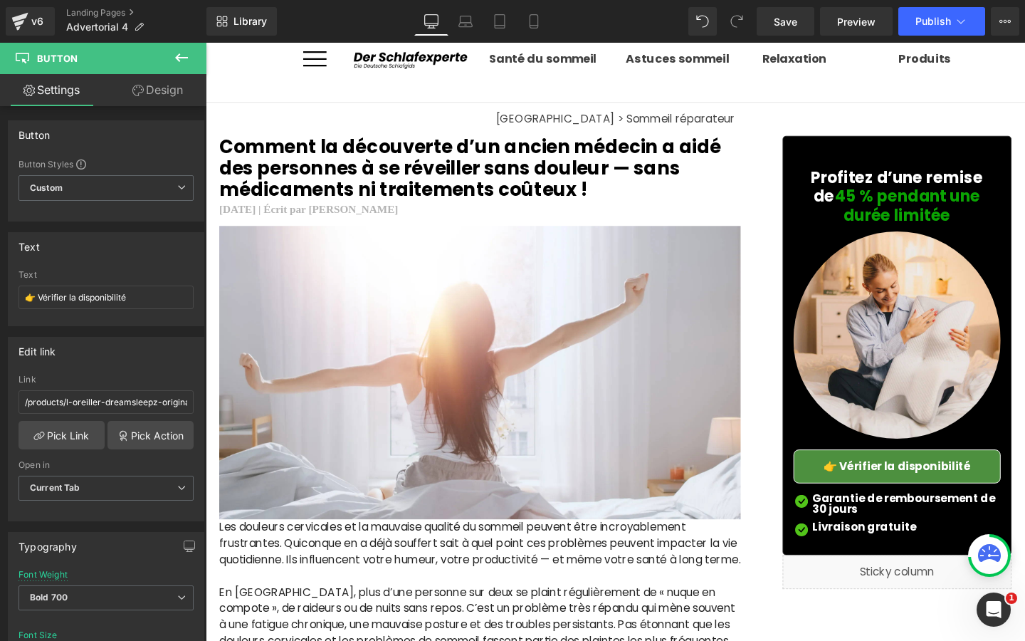
scroll to position [0, 0]
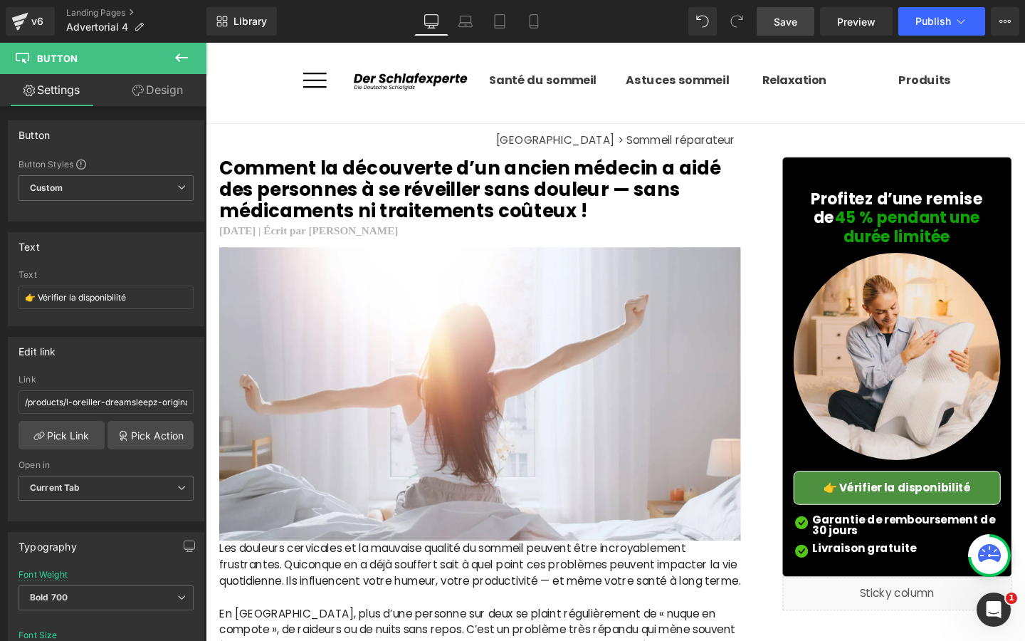
click at [790, 31] on link "Save" at bounding box center [786, 21] width 58 height 28
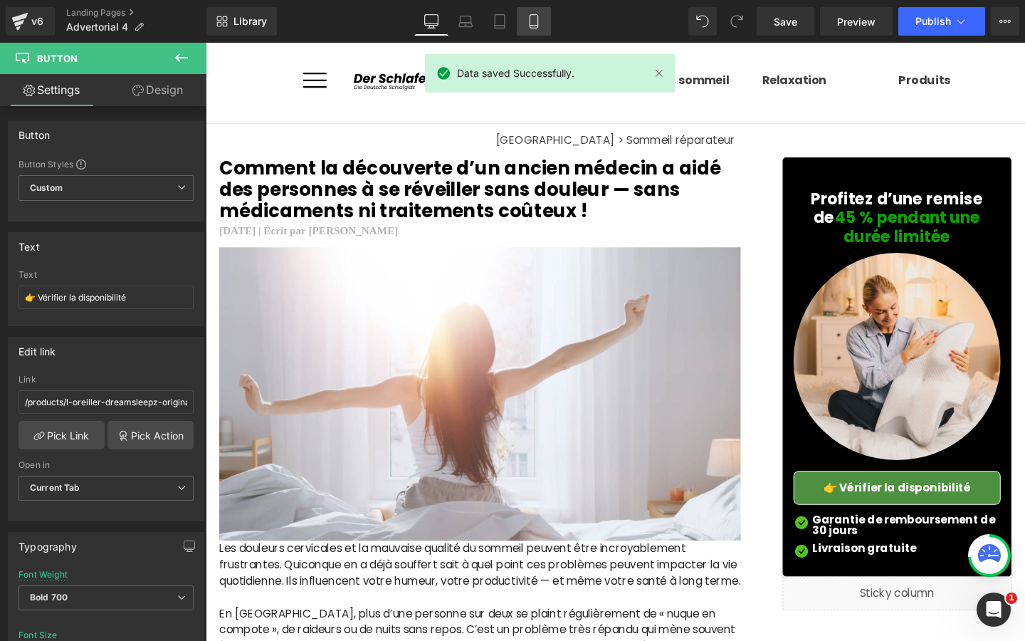
click at [530, 33] on link "Mobile" at bounding box center [534, 21] width 34 height 28
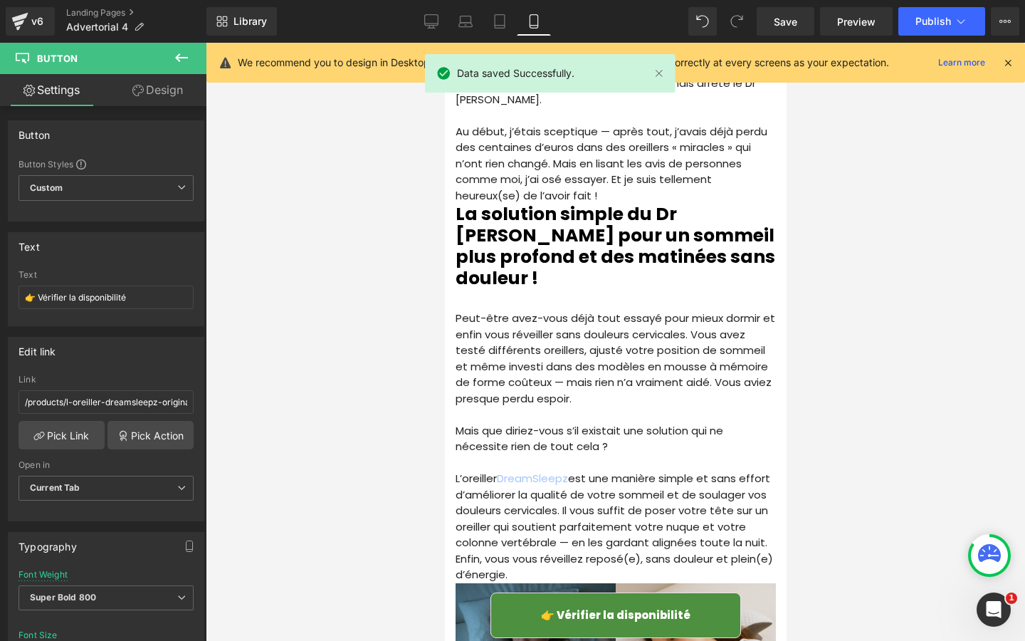
scroll to position [1407, 0]
click at [521, 612] on link "👉 Vérifier la disponibilité" at bounding box center [615, 615] width 251 height 46
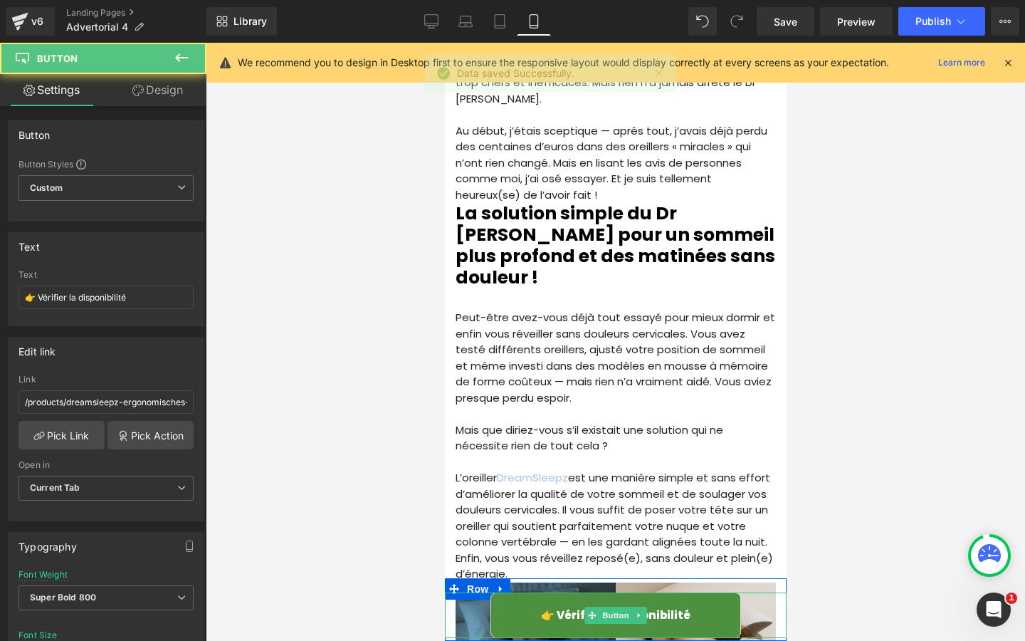
click at [560, 613] on span "👉 Vérifier la disponibilité" at bounding box center [615, 615] width 150 height 16
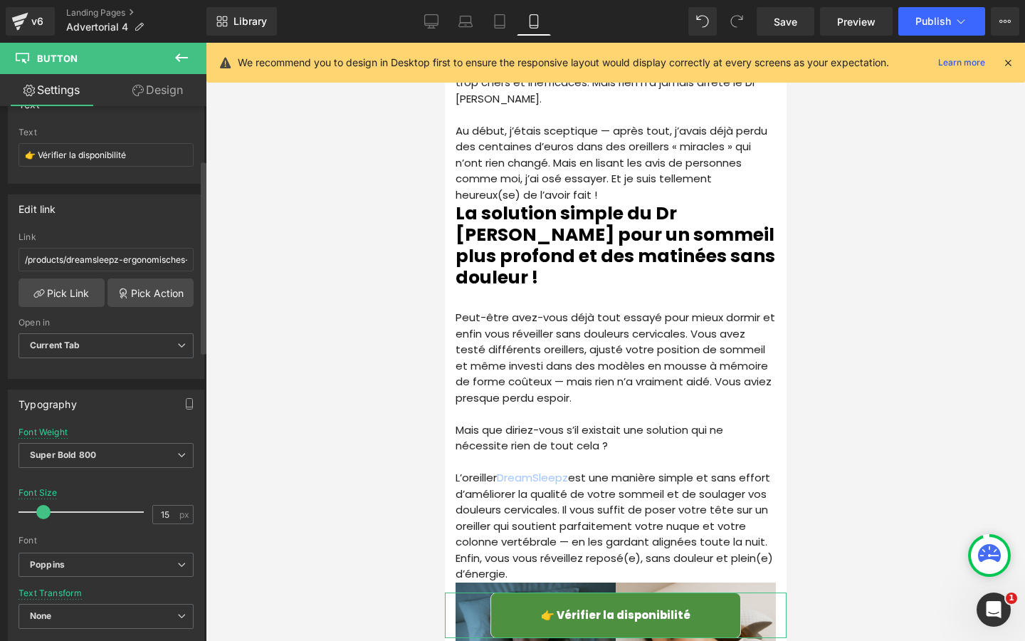
scroll to position [168, 0]
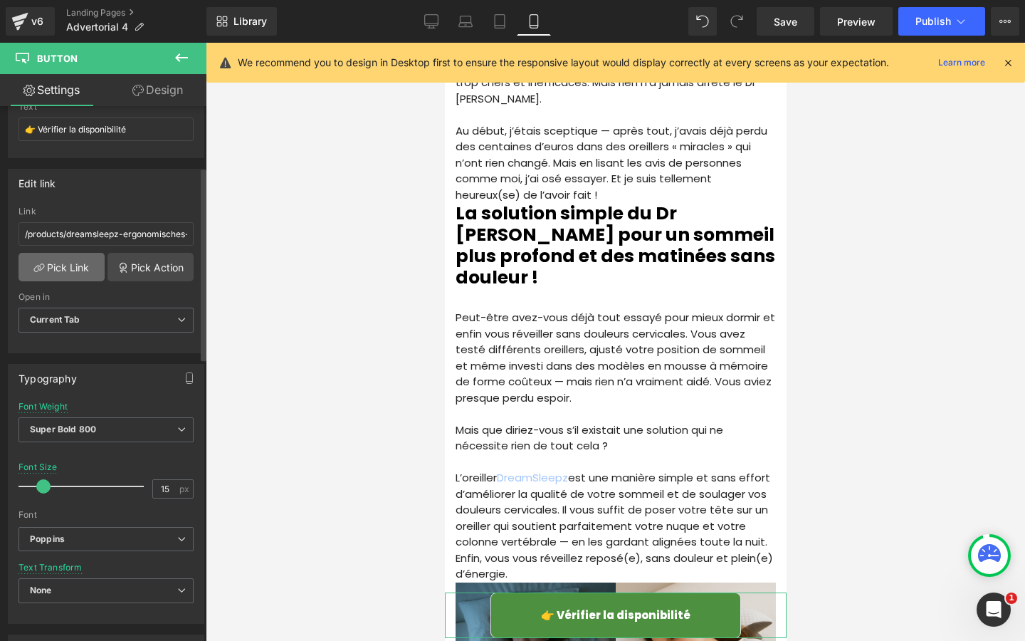
click at [80, 266] on link "Pick Link" at bounding box center [62, 267] width 86 height 28
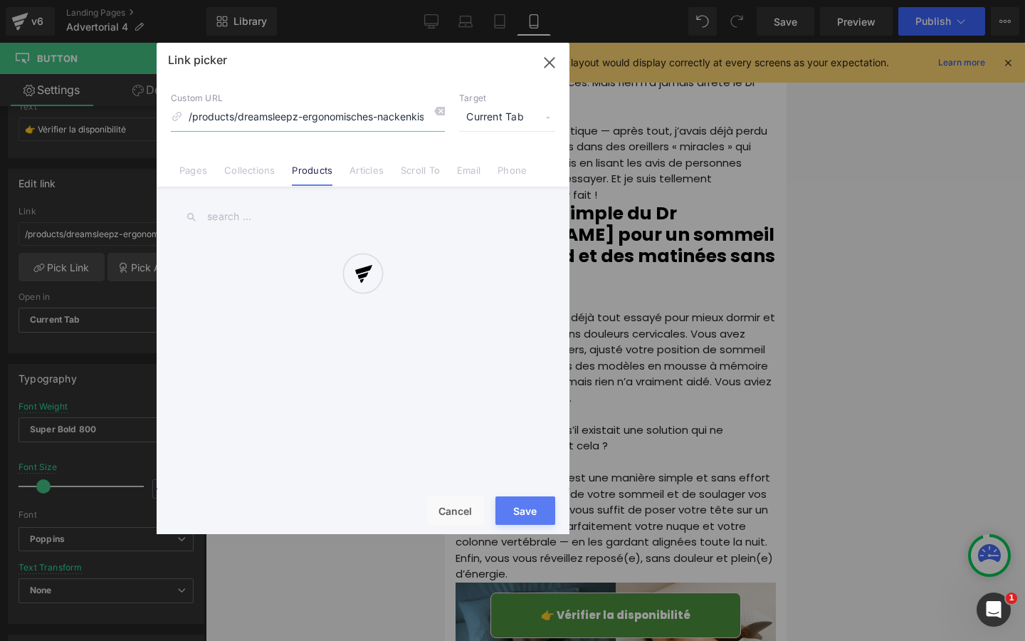
scroll to position [0, 6]
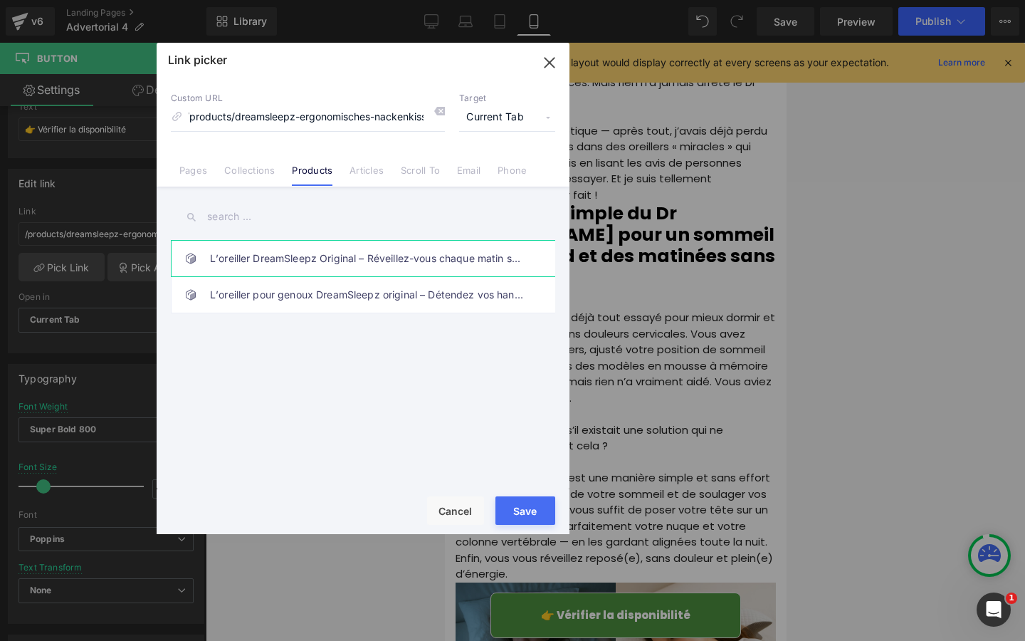
click at [321, 267] on link "L’oreiller DreamSleepz Original – Réveillez-vous chaque matin sans douleur et p…" at bounding box center [366, 259] width 313 height 36
click at [528, 519] on button "Save" at bounding box center [526, 510] width 60 height 28
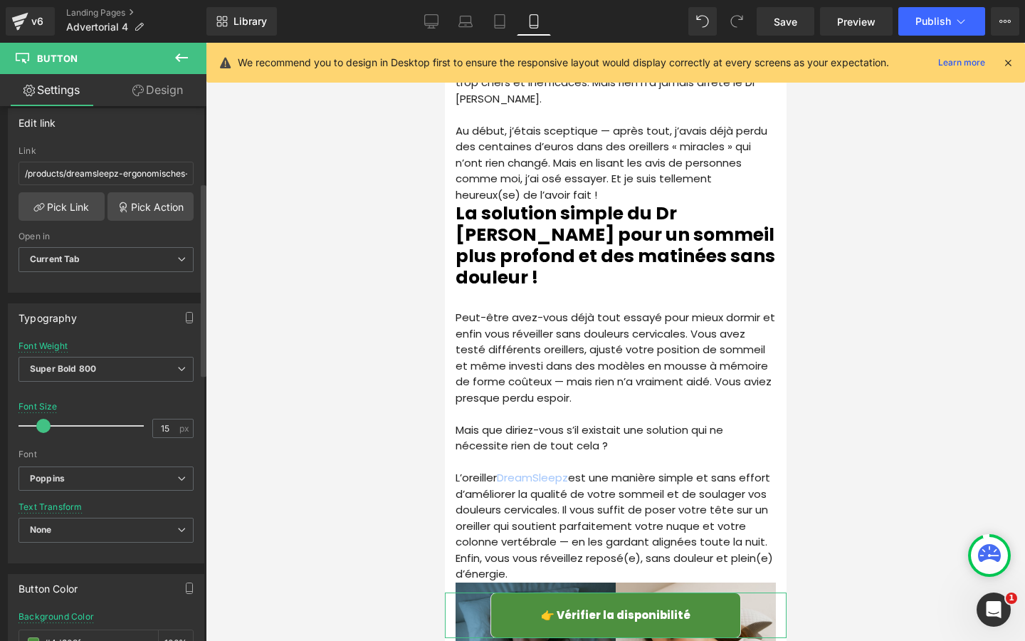
scroll to position [234, 0]
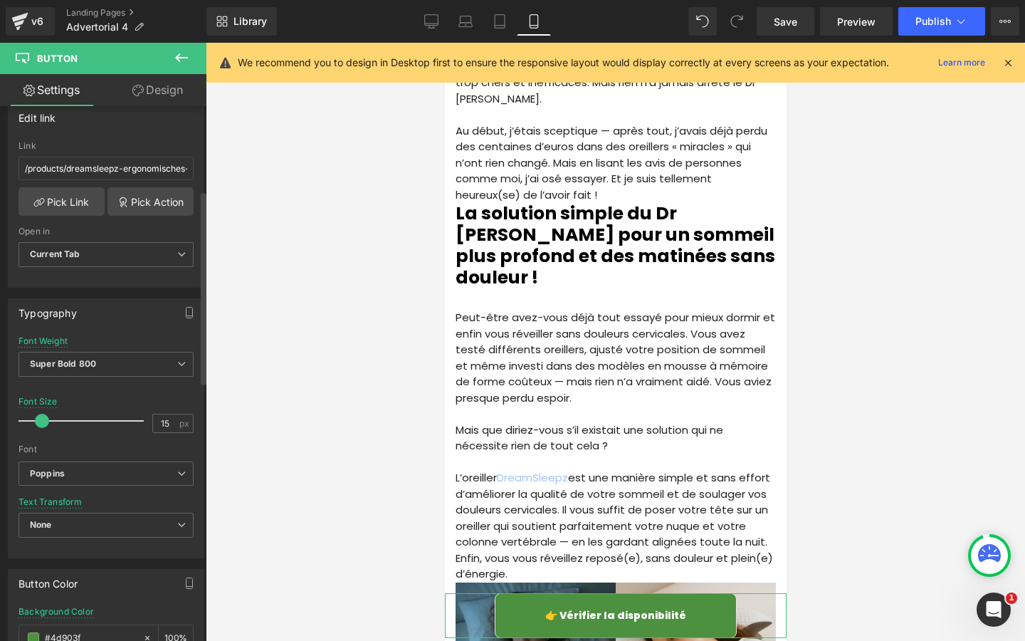
click at [44, 421] on span at bounding box center [42, 421] width 14 height 14
click at [138, 98] on link "Design" at bounding box center [157, 90] width 103 height 32
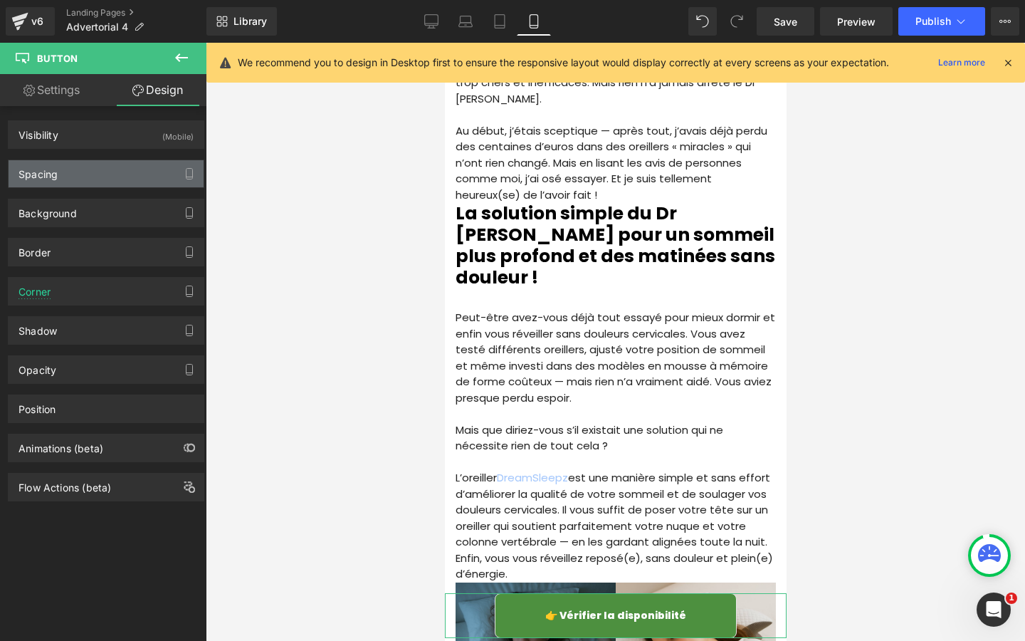
click at [106, 178] on div "Spacing" at bounding box center [106, 173] width 195 height 27
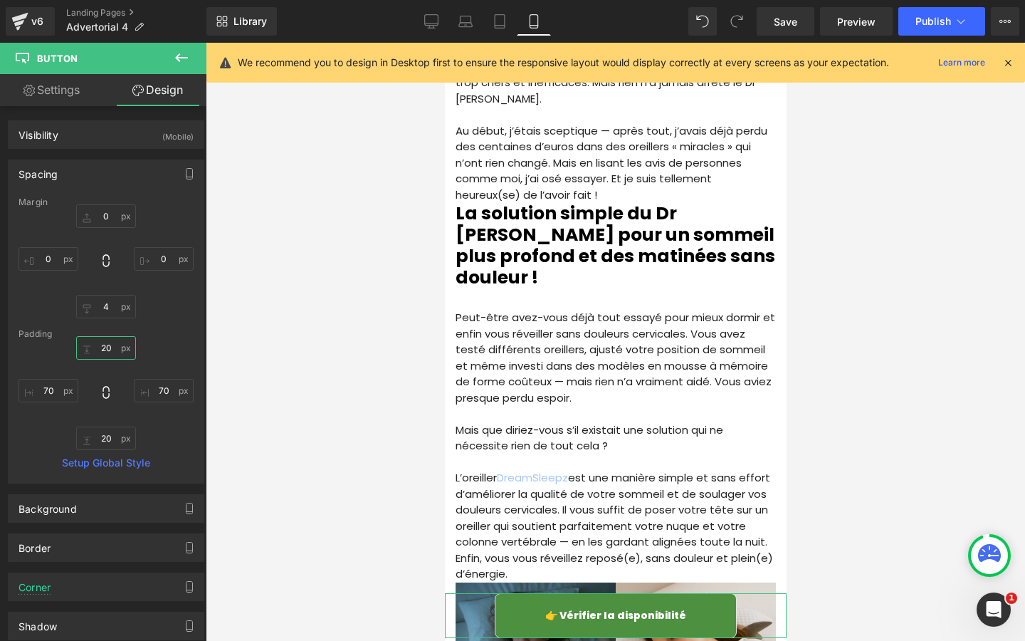
click at [107, 344] on input "20" at bounding box center [106, 347] width 60 height 23
type input "10"
click at [108, 435] on input "20" at bounding box center [106, 437] width 60 height 23
type input "10"
click at [56, 100] on link "Settings" at bounding box center [51, 90] width 103 height 32
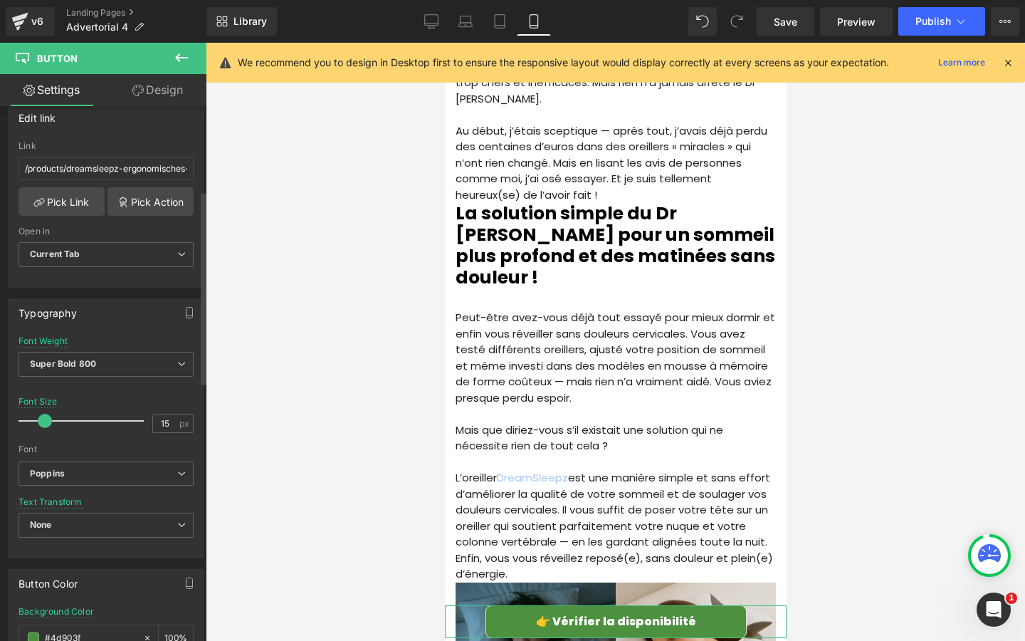
click at [46, 414] on span at bounding box center [45, 421] width 14 height 14
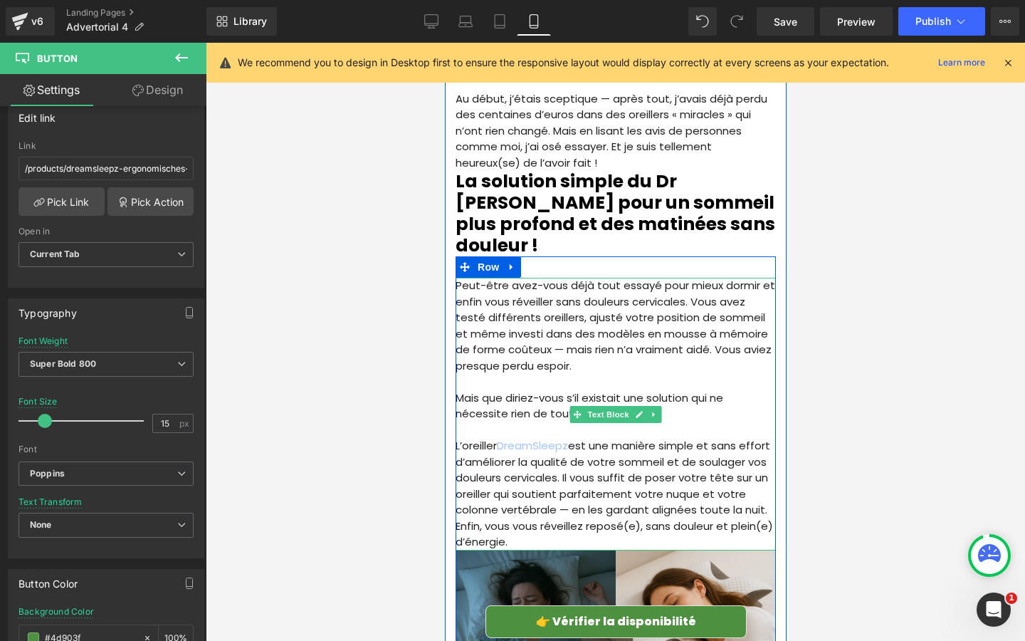
scroll to position [1442, 0]
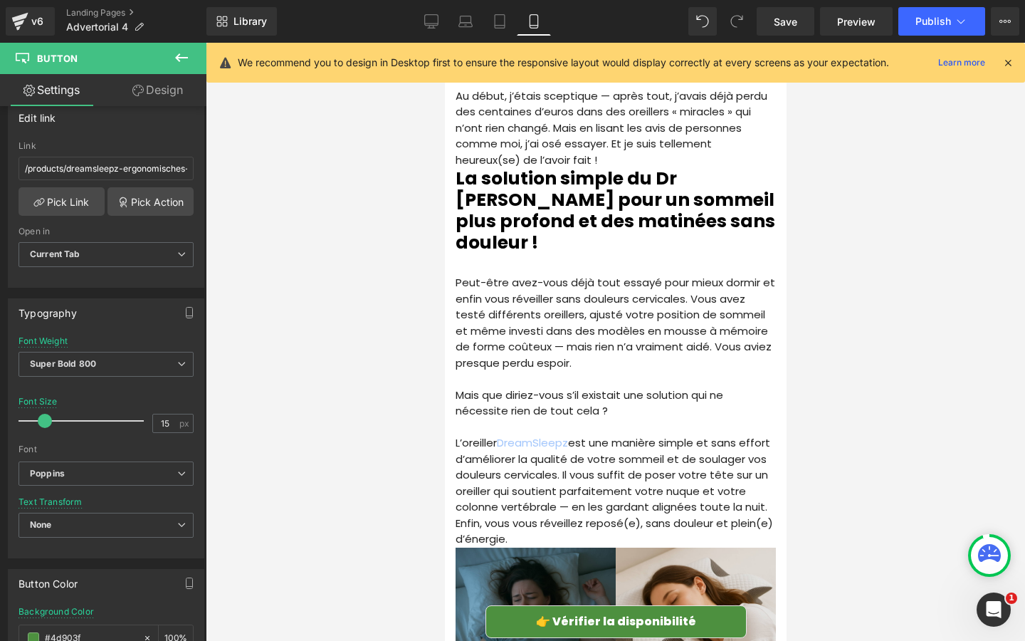
click at [324, 388] on div at bounding box center [615, 342] width 819 height 598
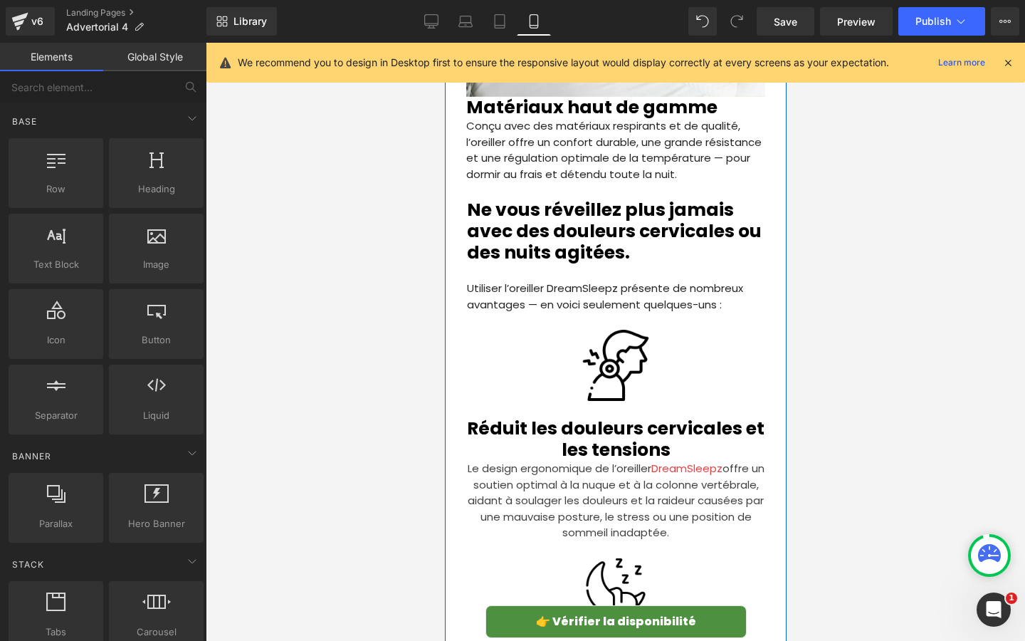
scroll to position [3339, 0]
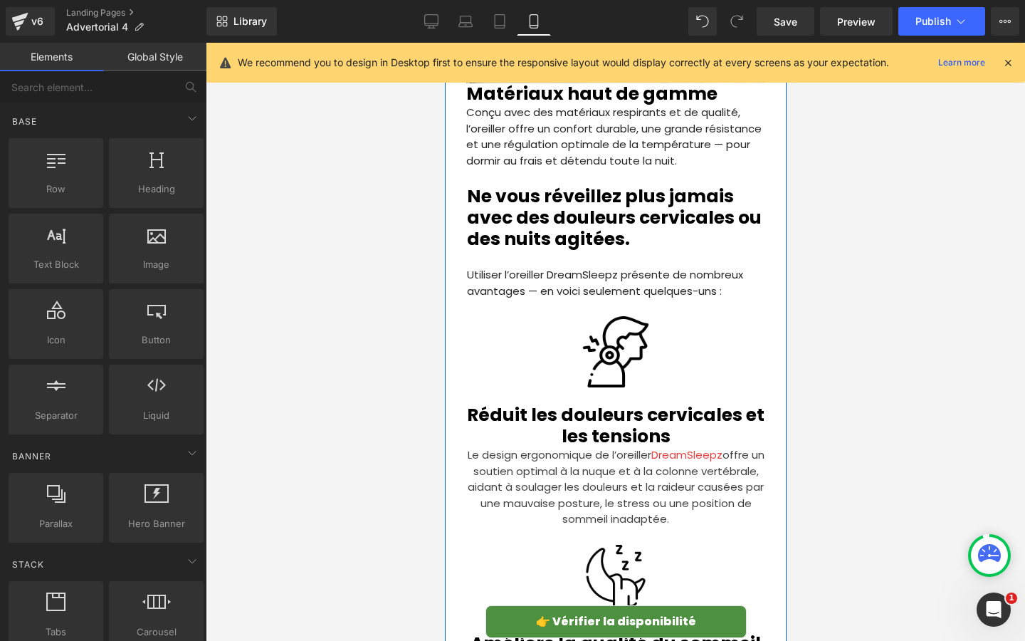
click at [633, 447] on p "Le design ergonomique de l’oreiller DreamSleepz offre un soutien optimal à la n…" at bounding box center [615, 487] width 298 height 80
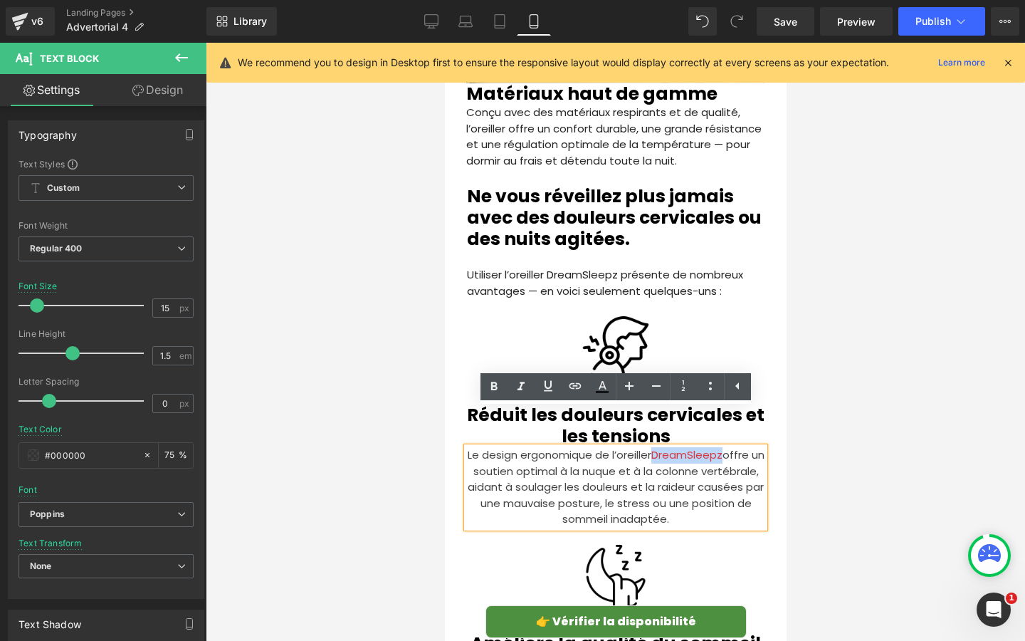
drag, startPoint x: 661, startPoint y: 419, endPoint x: 730, endPoint y: 420, distance: 69.1
click at [722, 447] on span "DreamSleepz" at bounding box center [686, 454] width 71 height 15
click at [573, 392] on icon at bounding box center [575, 385] width 17 height 17
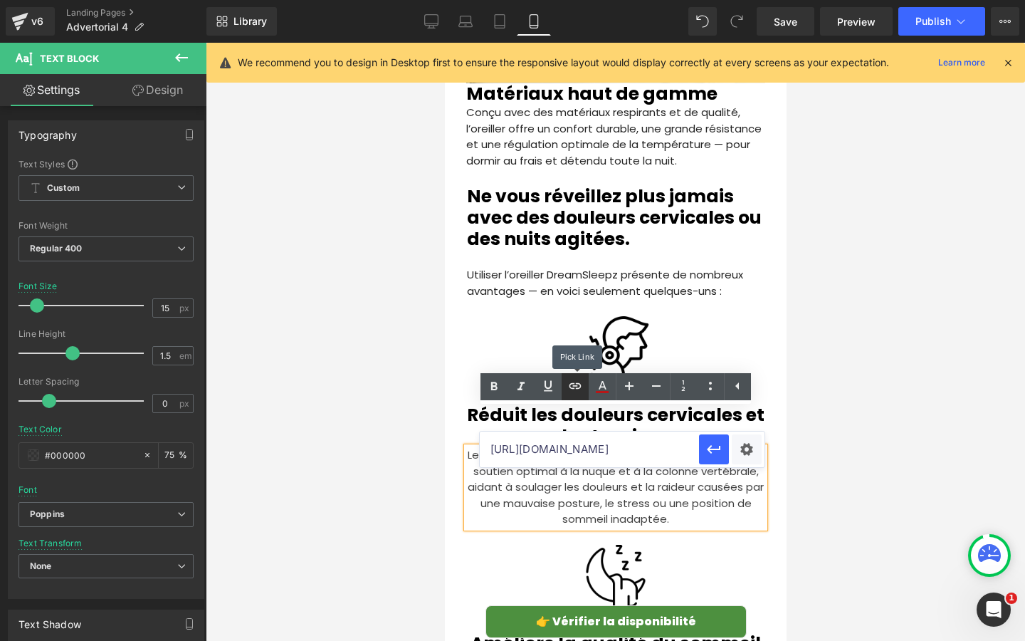
scroll to position [0, 0]
click at [566, 450] on input "text" at bounding box center [589, 449] width 219 height 36
paste input "[URL][DOMAIN_NAME]"
type input "[URL][DOMAIN_NAME]"
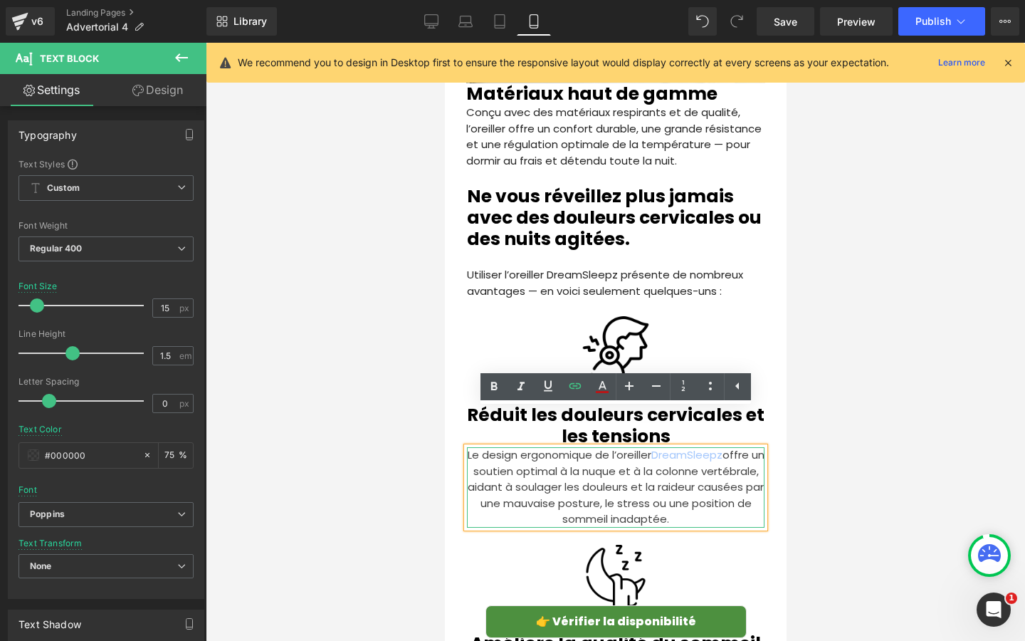
click at [570, 457] on p "Le design ergonomique de l’oreiller DreamSleepz offre un soutien optimal à la n…" at bounding box center [615, 487] width 298 height 80
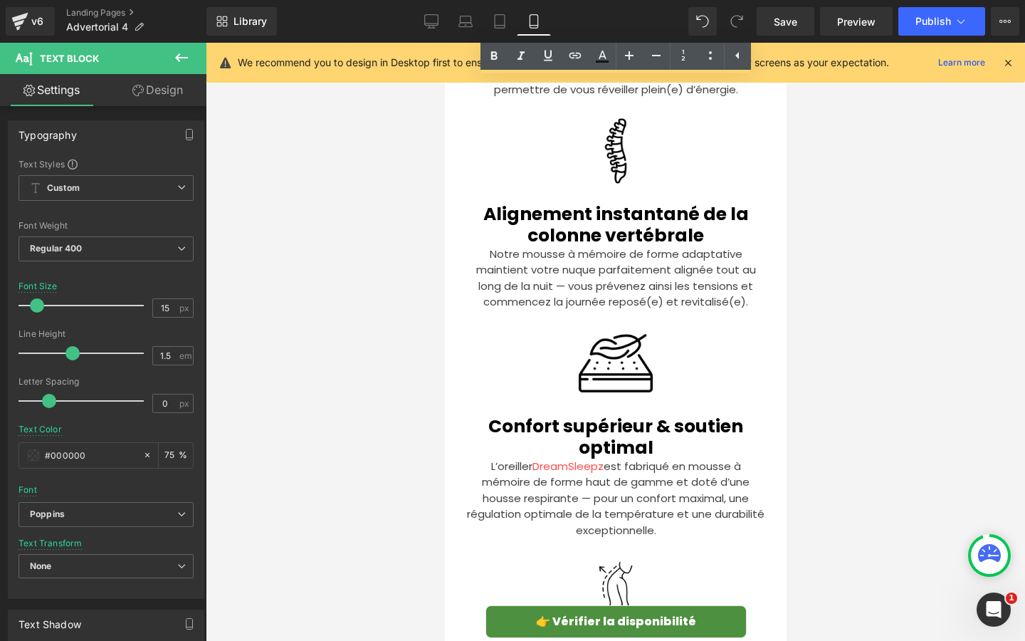
scroll to position [3998, 0]
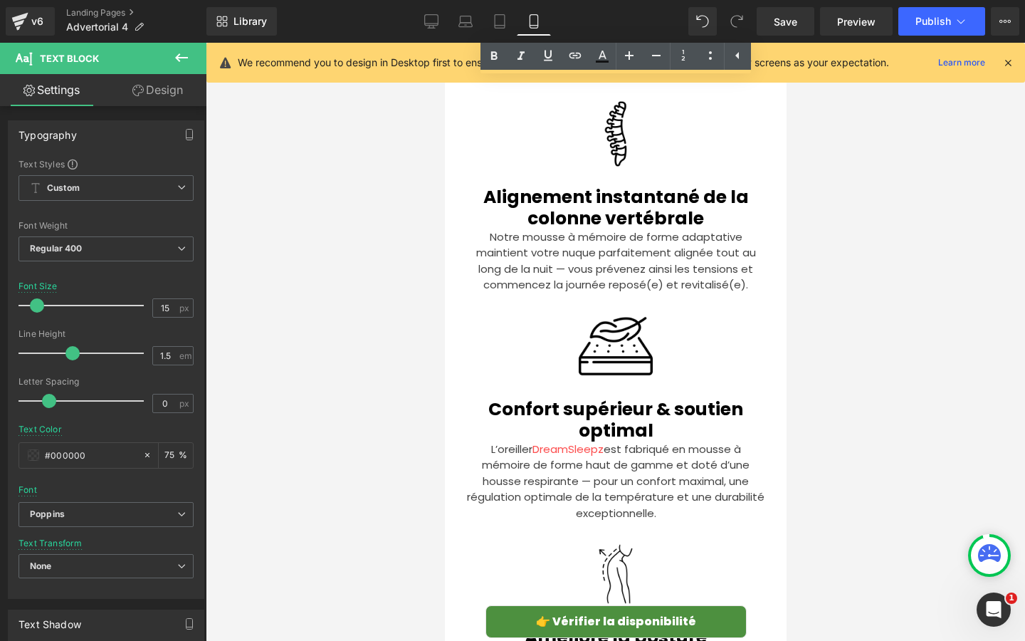
click at [540, 441] on p "L’oreiller DreamSleepz est fabriqué en mousse à mémoire de forme haut de gamme …" at bounding box center [615, 481] width 298 height 80
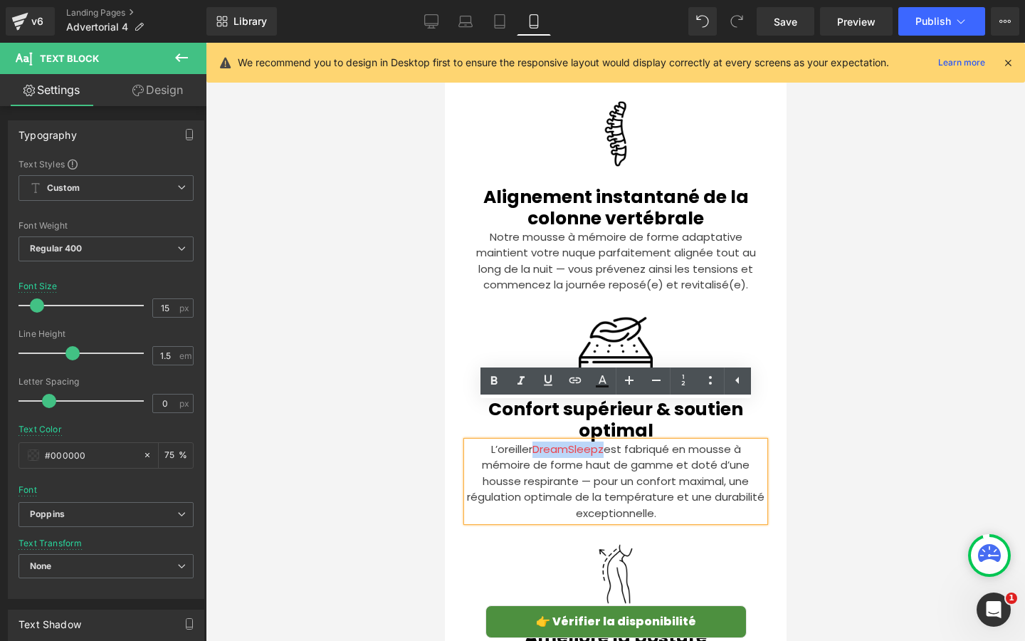
drag, startPoint x: 534, startPoint y: 414, endPoint x: 603, endPoint y: 412, distance: 69.1
click at [603, 441] on span "DreamSleepz" at bounding box center [567, 448] width 71 height 15
click at [575, 386] on icon at bounding box center [575, 380] width 17 height 17
click at [570, 443] on input "[URL][DOMAIN_NAME]" at bounding box center [589, 444] width 219 height 36
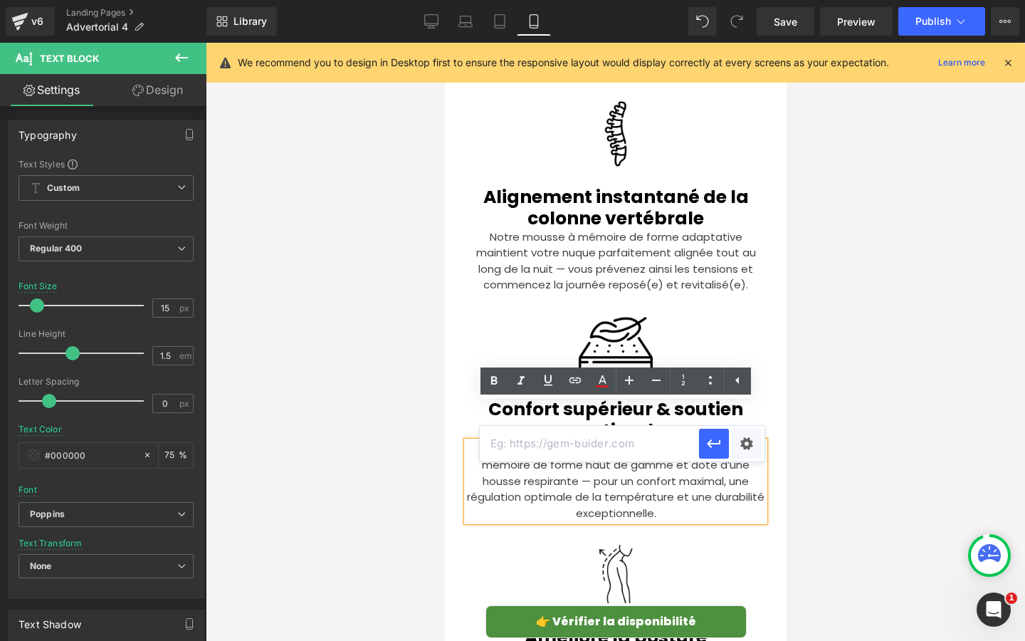
paste input "[URL][DOMAIN_NAME]"
type input "[URL][DOMAIN_NAME]"
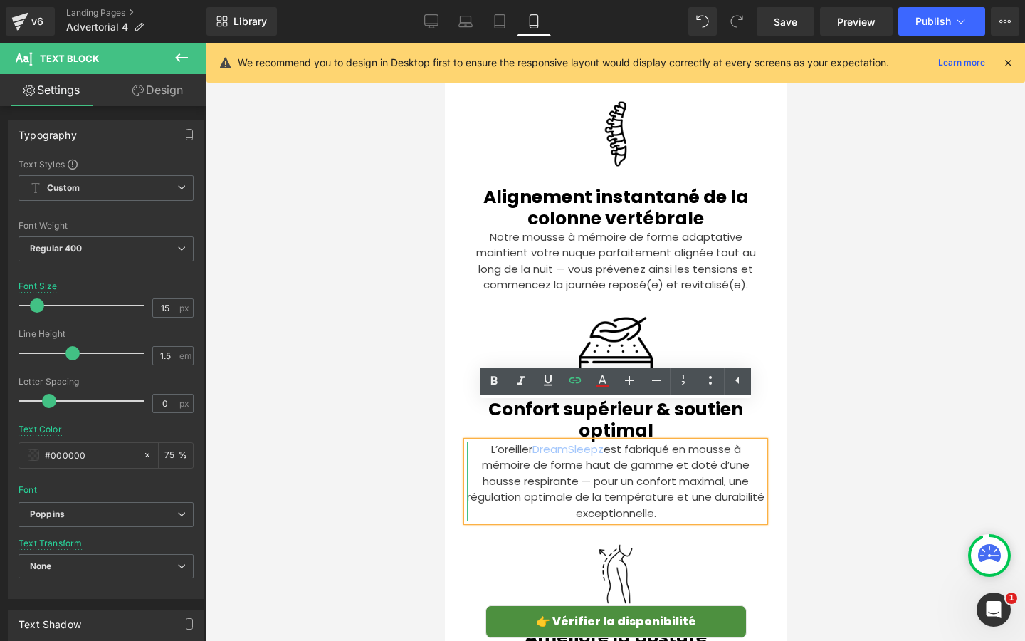
click at [565, 460] on p "L’oreiller DreamSleepz est fabriqué en mousse à mémoire de forme haut de gamme …" at bounding box center [615, 481] width 298 height 80
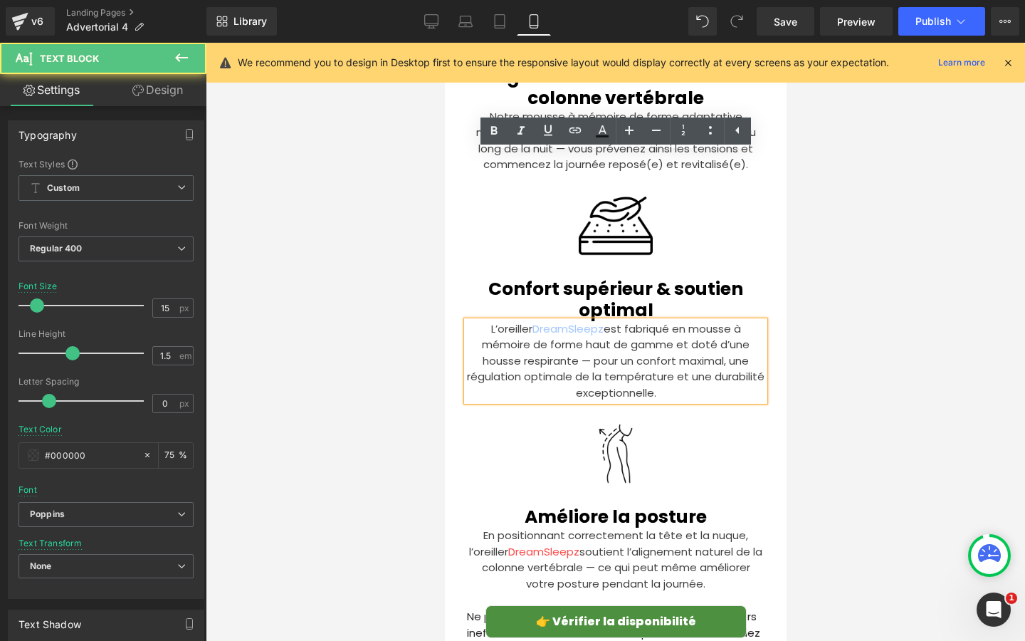
scroll to position [4247, 0]
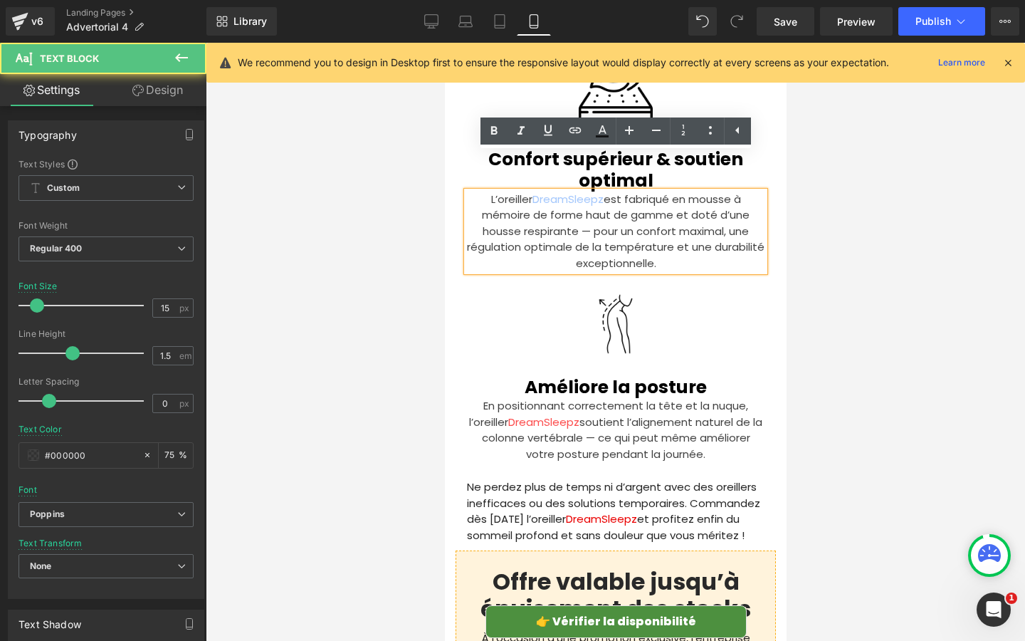
click at [444, 43] on div at bounding box center [444, 43] width 0 height 0
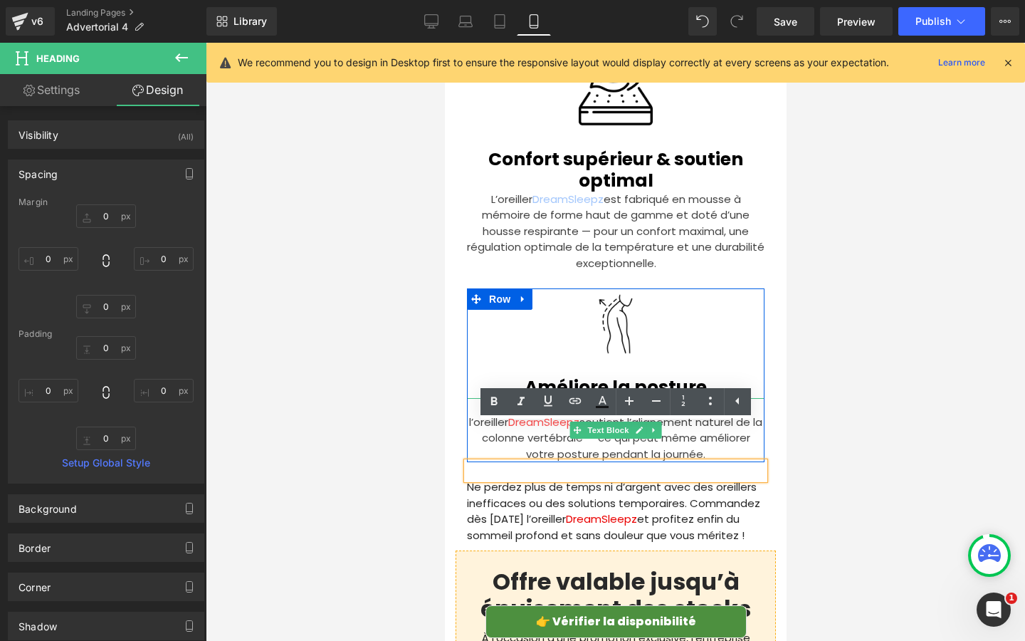
click at [511, 398] on p "En positionnant correctement la tête et la nuque, l’oreiller DreamSleepz soutie…" at bounding box center [615, 430] width 298 height 64
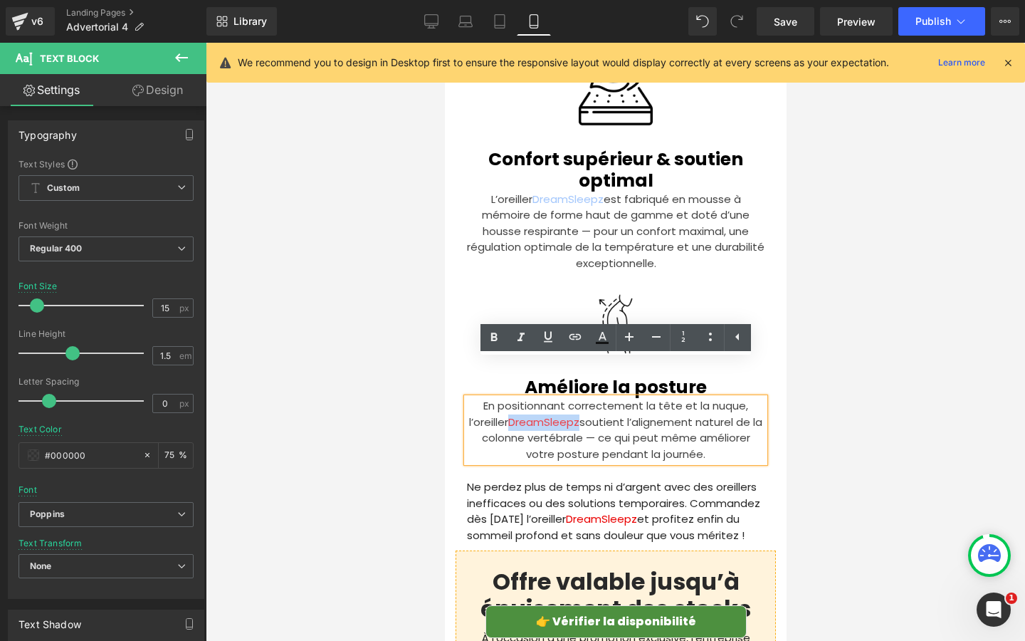
drag, startPoint x: 515, startPoint y: 385, endPoint x: 584, endPoint y: 386, distance: 68.3
click at [579, 414] on span "DreamSleepz" at bounding box center [543, 421] width 71 height 15
click at [571, 343] on icon at bounding box center [575, 336] width 17 height 17
click at [567, 413] on input "[URL][DOMAIN_NAME]" at bounding box center [589, 417] width 219 height 36
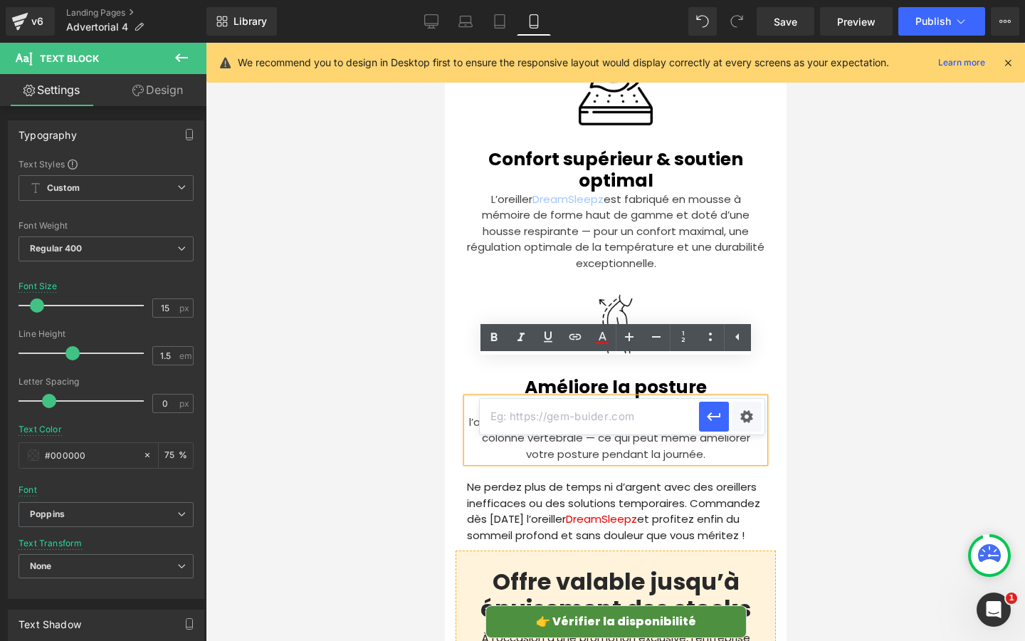
paste input "[URL][DOMAIN_NAME]"
type input "[URL][DOMAIN_NAME]"
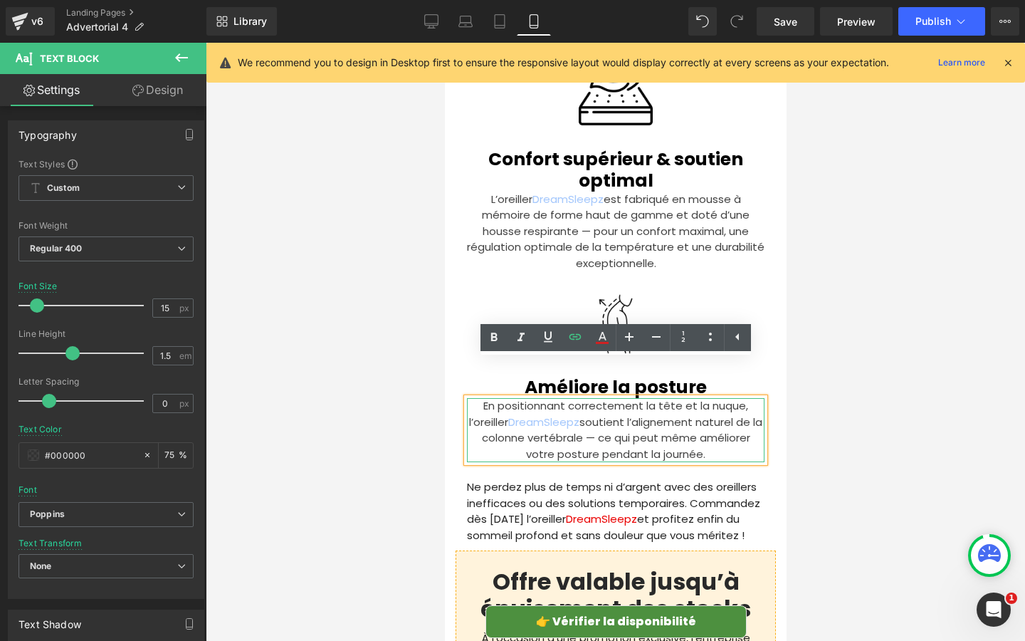
click at [571, 420] on p "En positionnant correctement la tête et la nuque, l’oreiller DreamSleepz soutie…" at bounding box center [615, 430] width 298 height 64
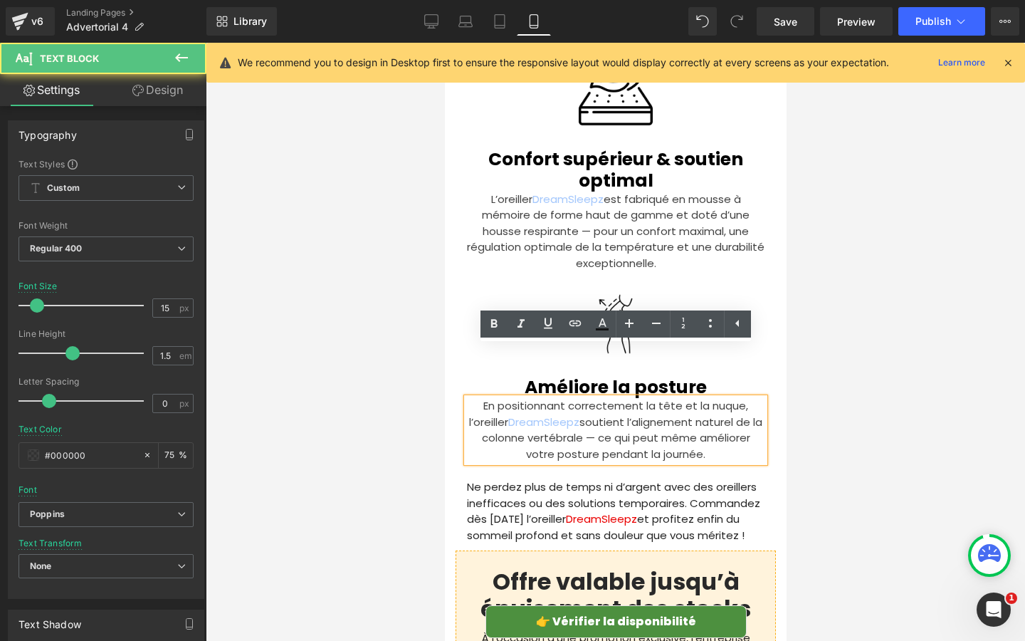
scroll to position [4298, 0]
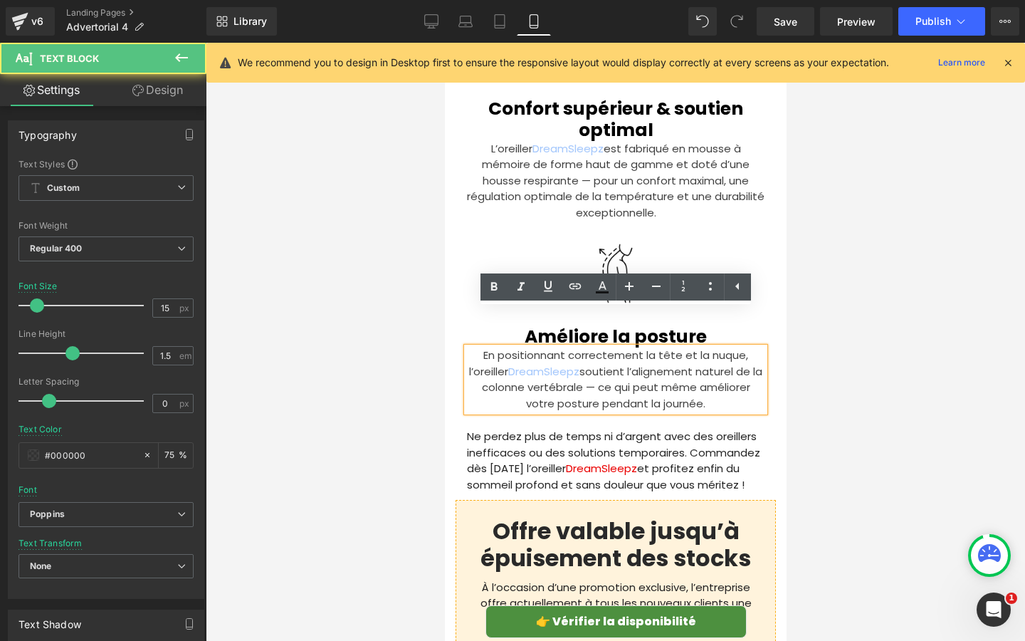
click at [578, 442] on p "Ne perdez plus de temps ni d’argent avec des oreillers inefficaces ou des solut…" at bounding box center [615, 461] width 298 height 64
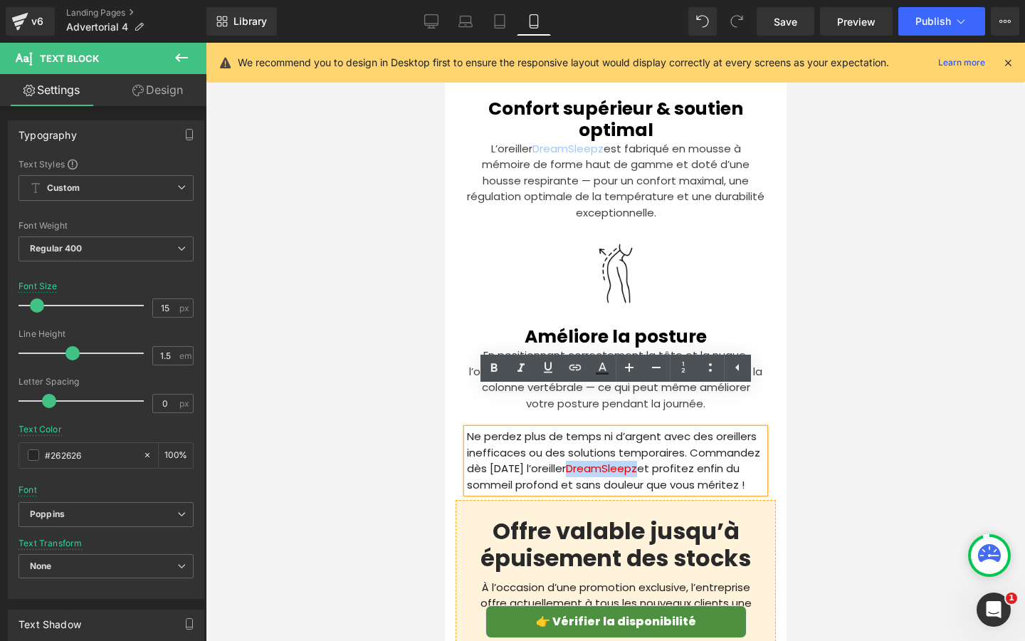
drag, startPoint x: 596, startPoint y: 435, endPoint x: 664, endPoint y: 435, distance: 68.3
click at [636, 461] on span "DreamSleepz" at bounding box center [600, 468] width 71 height 15
click at [579, 377] on link at bounding box center [575, 368] width 27 height 27
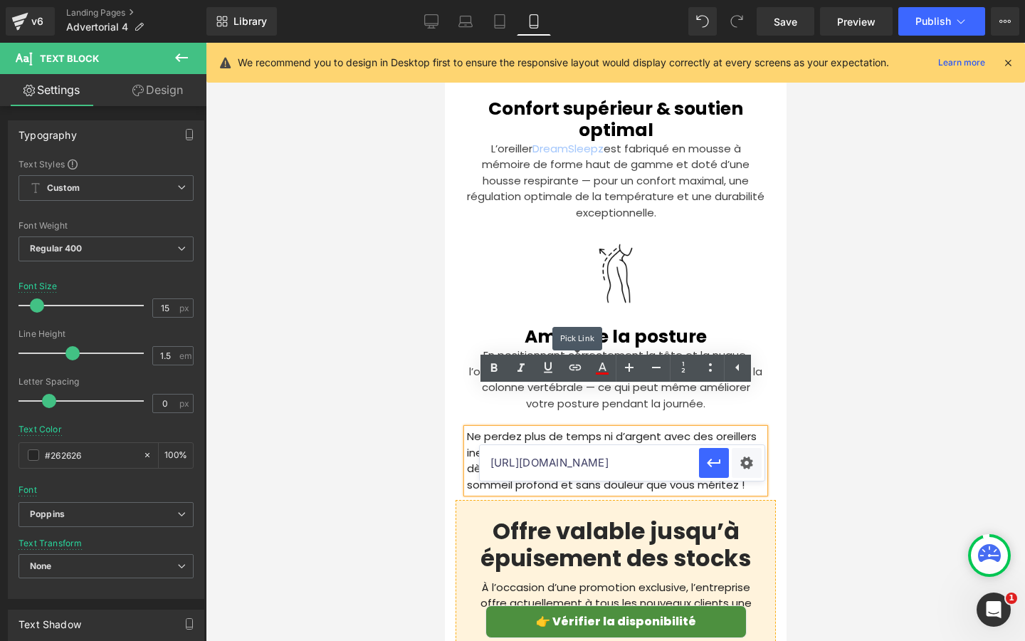
scroll to position [0, 0]
click at [562, 461] on input "[URL][DOMAIN_NAME]" at bounding box center [589, 463] width 219 height 36
paste input "[URL][DOMAIN_NAME]"
type input "[URL][DOMAIN_NAME]"
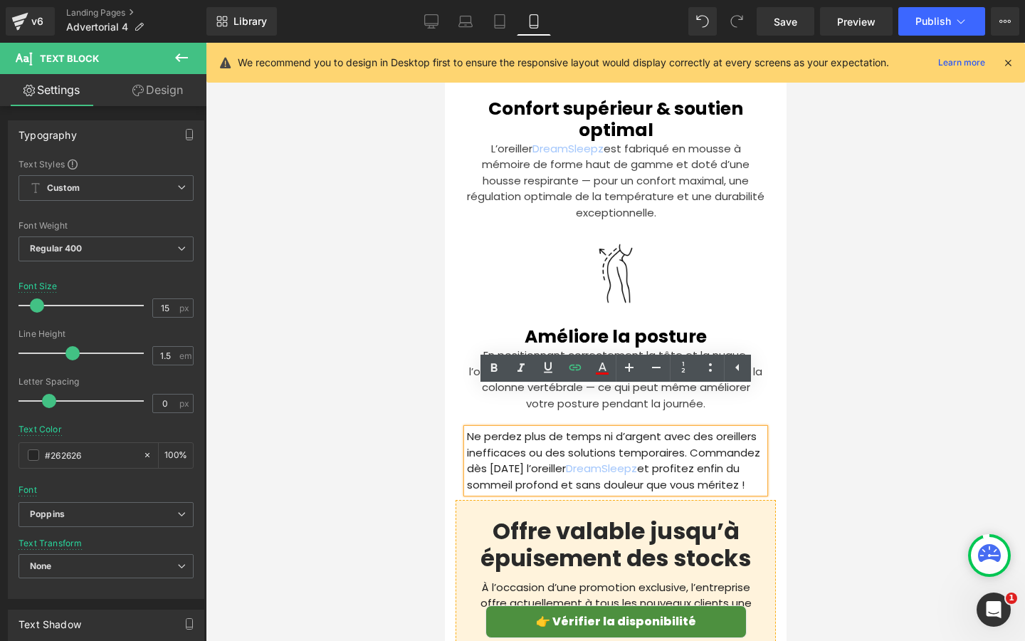
click at [552, 441] on p "Ne perdez plus de temps ni d’argent avec des oreillers inefficaces ou des solut…" at bounding box center [615, 461] width 298 height 64
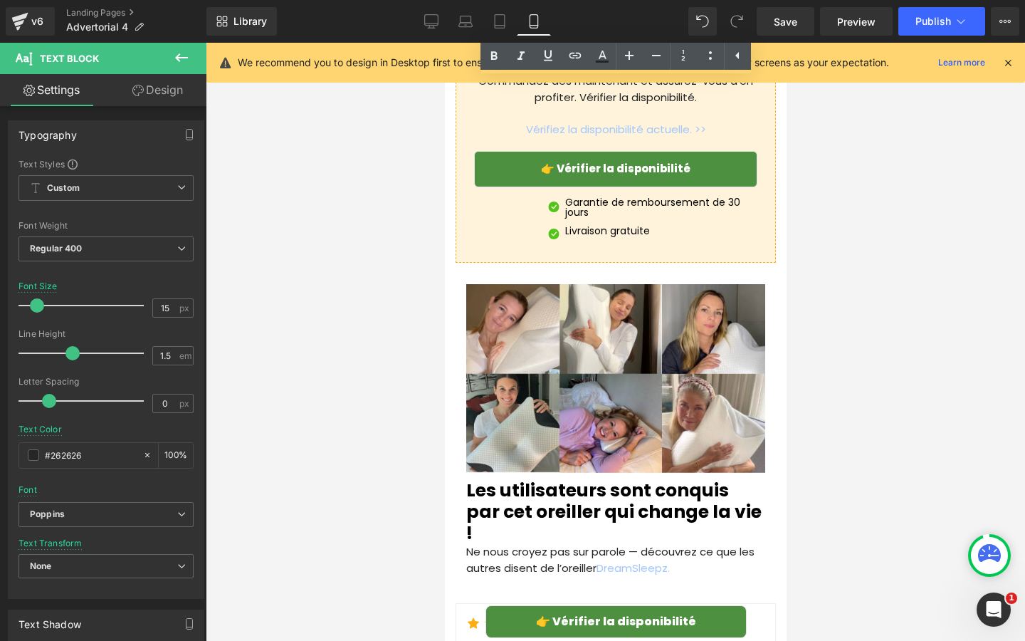
scroll to position [4853, 0]
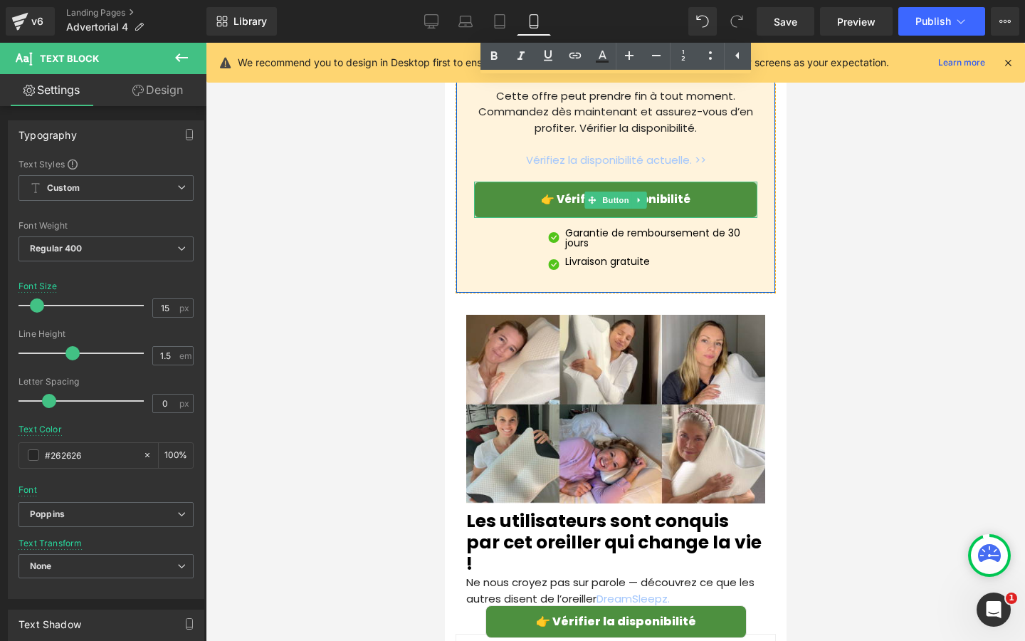
click at [501, 182] on link "👉 Vérifier la disponibilité" at bounding box center [614, 200] width 283 height 36
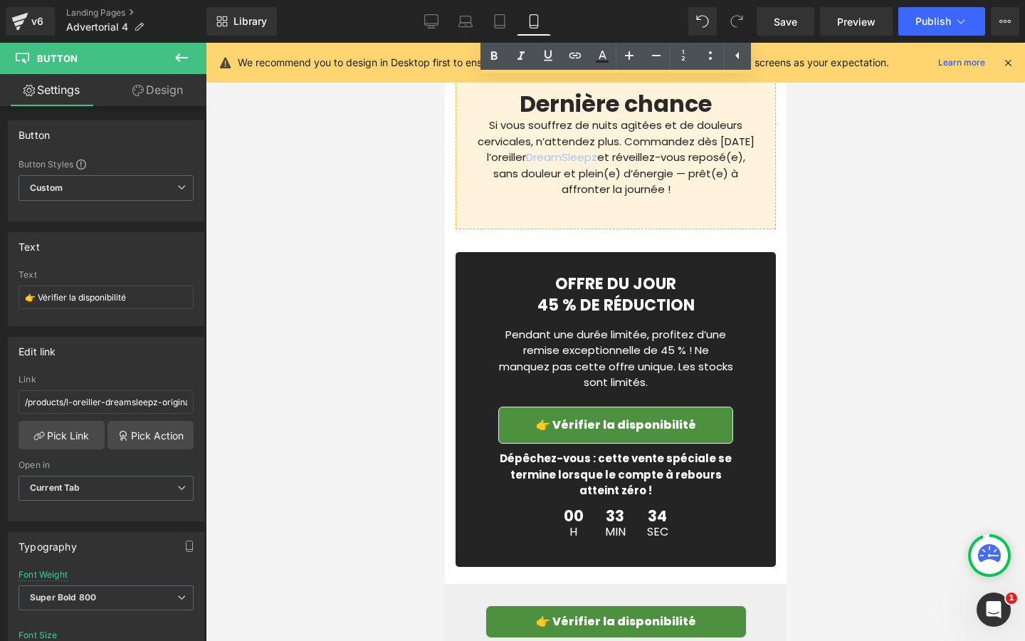
scroll to position [6197, 0]
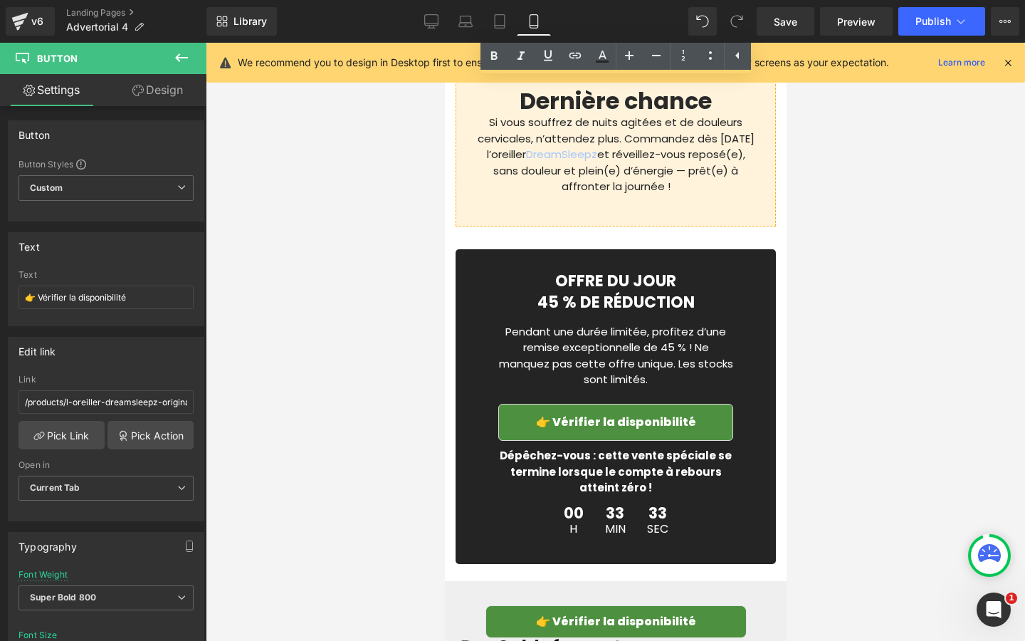
click at [510, 404] on link "👉 Vérifier la disponibilité" at bounding box center [615, 422] width 235 height 37
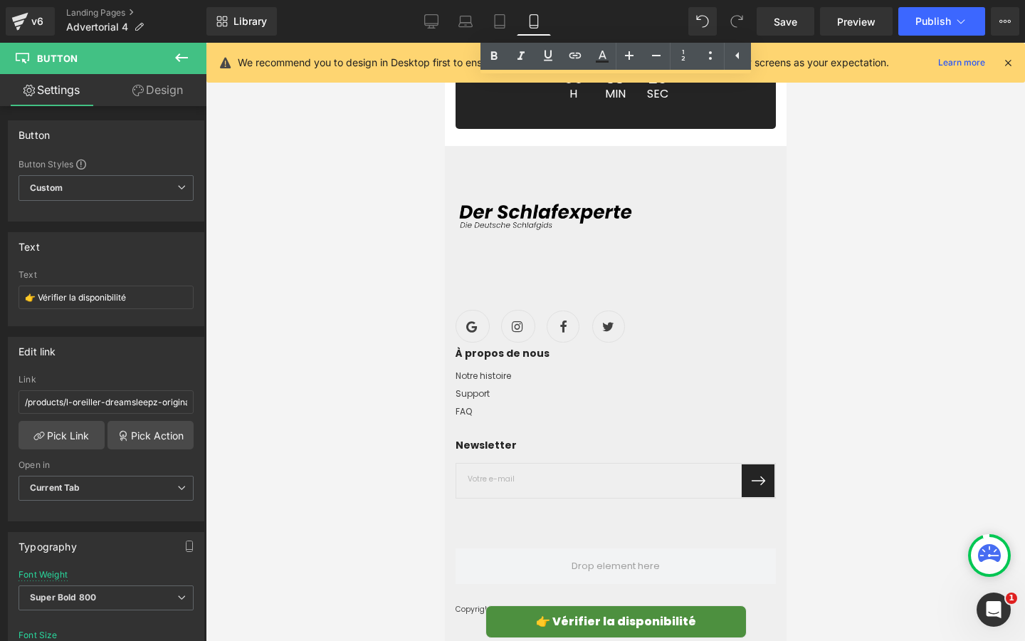
scroll to position [6642, 0]
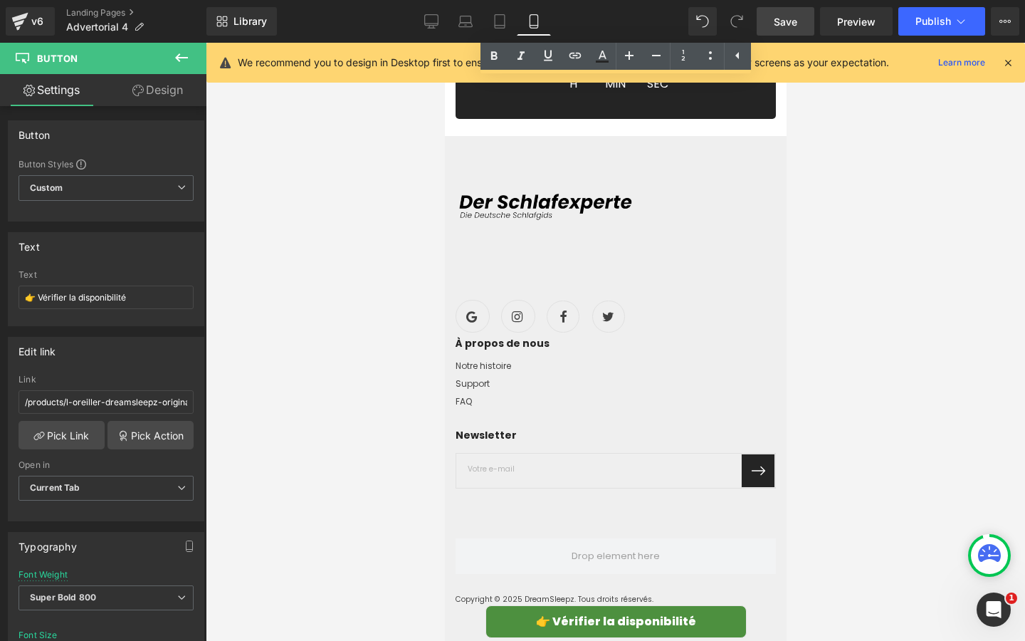
click at [783, 33] on link "Save" at bounding box center [786, 21] width 58 height 28
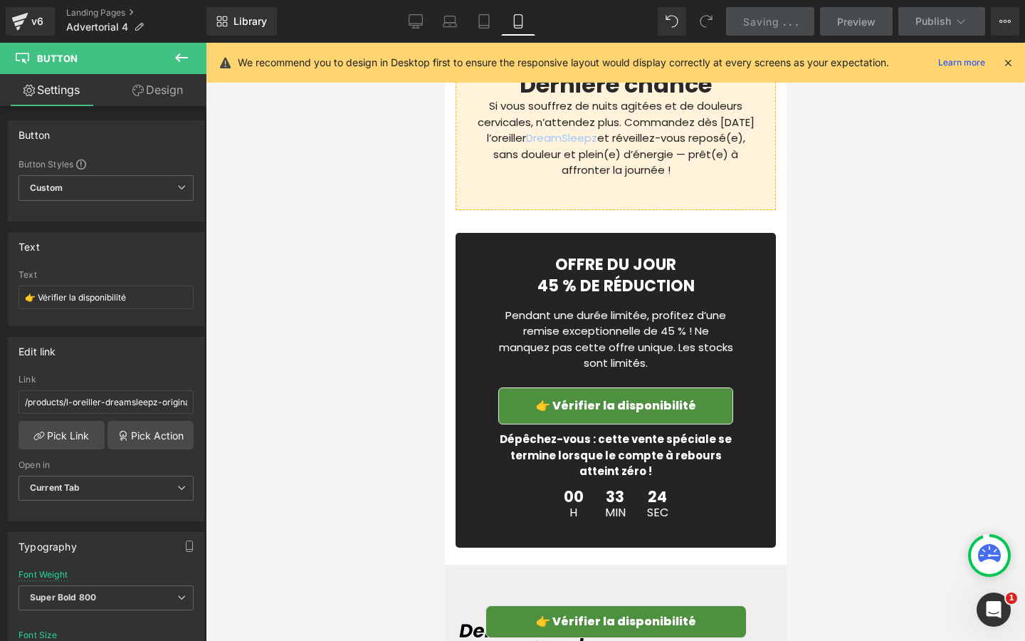
scroll to position [6197, 0]
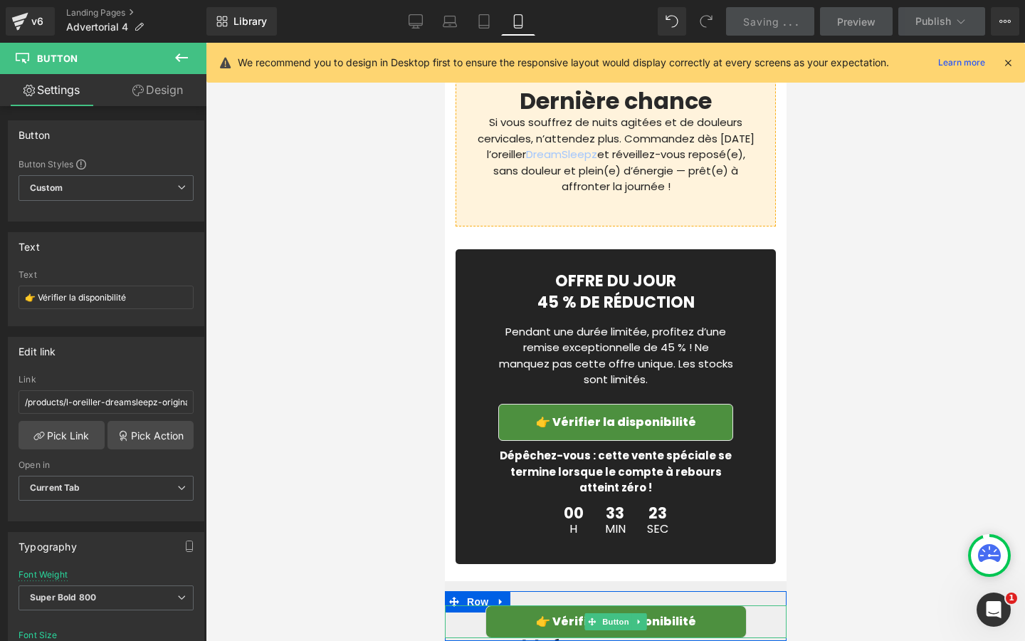
click at [530, 619] on link "👉 Vérifier la disponibilité" at bounding box center [615, 621] width 261 height 33
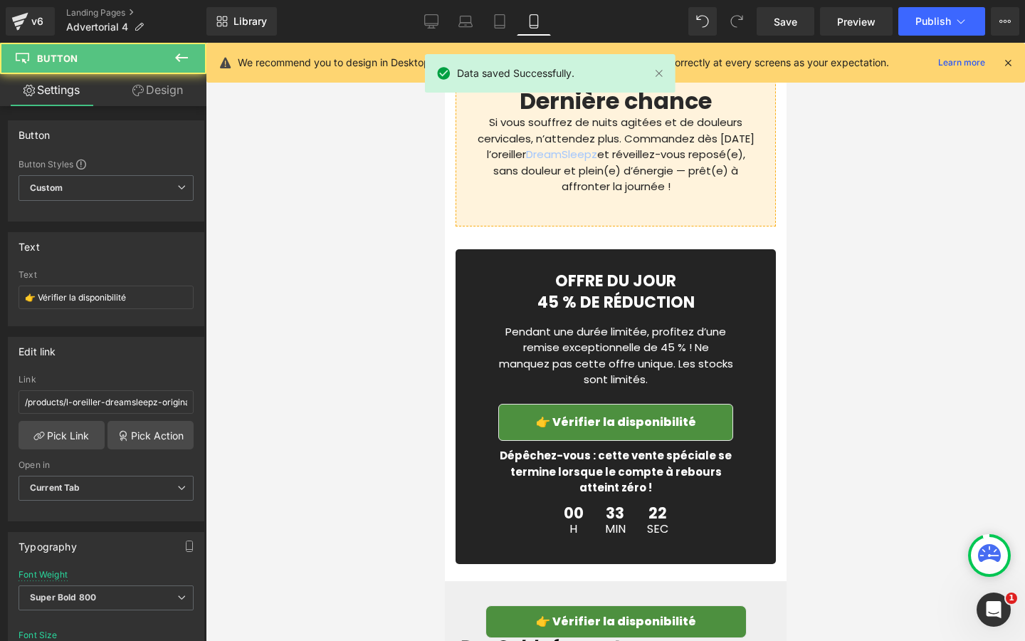
click at [932, 38] on div "Library Mobile Desktop Laptop Tablet Mobile Save Preview Publish Scheduled View…" at bounding box center [615, 21] width 819 height 43
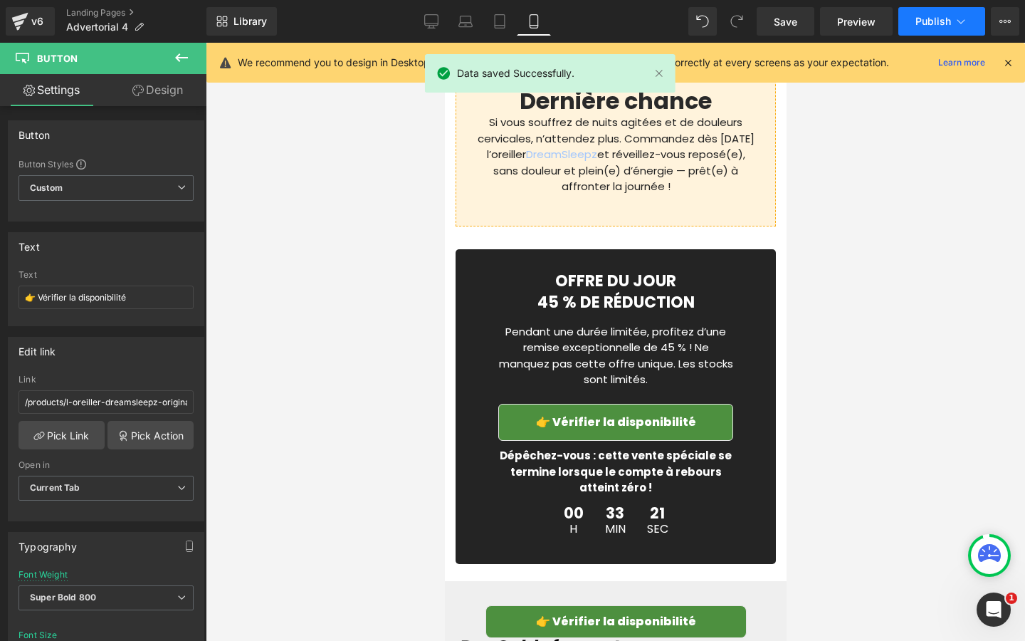
click at [933, 31] on button "Publish" at bounding box center [941, 21] width 87 height 28
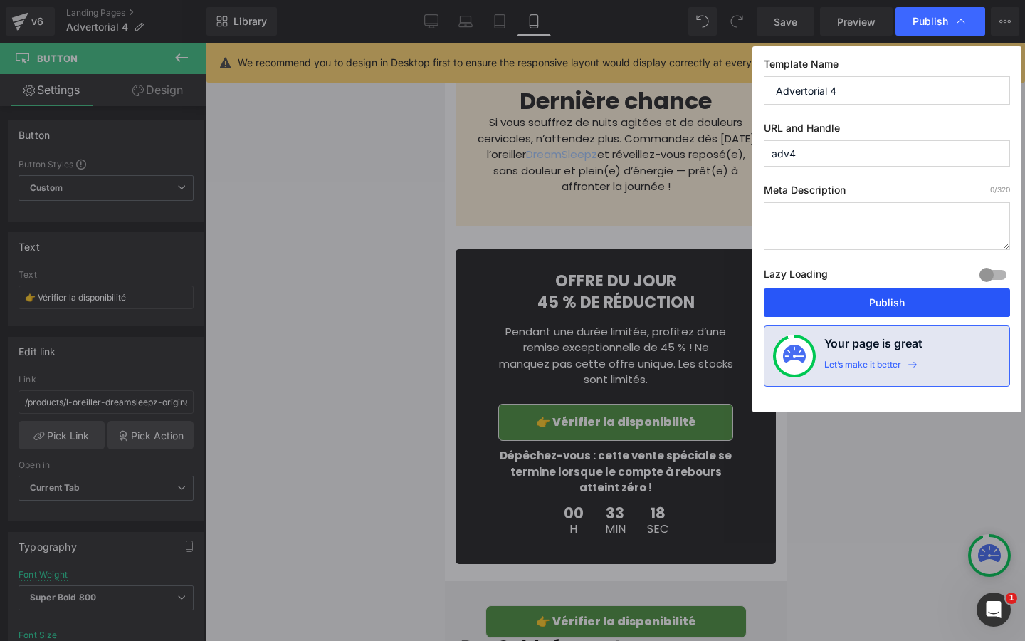
click at [900, 298] on button "Publish" at bounding box center [887, 302] width 246 height 28
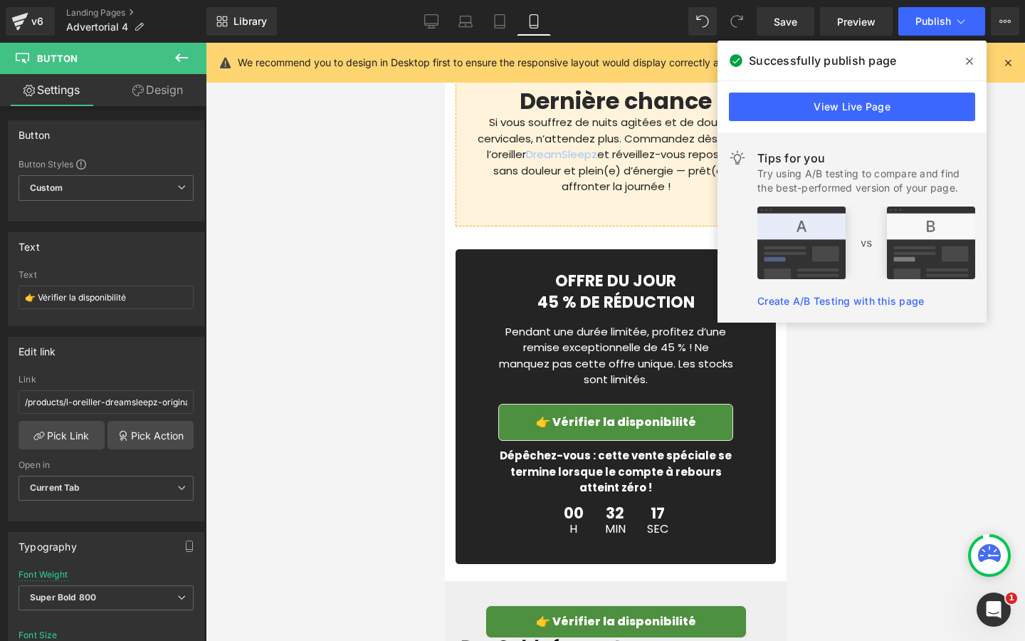
click at [964, 62] on span at bounding box center [969, 61] width 23 height 23
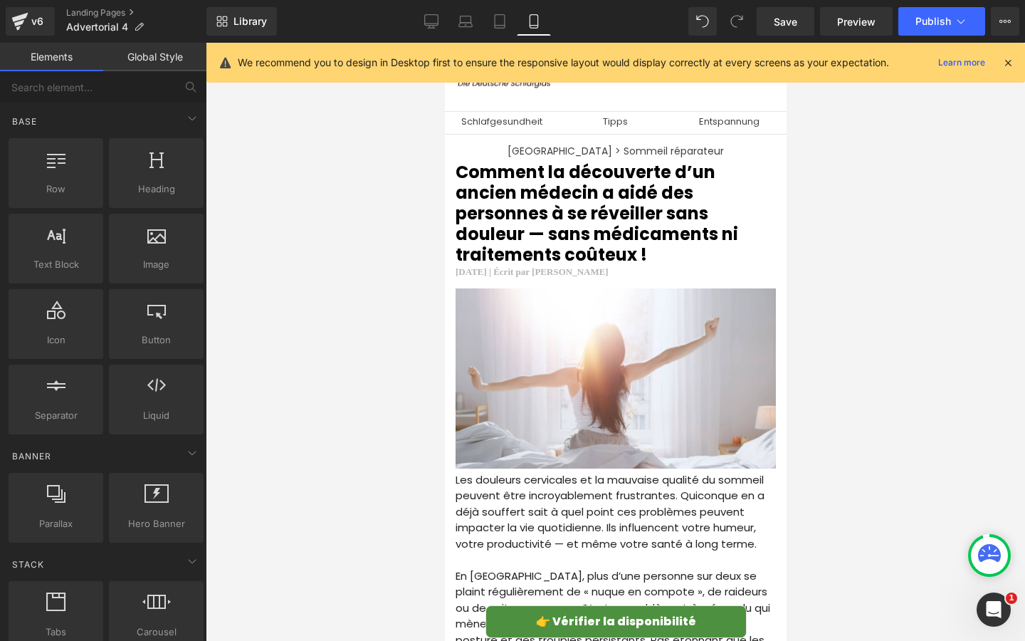
click at [345, 217] on div at bounding box center [615, 342] width 819 height 598
click at [782, 26] on span "Save" at bounding box center [785, 21] width 23 height 15
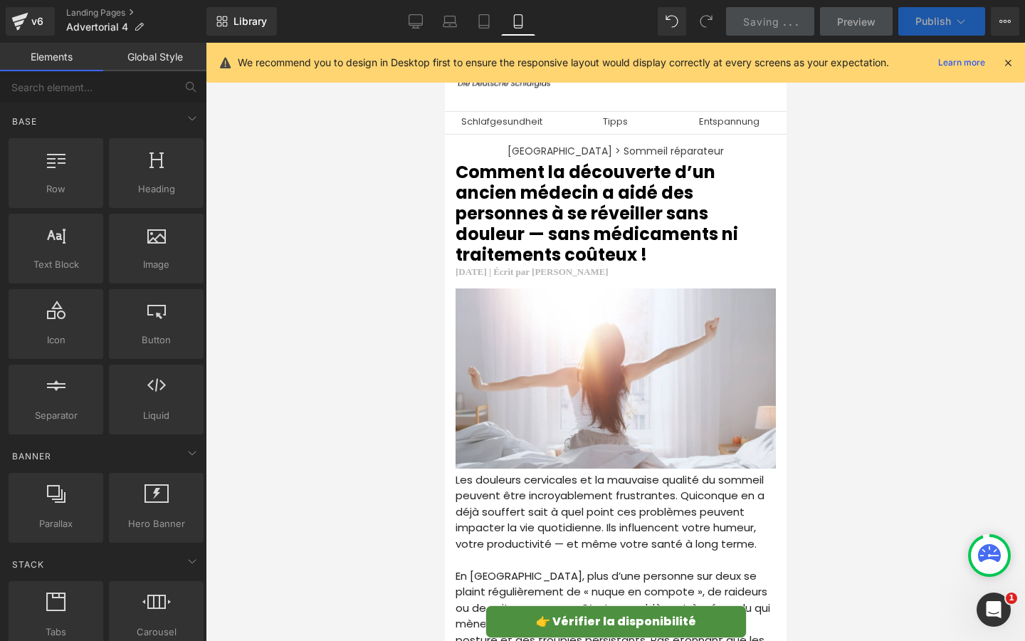
click at [926, 26] on span "Publish" at bounding box center [934, 21] width 36 height 11
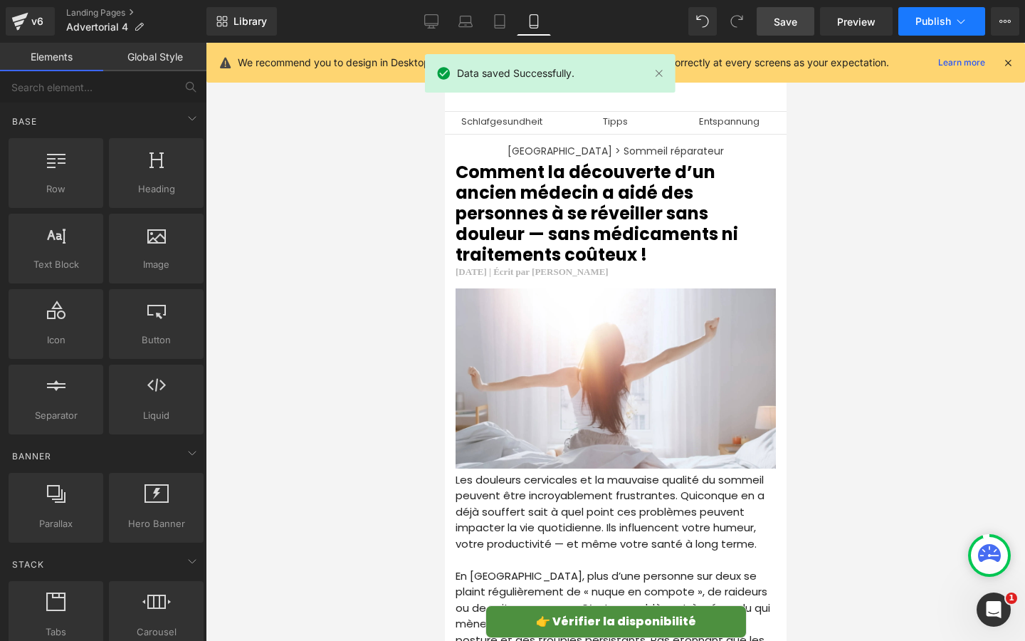
click at [923, 17] on span "Publish" at bounding box center [934, 21] width 36 height 11
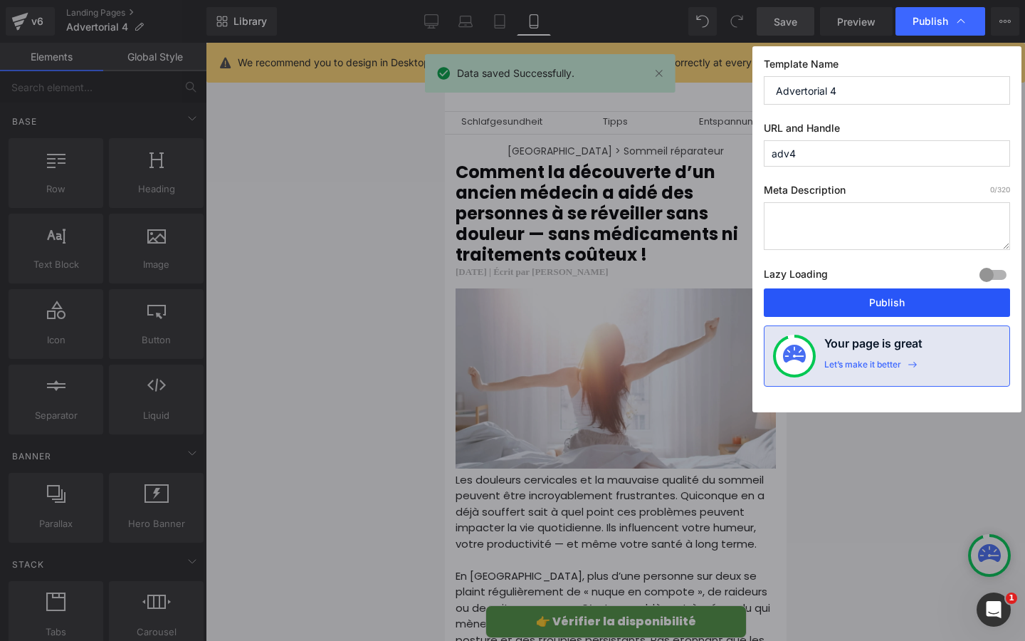
click at [792, 305] on button "Publish" at bounding box center [887, 302] width 246 height 28
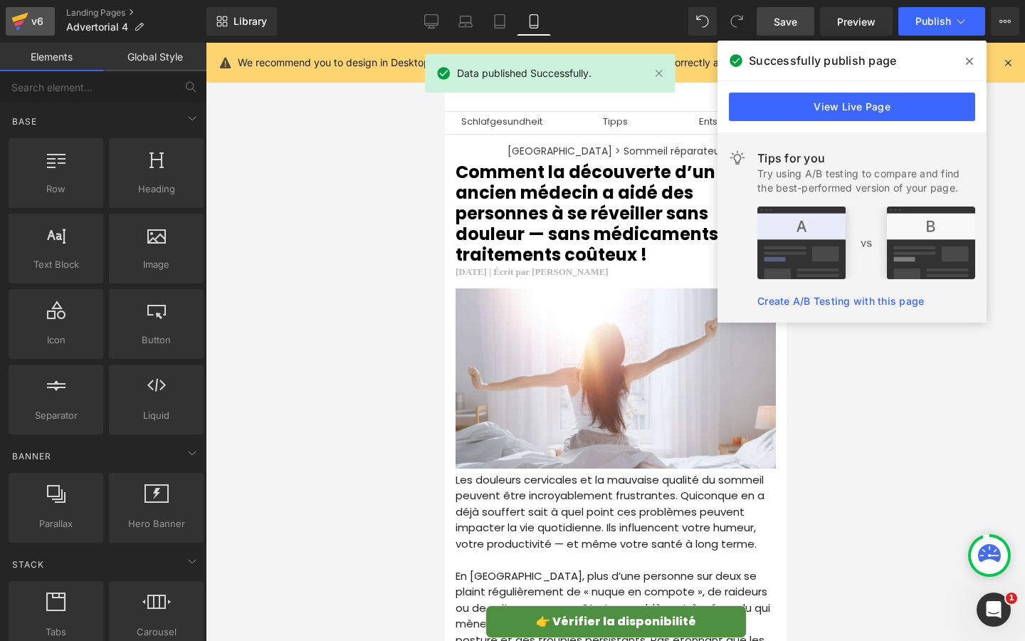
click at [40, 26] on div "v6" at bounding box center [37, 21] width 18 height 19
